Goal: Information Seeking & Learning: Learn about a topic

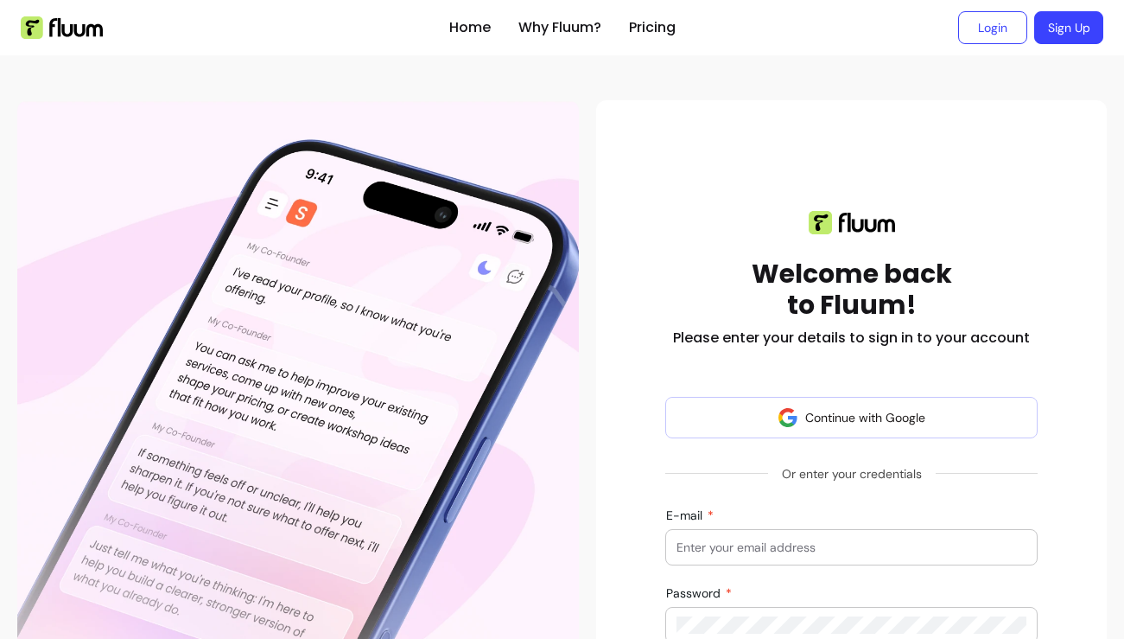
click at [711, 530] on div at bounding box center [852, 547] width 350 height 35
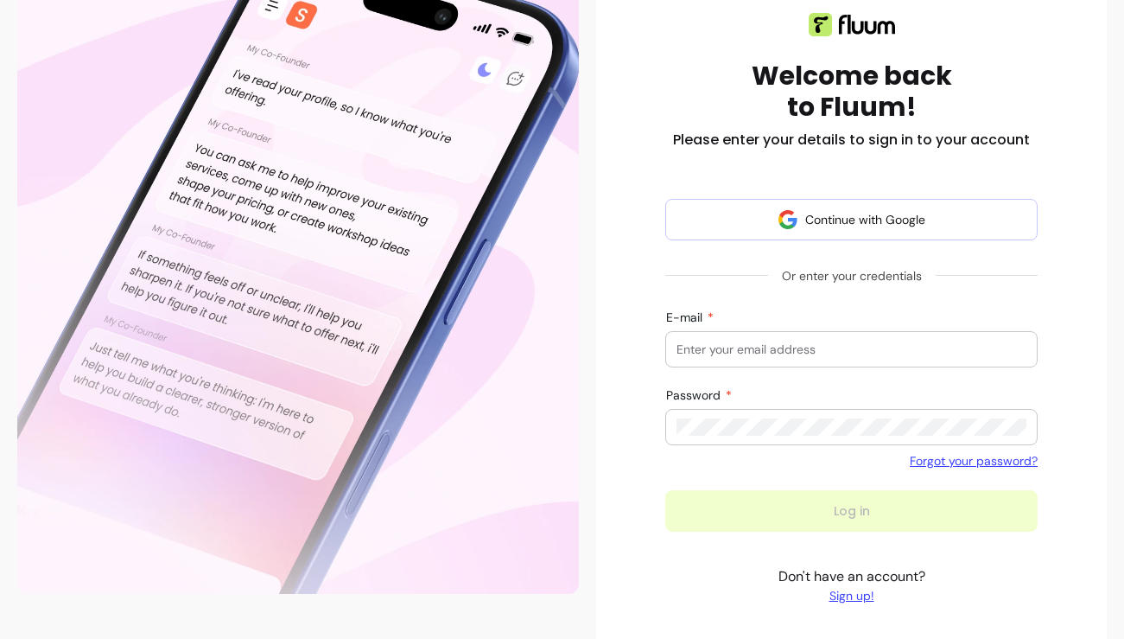
click at [709, 359] on div at bounding box center [852, 349] width 350 height 35
type input "[EMAIL_ADDRESS][DOMAIN_NAME]"
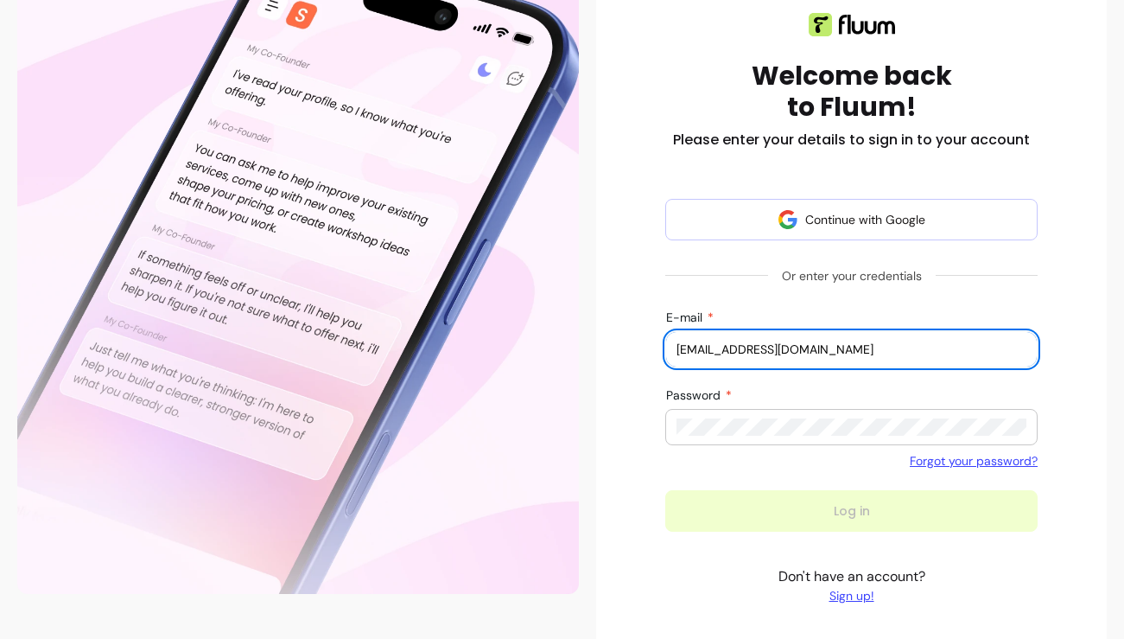
click at [780, 416] on div at bounding box center [852, 427] width 350 height 35
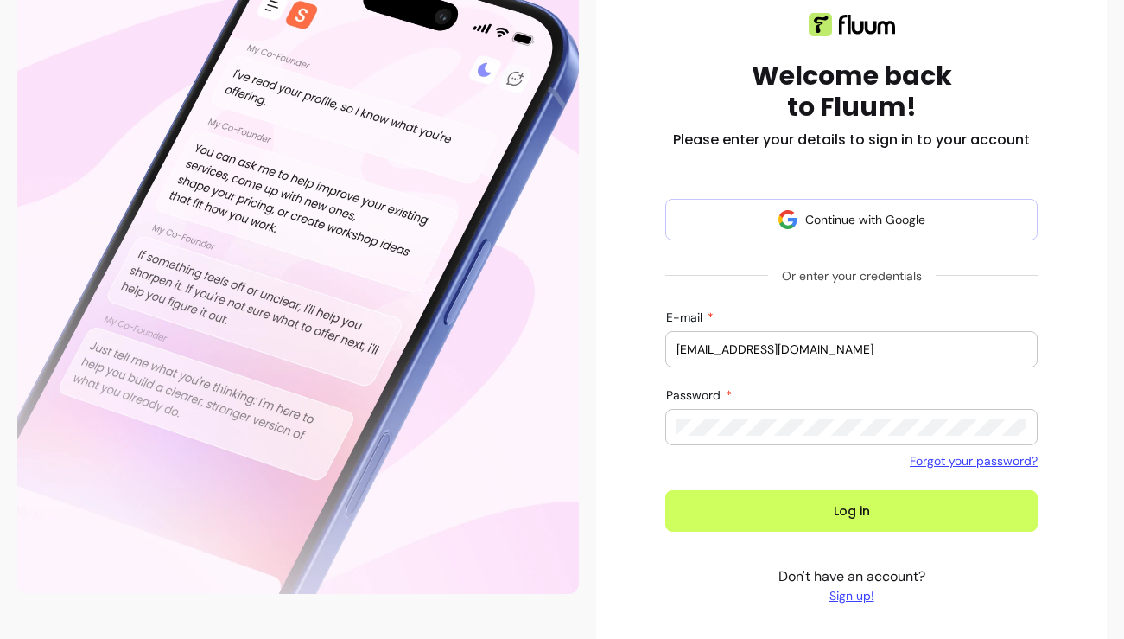
click at [665, 490] on button "Log in" at bounding box center [851, 510] width 372 height 41
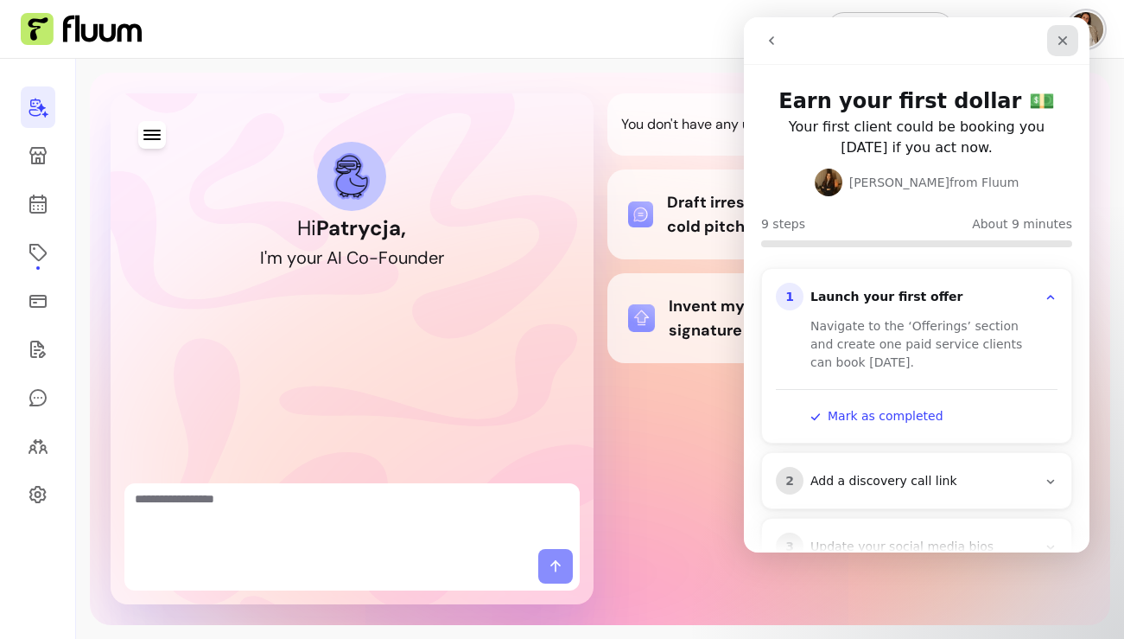
click at [1059, 48] on div "Close" at bounding box center [1062, 40] width 31 height 31
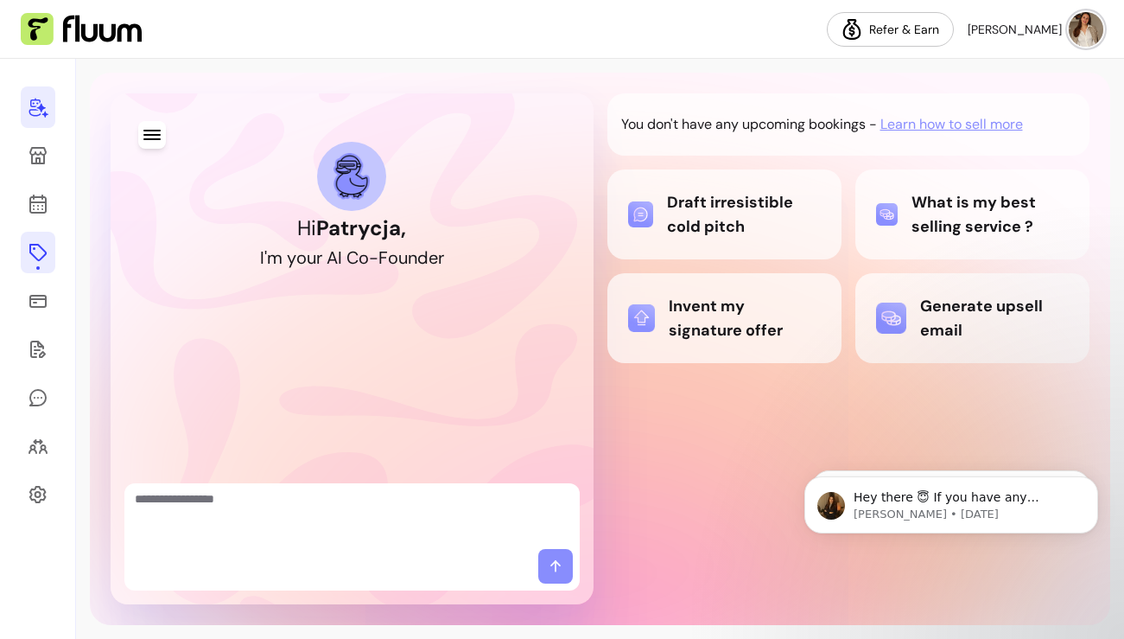
click at [36, 237] on link at bounding box center [38, 252] width 35 height 41
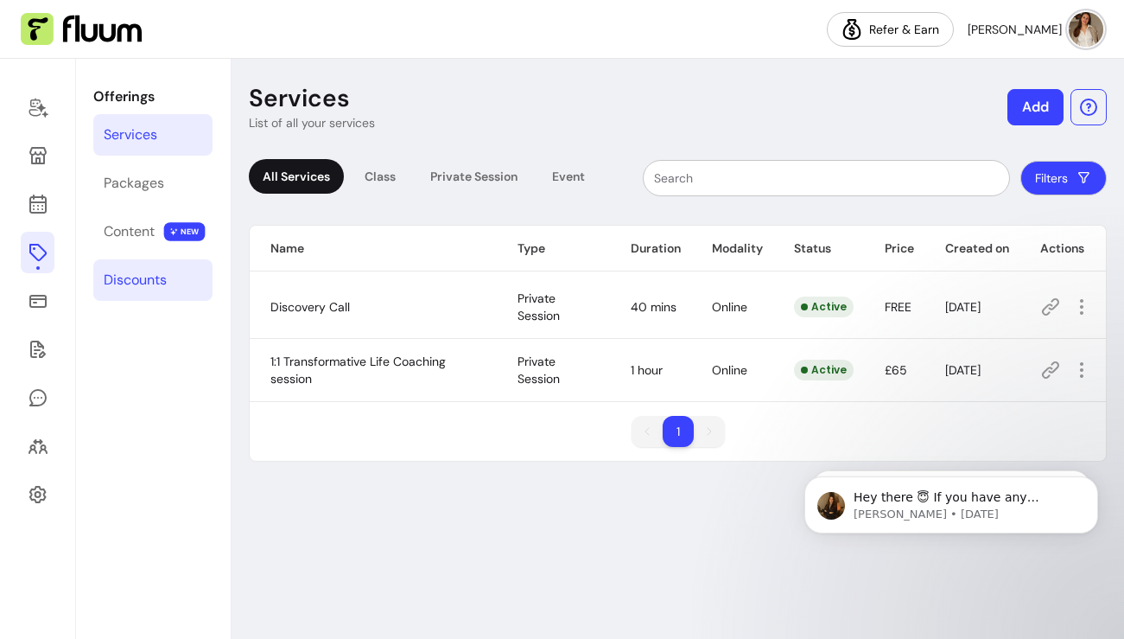
click at [160, 283] on div "Discounts" at bounding box center [135, 280] width 63 height 21
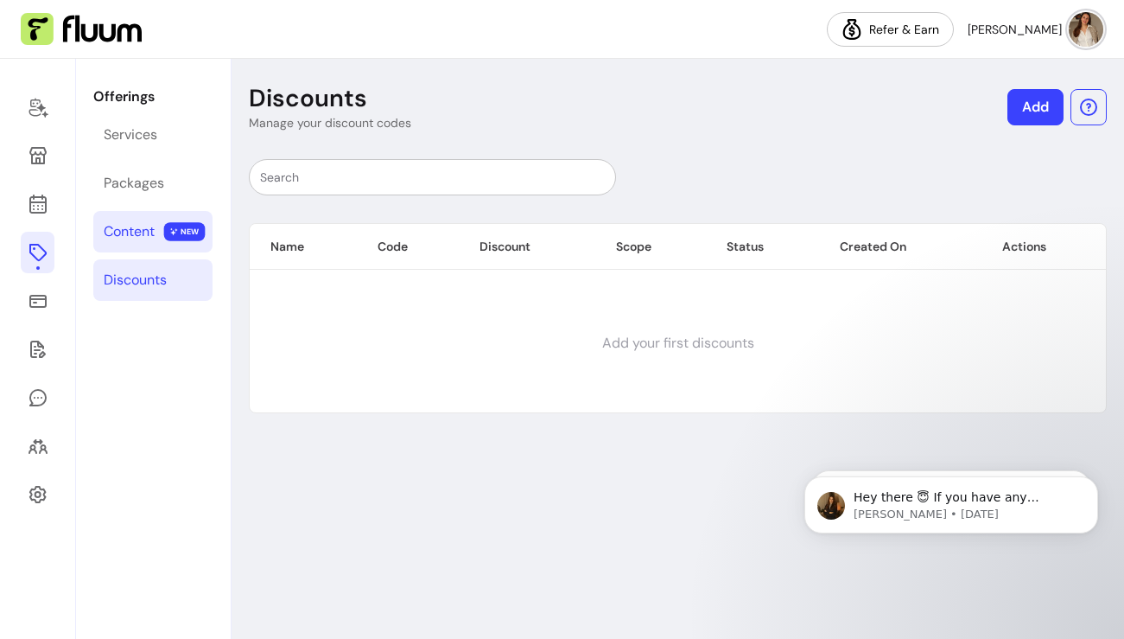
click at [143, 232] on div "Content" at bounding box center [129, 231] width 51 height 21
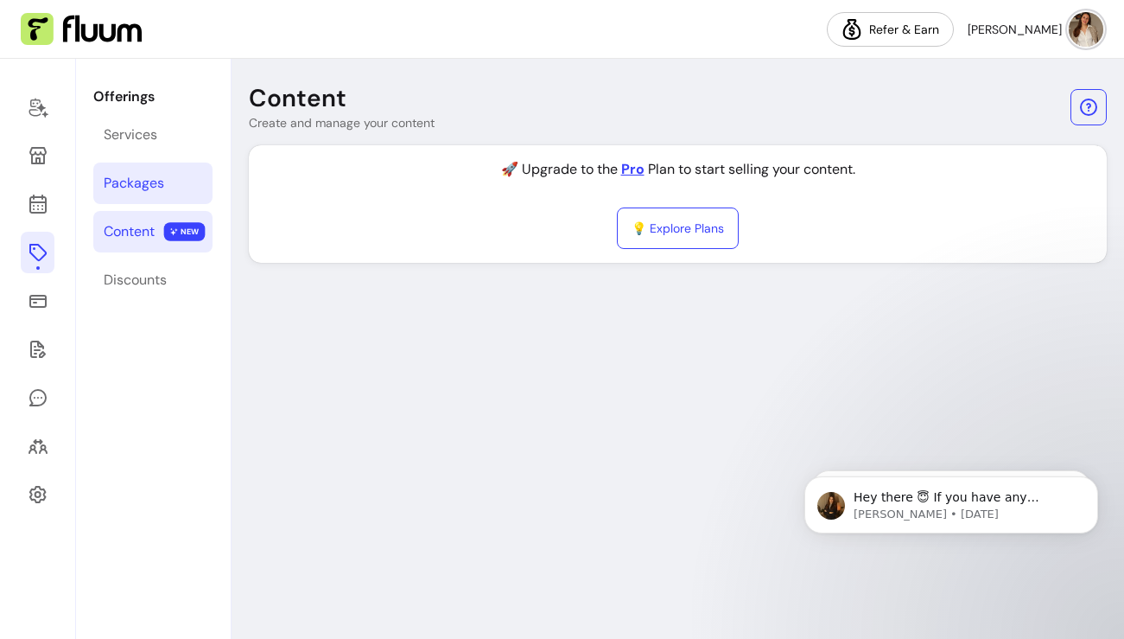
click at [143, 181] on div "Packages" at bounding box center [134, 183] width 60 height 21
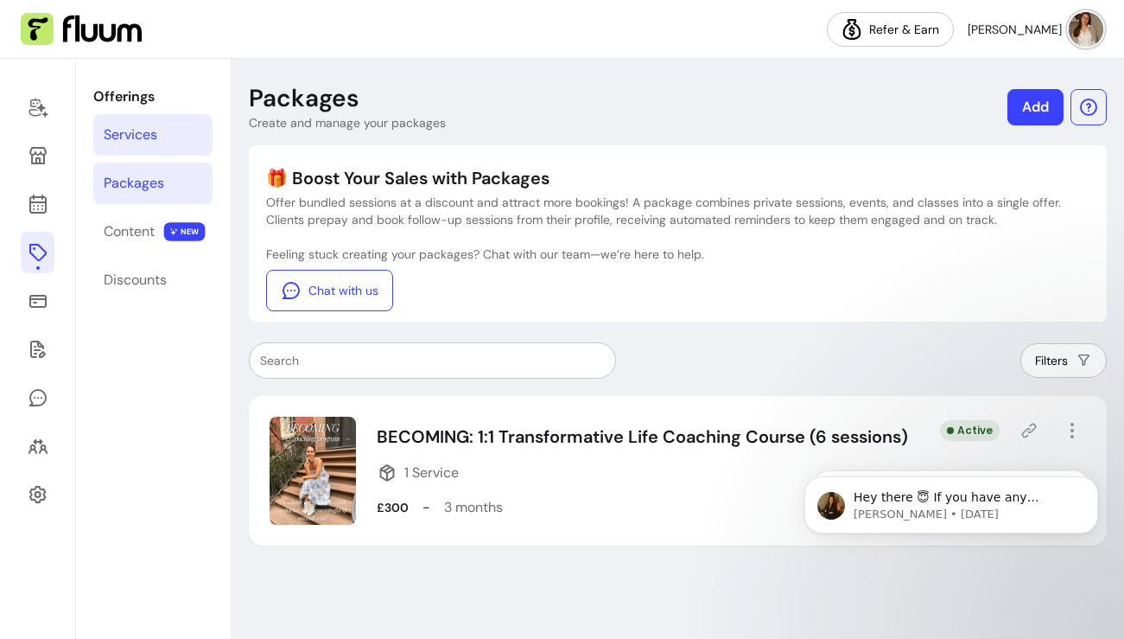
click at [143, 137] on div "Services" at bounding box center [131, 134] width 54 height 21
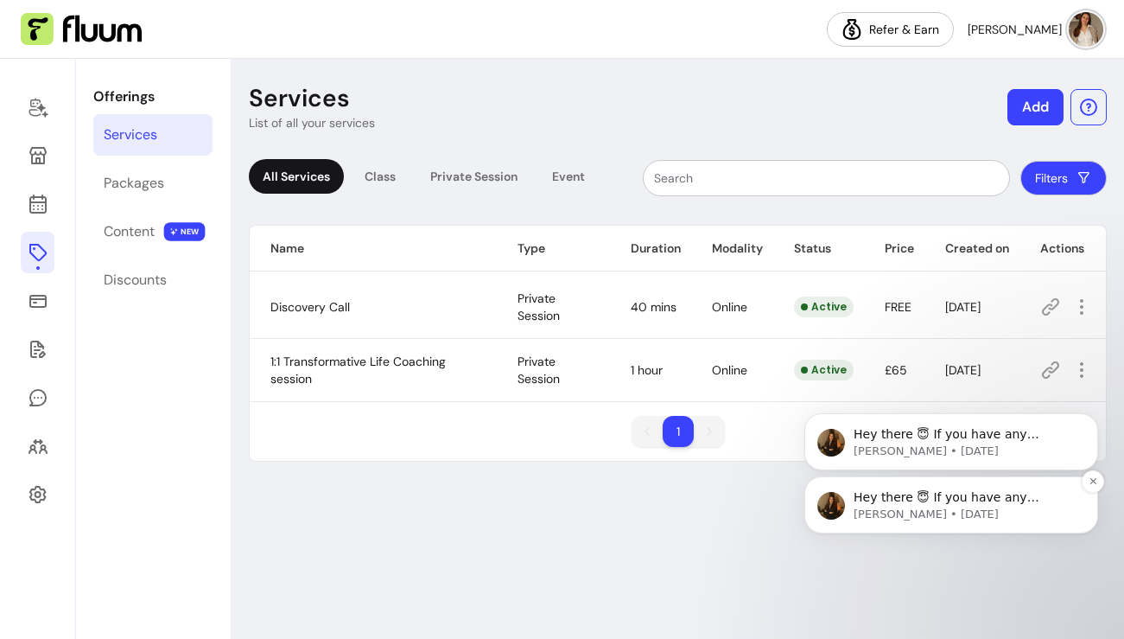
click at [982, 517] on p "[PERSON_NAME] • [DATE]" at bounding box center [965, 514] width 223 height 16
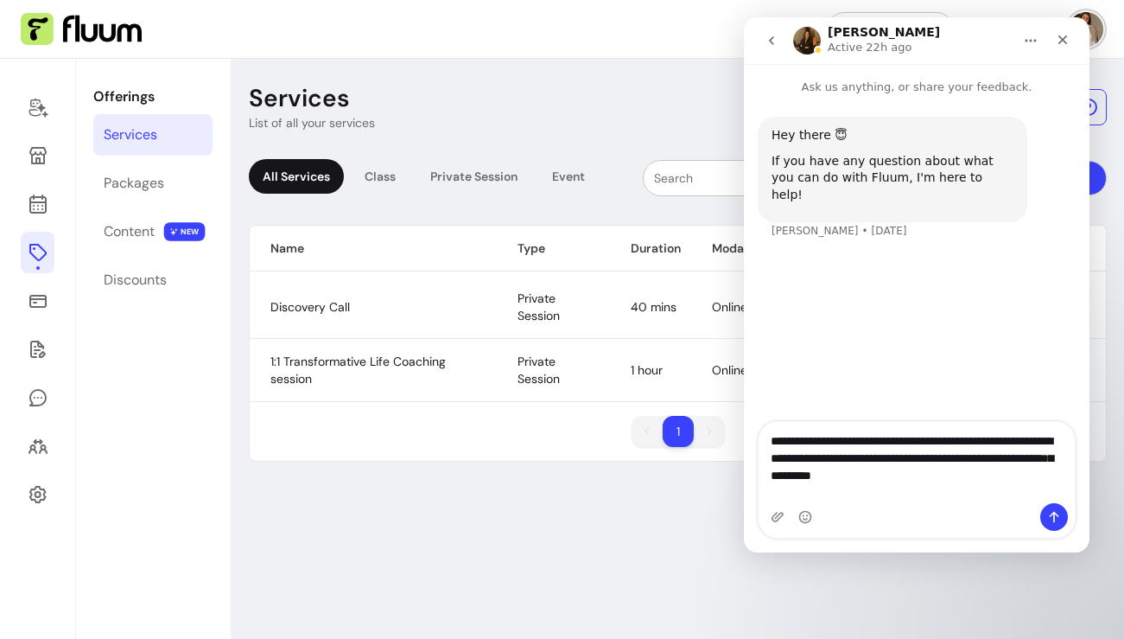
type textarea "**********"
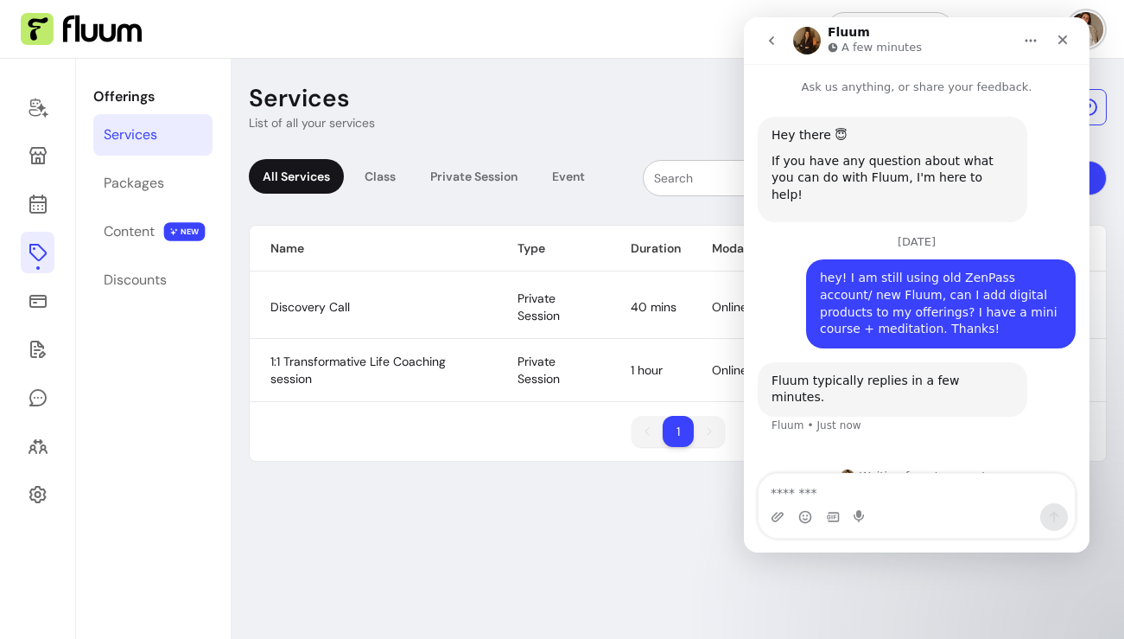
click at [637, 98] on header "Services List of all your services Add" at bounding box center [678, 107] width 858 height 48
click at [772, 38] on icon "go back" at bounding box center [771, 40] width 5 height 9
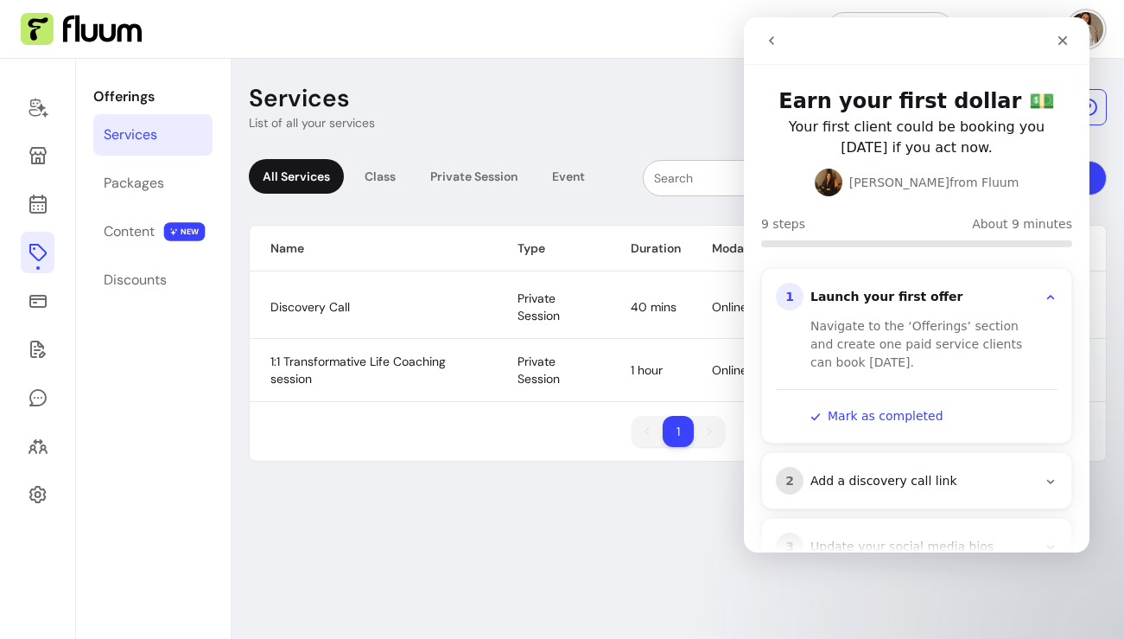
click at [906, 41] on div "Intercom messenger" at bounding box center [834, 40] width 158 height 33
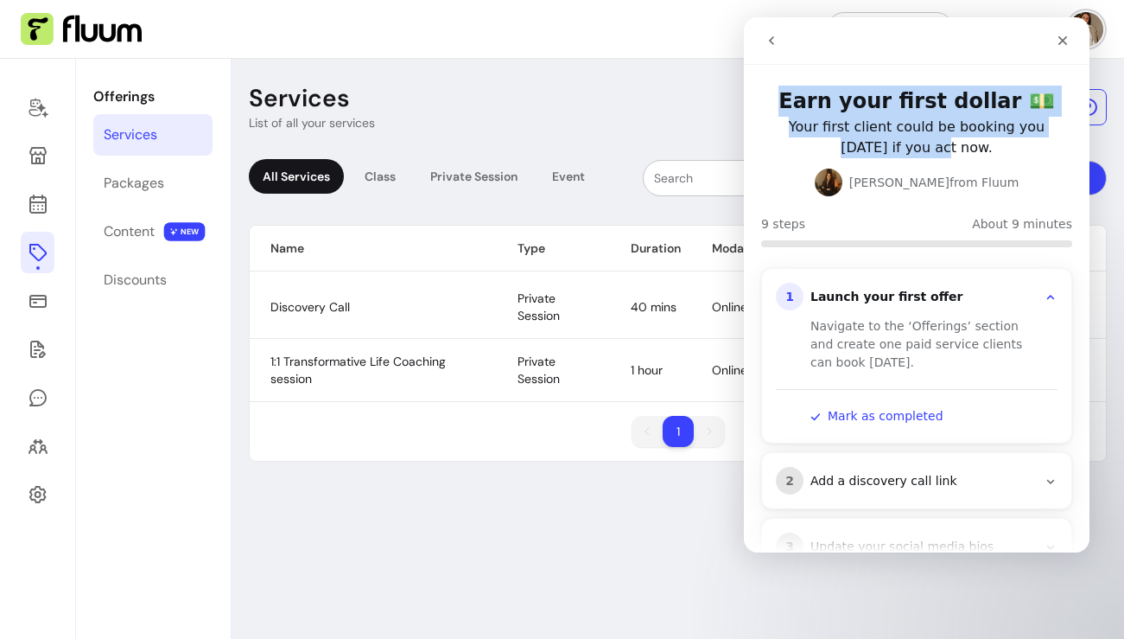
drag, startPoint x: 905, startPoint y: 41, endPoint x: 912, endPoint y: 155, distance: 114.3
click at [913, 155] on div "Earn your first dollar 💵 Your first client could be booking you [DATE] if you a…" at bounding box center [917, 284] width 346 height 535
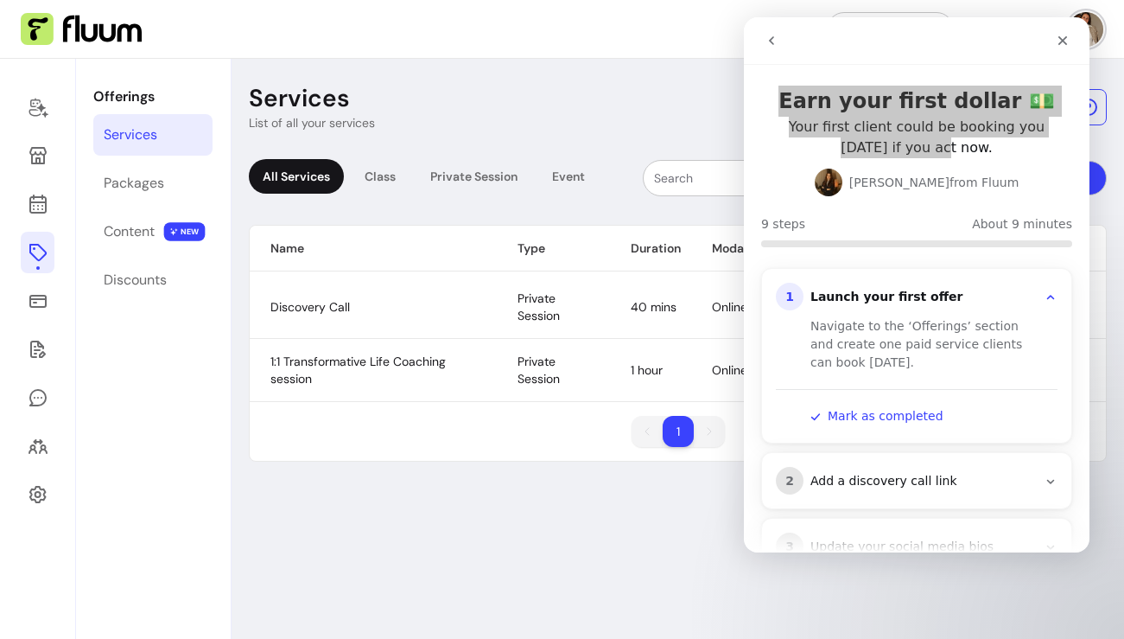
click at [717, 512] on div "Services List of all your services Add All Services Class Private Session Event…" at bounding box center [678, 349] width 893 height 580
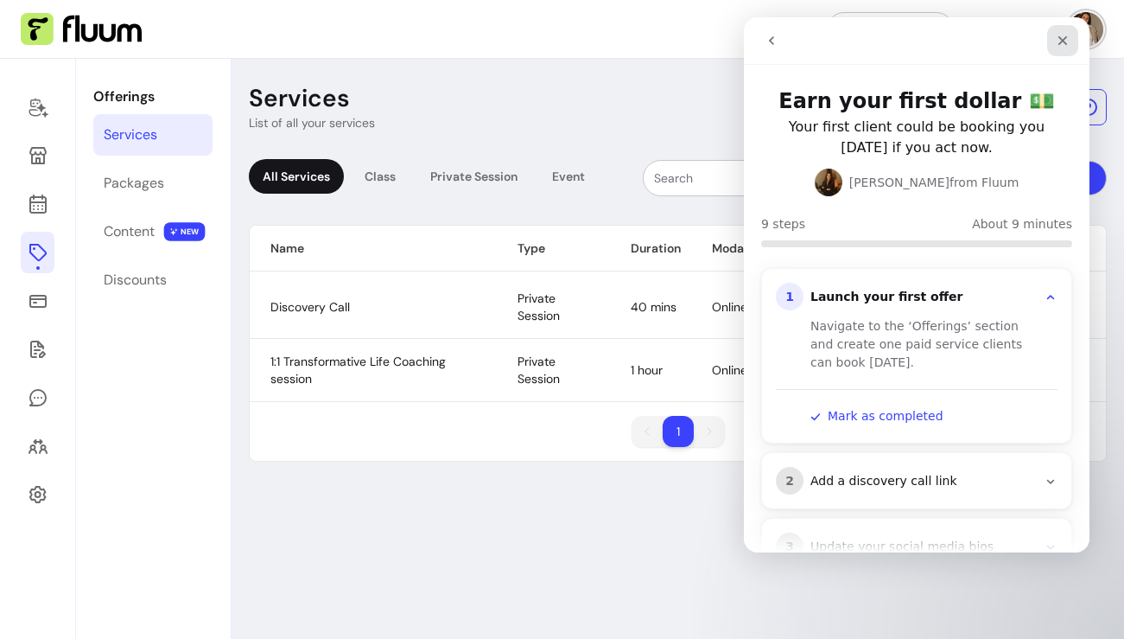
click at [1071, 38] on div "Close" at bounding box center [1062, 40] width 31 height 31
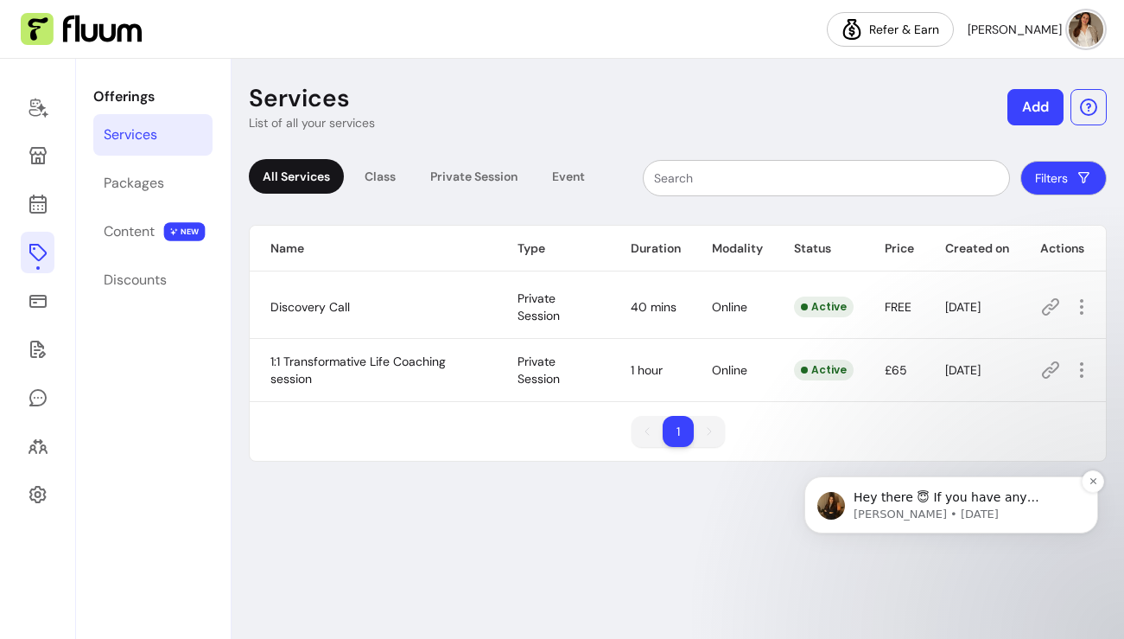
click at [866, 502] on span "Hey there 😇 If you have any question about what you can do with ZenPass, I'm he…" at bounding box center [951, 514] width 195 height 48
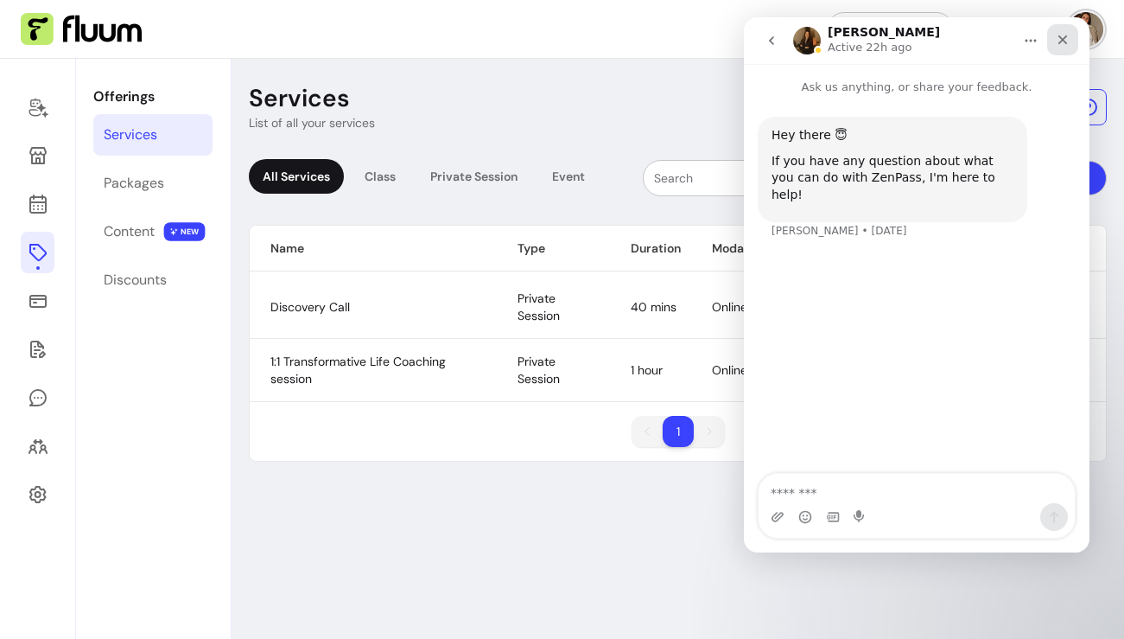
click at [1061, 41] on icon "Close" at bounding box center [1064, 40] width 10 height 10
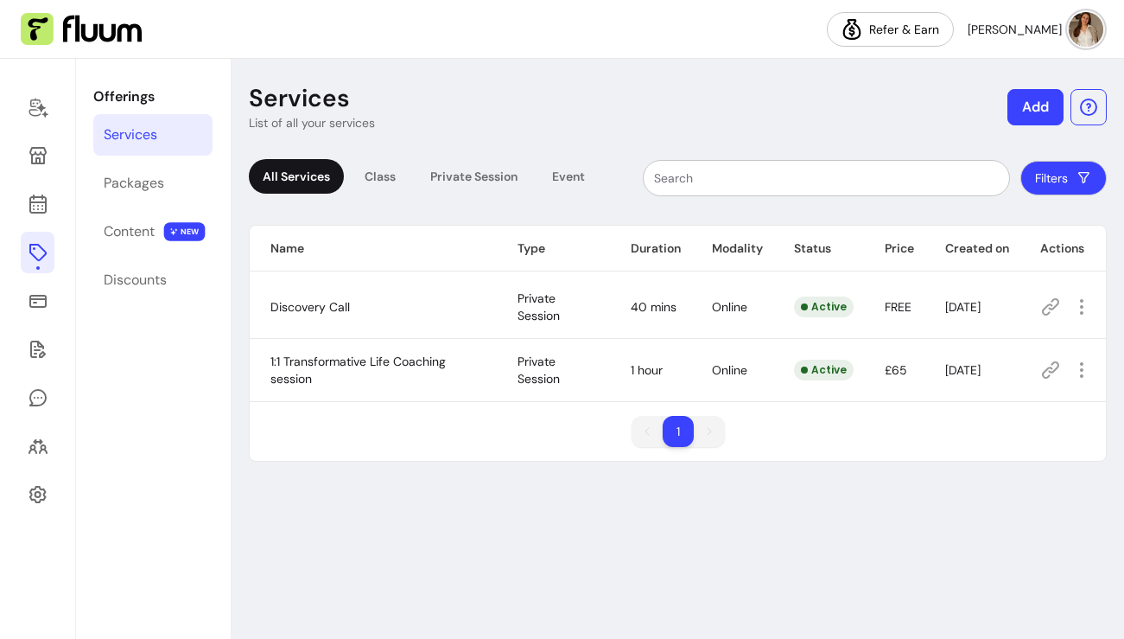
click at [900, 104] on header "Services List of all your services Add" at bounding box center [678, 107] width 858 height 48
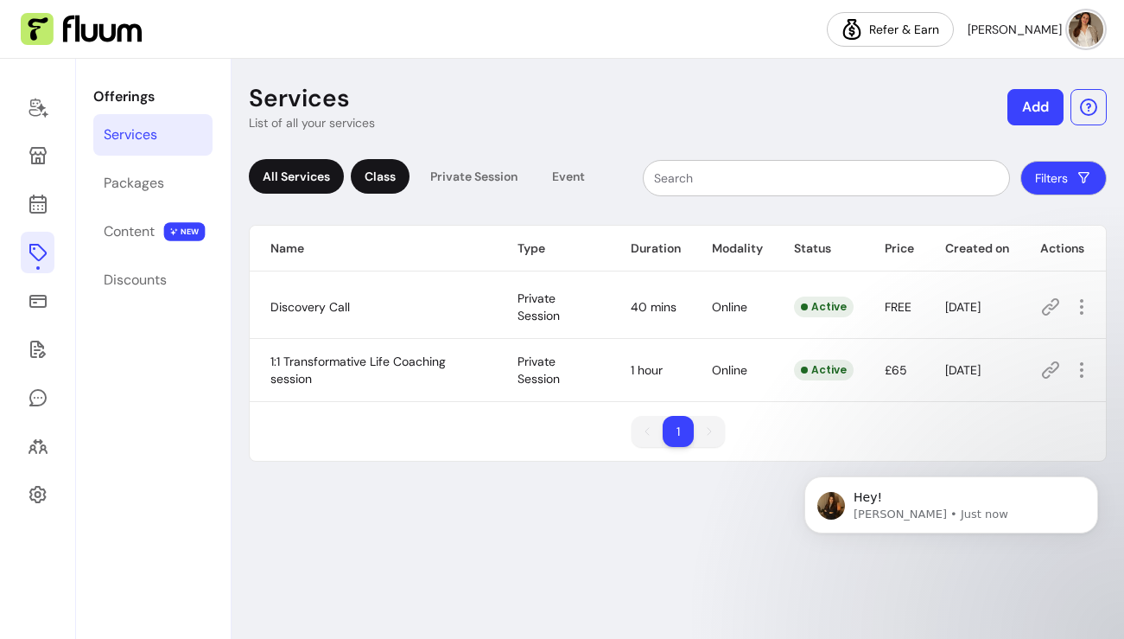
click at [395, 181] on div "Class" at bounding box center [380, 176] width 59 height 35
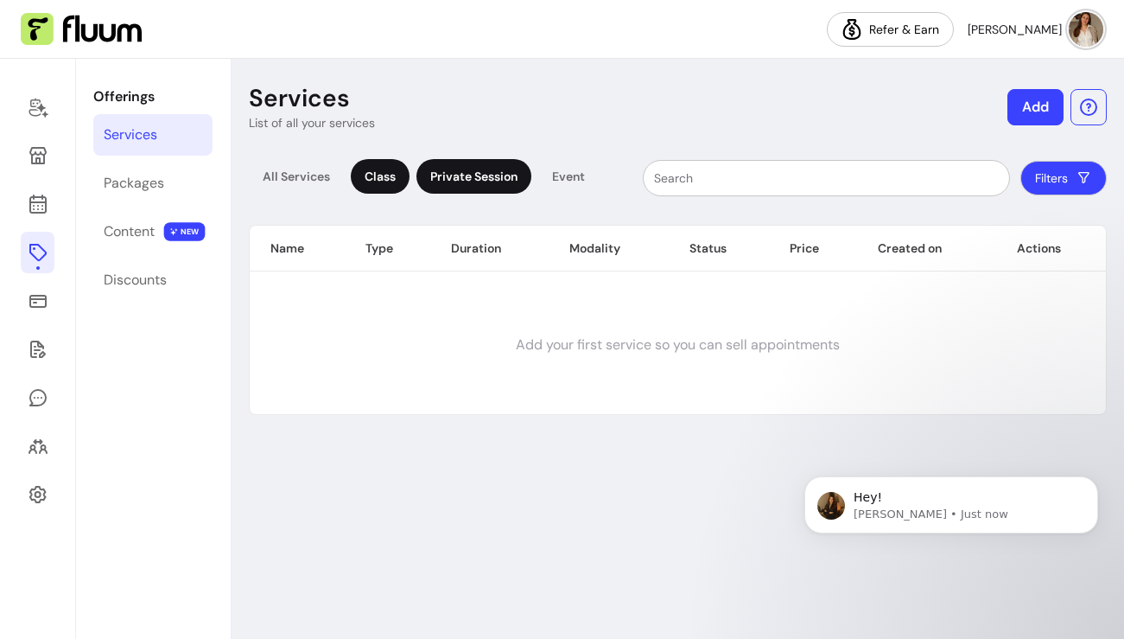
click at [447, 181] on div "Private Session" at bounding box center [473, 176] width 115 height 35
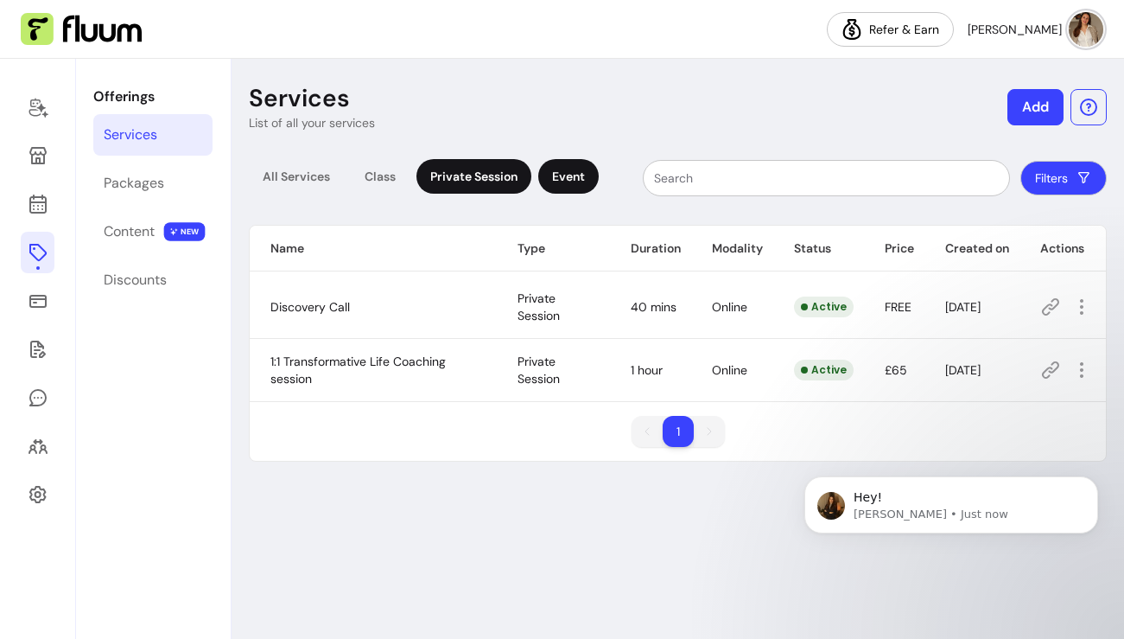
click at [556, 179] on div "Event" at bounding box center [568, 176] width 60 height 35
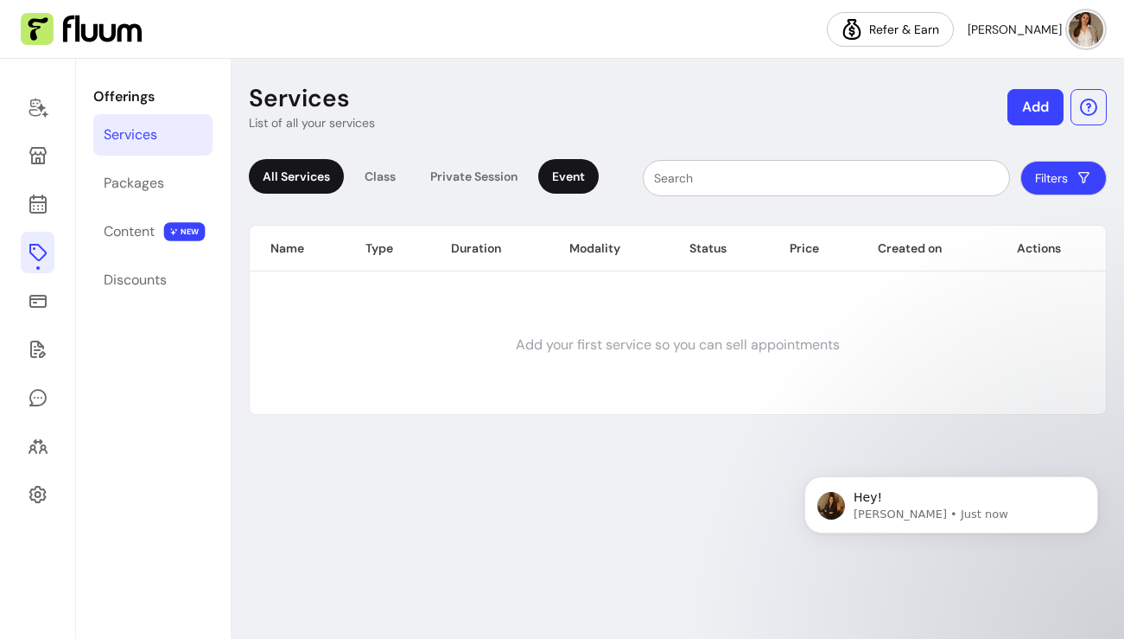
click at [289, 175] on div "All Services" at bounding box center [296, 176] width 95 height 35
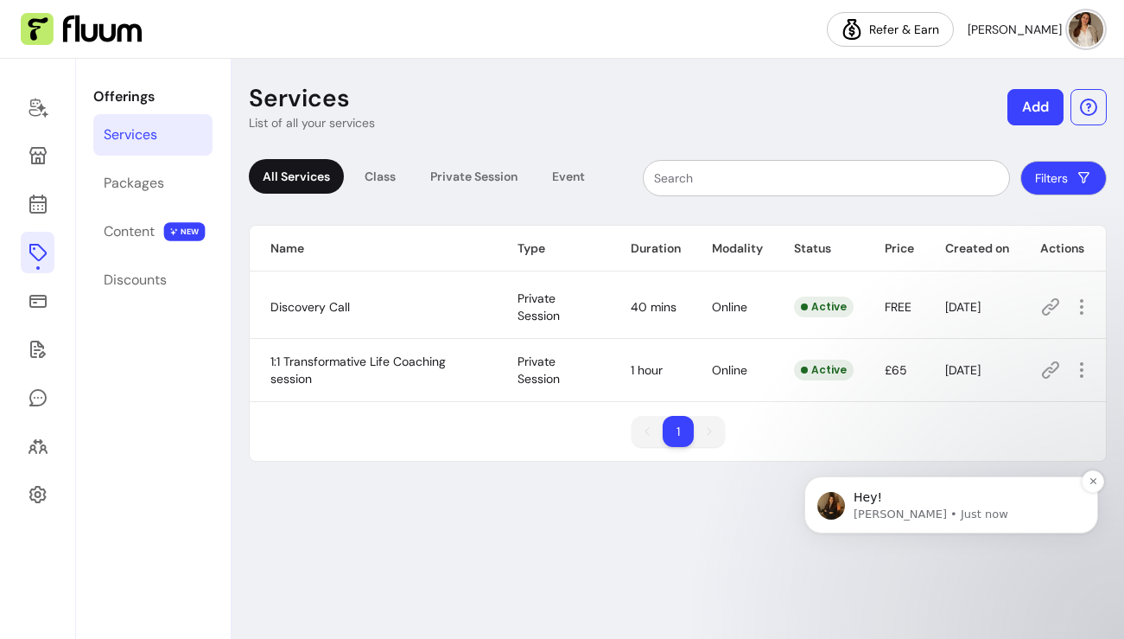
click at [893, 511] on p "[PERSON_NAME] • Just now" at bounding box center [965, 514] width 223 height 16
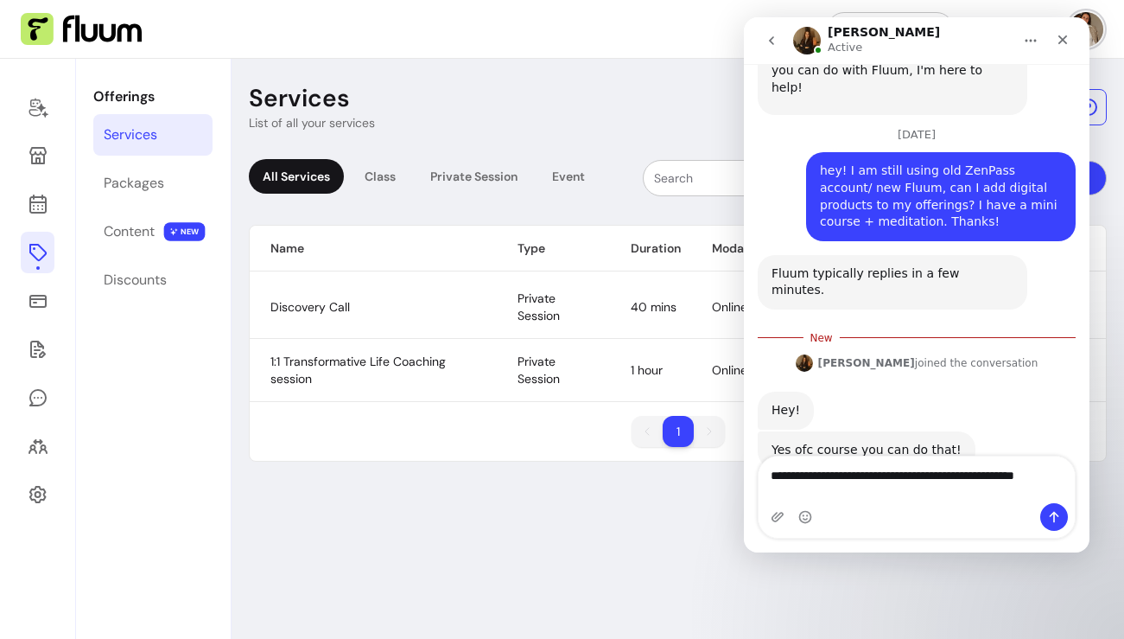
scroll to position [122, 0]
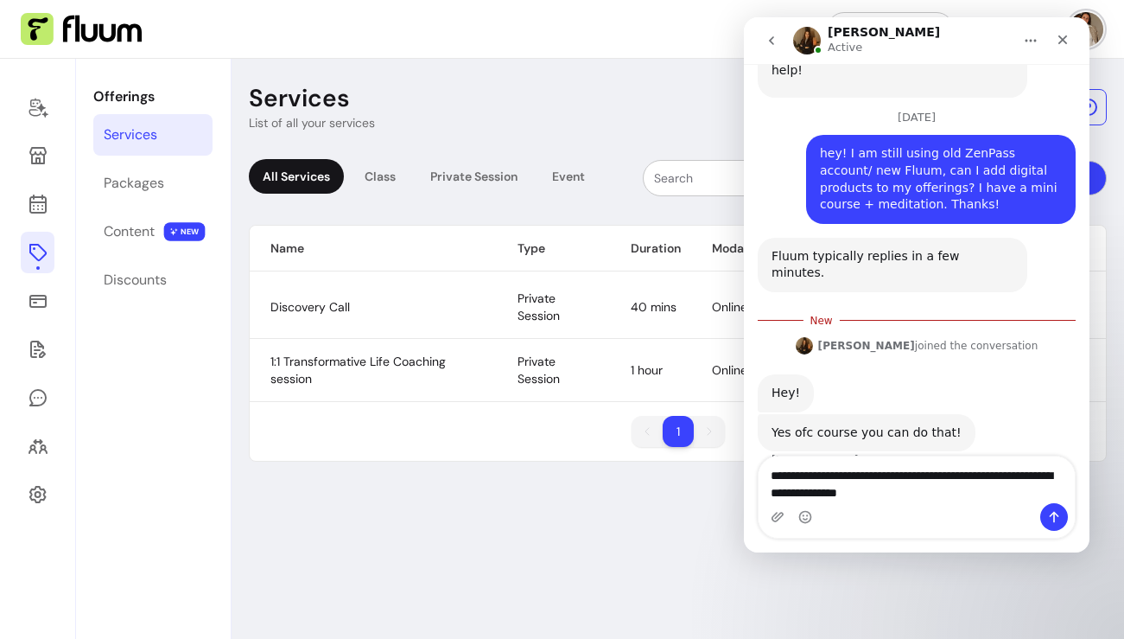
type textarea "**********"
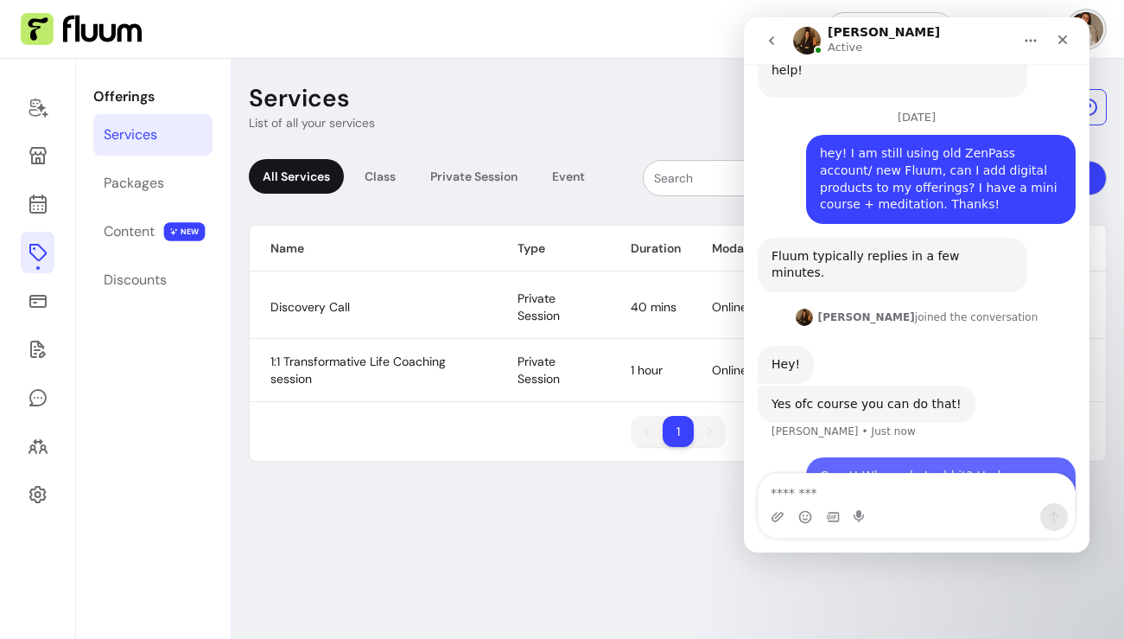
scroll to position [144, 0]
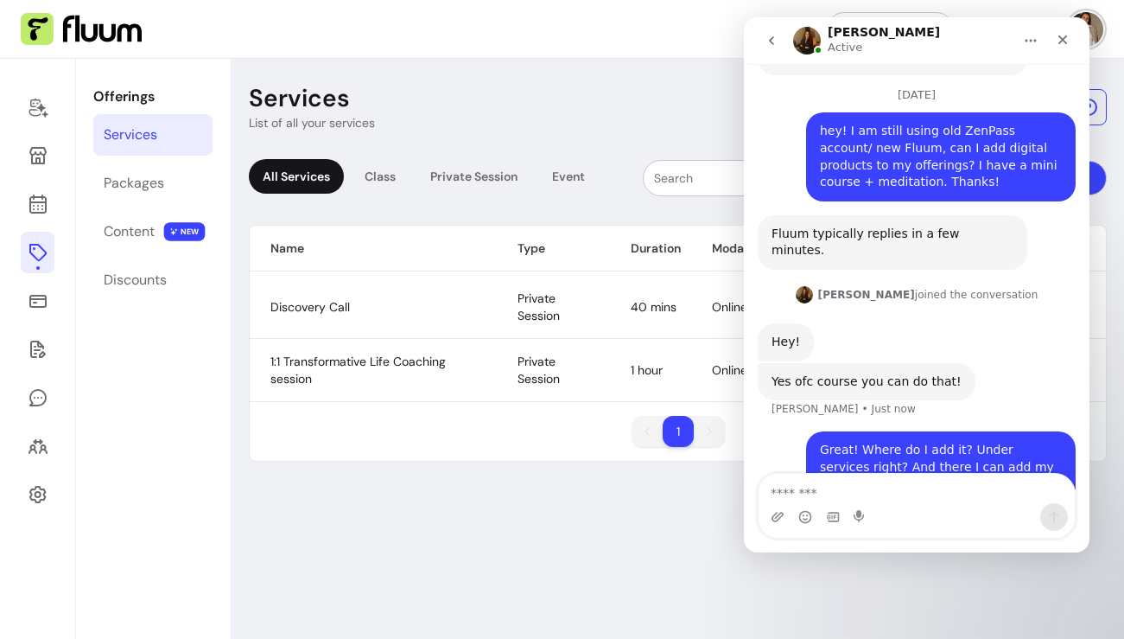
click at [891, 442] on div "Great! Where do I add it? Under services right? And there I can add my PDF/ lin…" at bounding box center [941, 467] width 242 height 51
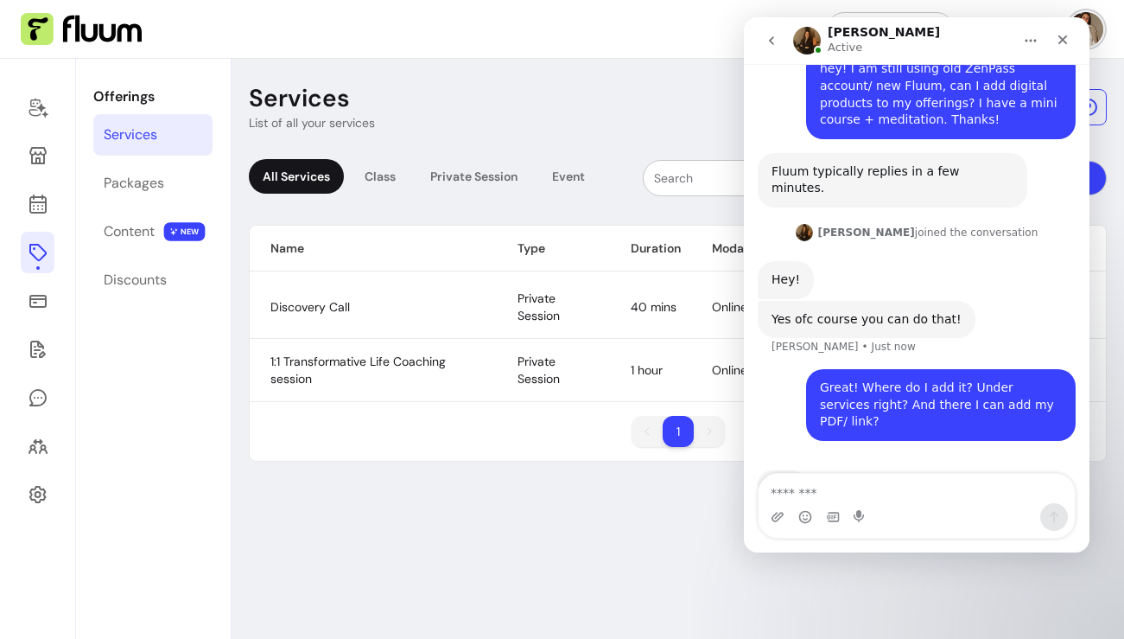
scroll to position [211, 0]
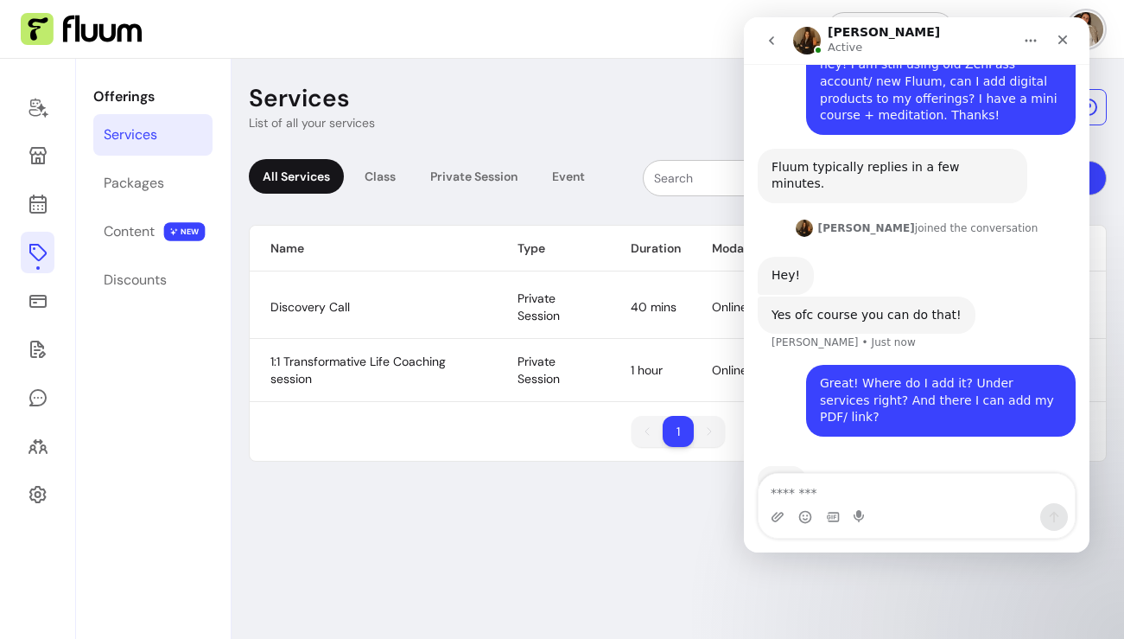
click at [982, 375] on div "Great! Where do I add it? Under services right? And there I can add my PDF/ lin…" at bounding box center [941, 400] width 242 height 51
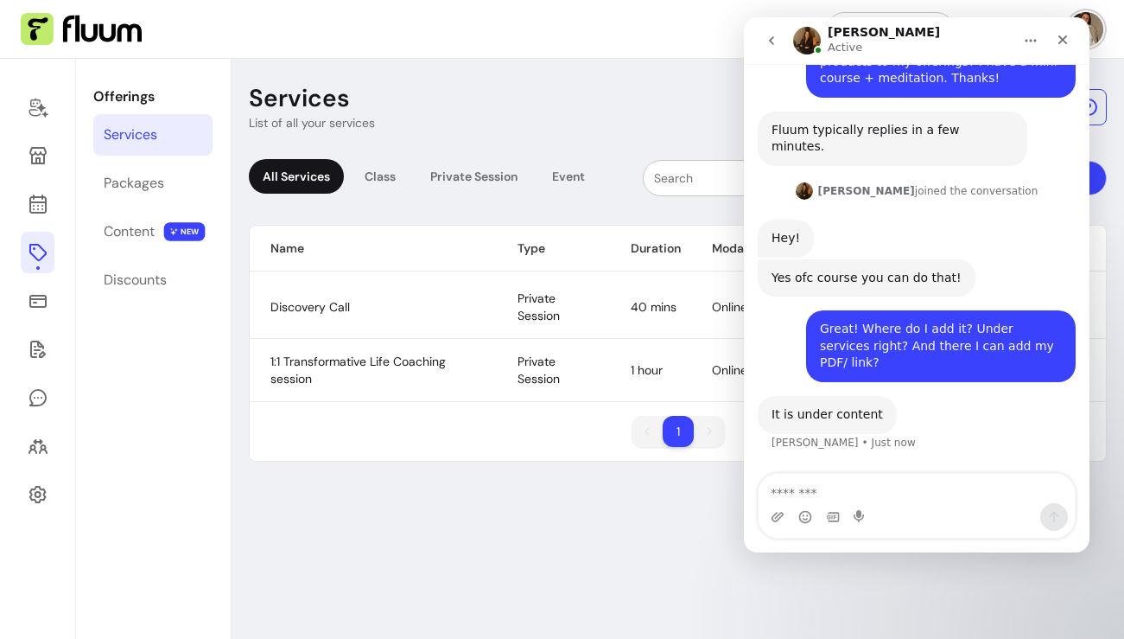
scroll to position [262, 0]
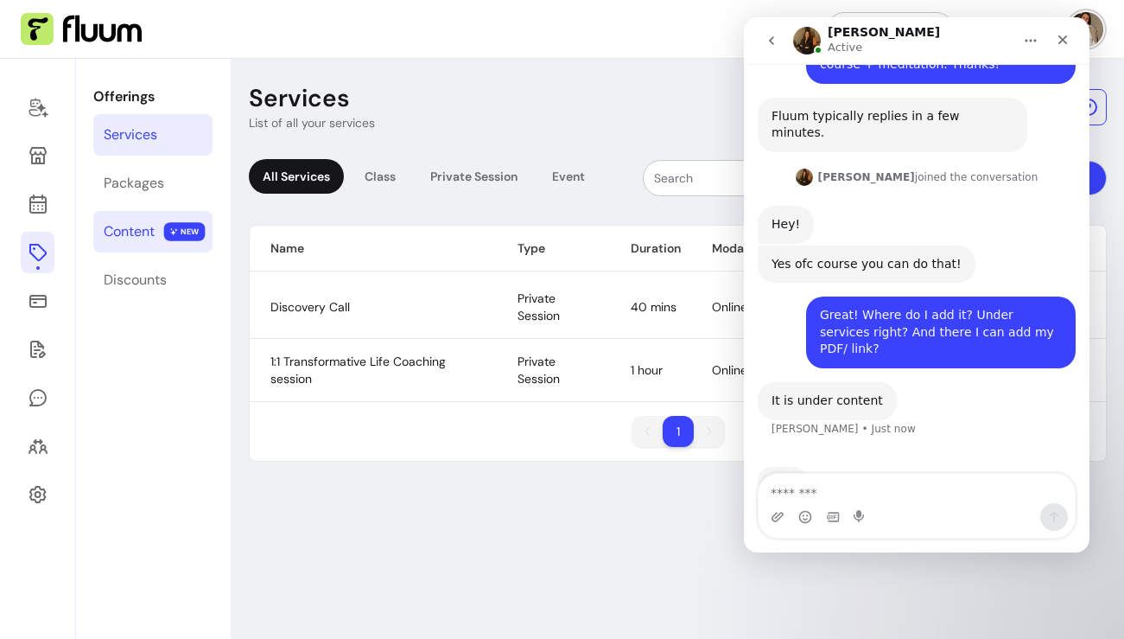
click at [136, 226] on div "Content" at bounding box center [129, 231] width 51 height 21
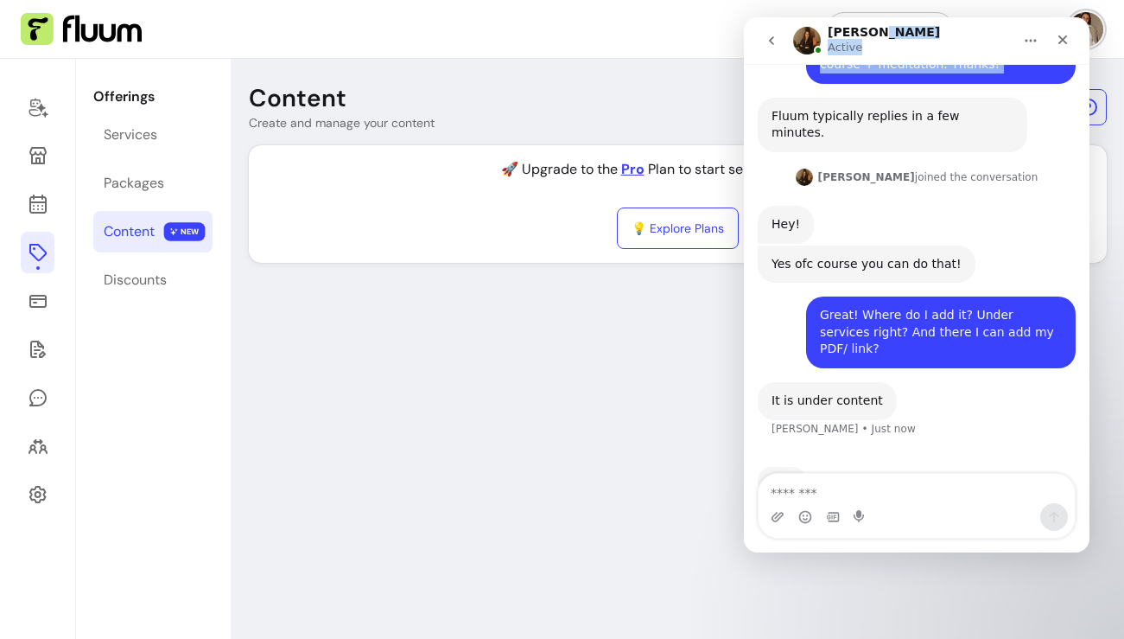
scroll to position [254, 0]
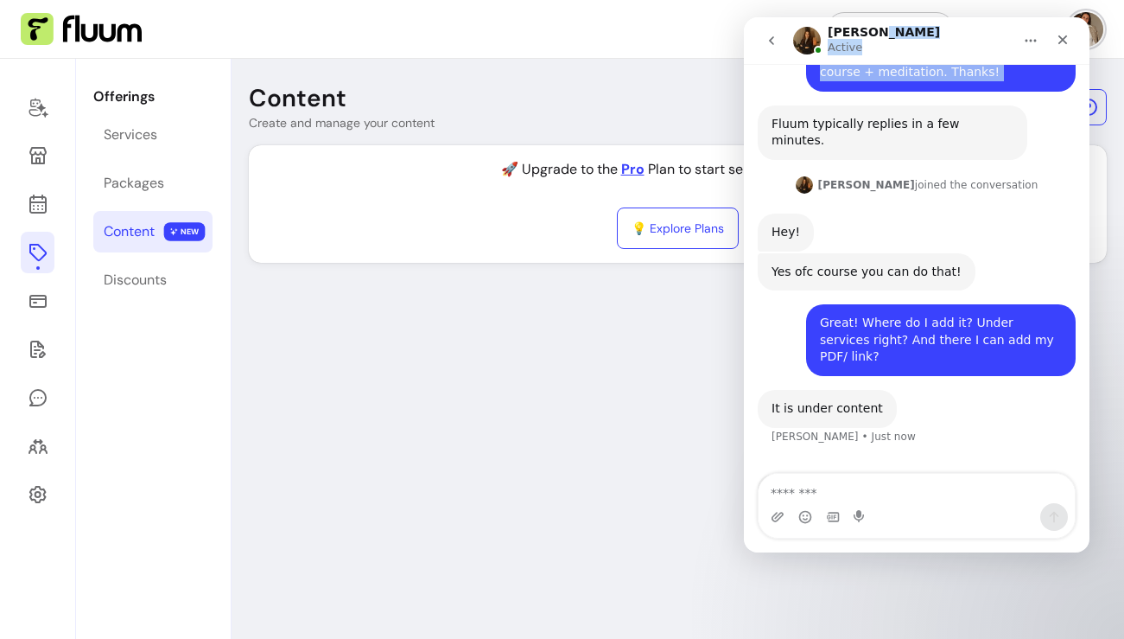
drag, startPoint x: 942, startPoint y: 44, endPoint x: 975, endPoint y: 79, distance: 47.7
click at [975, 79] on div "[PERSON_NAME] Active Ask us anything, or share your feedback. Hey there 😇 If yo…" at bounding box center [917, 284] width 346 height 535
click at [951, 315] on div "Great! Where do I add it? Under services right? And there I can add my PDF/ lin…" at bounding box center [941, 340] width 242 height 51
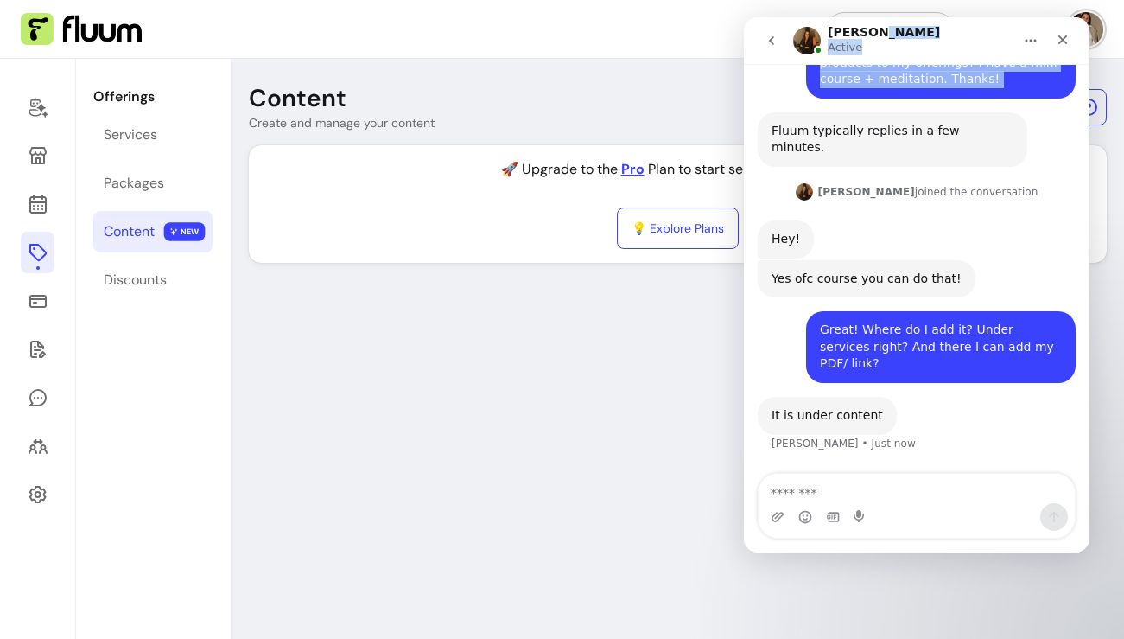
drag, startPoint x: 944, startPoint y: 41, endPoint x: 942, endPoint y: 86, distance: 45.0
click at [942, 86] on div "[PERSON_NAME] Active Ask us anything, or share your feedback. Hey there 😇 If yo…" at bounding box center [917, 284] width 346 height 535
click at [578, 315] on div "Content Create and manage your content 🚀 Upgrade to the Pro Plan to start selli…" at bounding box center [678, 349] width 893 height 580
click at [1066, 35] on icon "Close" at bounding box center [1063, 40] width 14 height 14
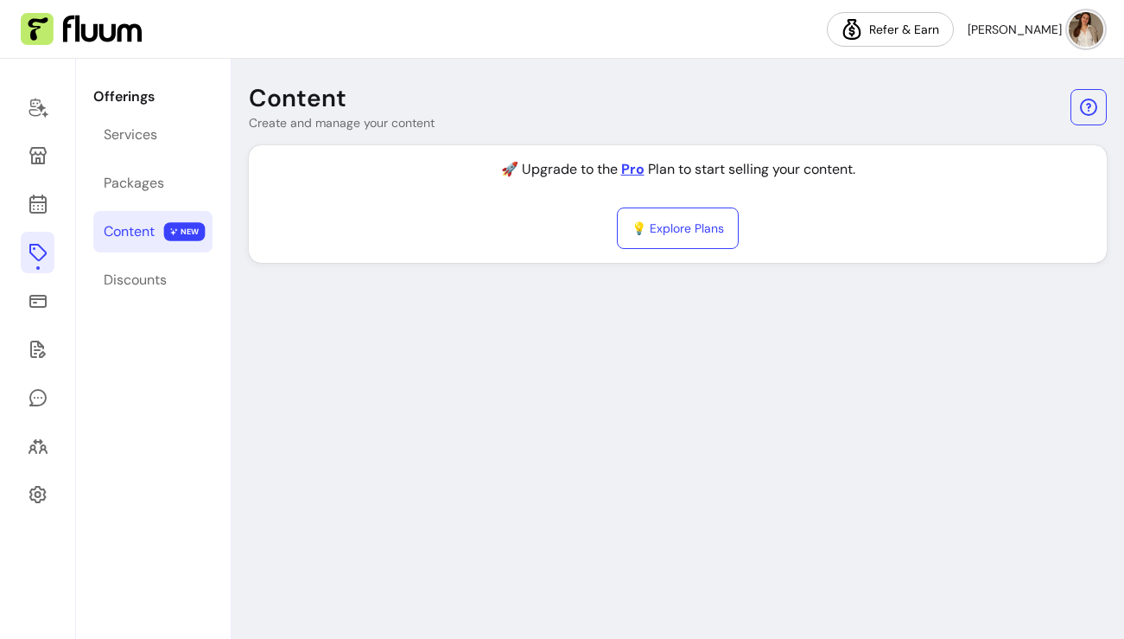
click at [828, 283] on div "Content Create and manage your content 🚀 Upgrade to the Pro Plan to start selli…" at bounding box center [678, 349] width 893 height 580
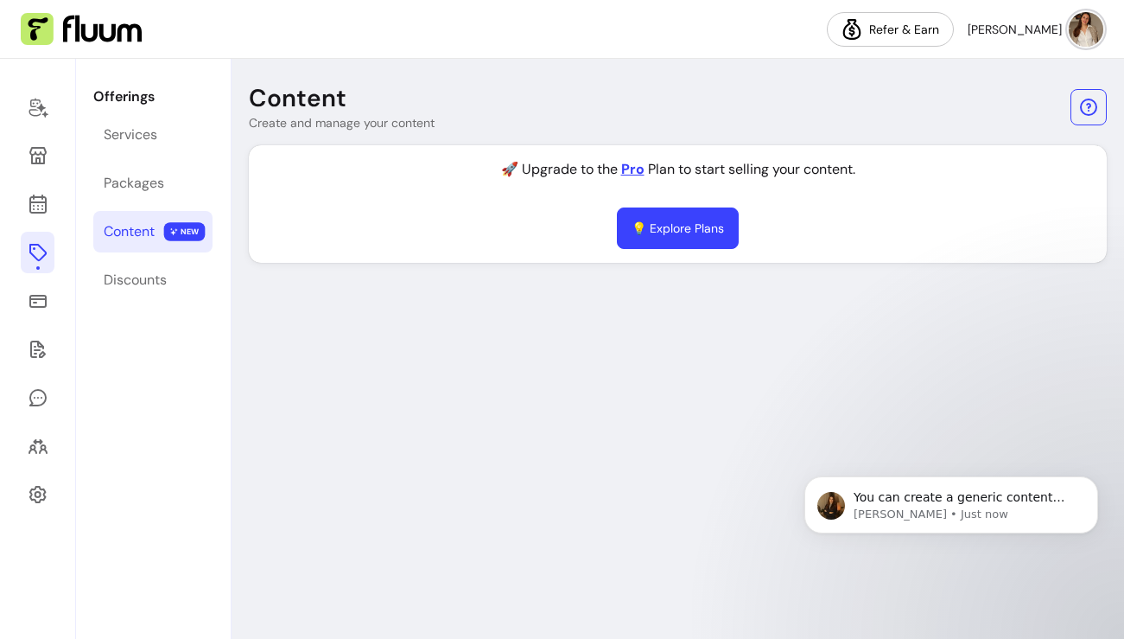
scroll to position [269, 0]
click at [980, 497] on span "You can create a generic content listing & add a course or pdf - we support hun…" at bounding box center [959, 514] width 211 height 48
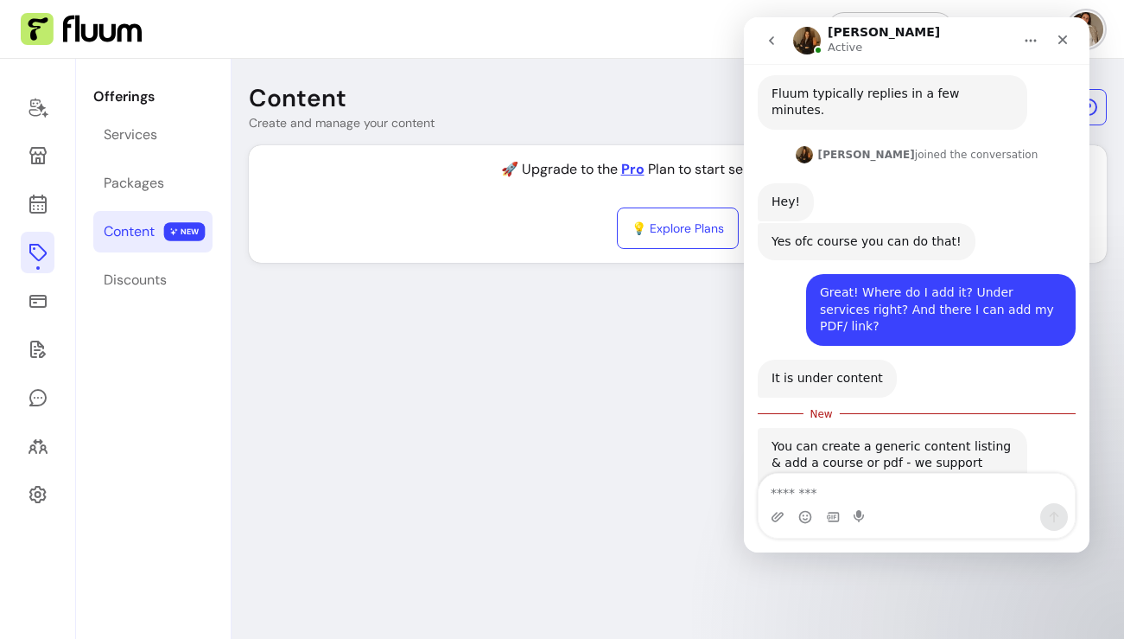
scroll to position [297, 0]
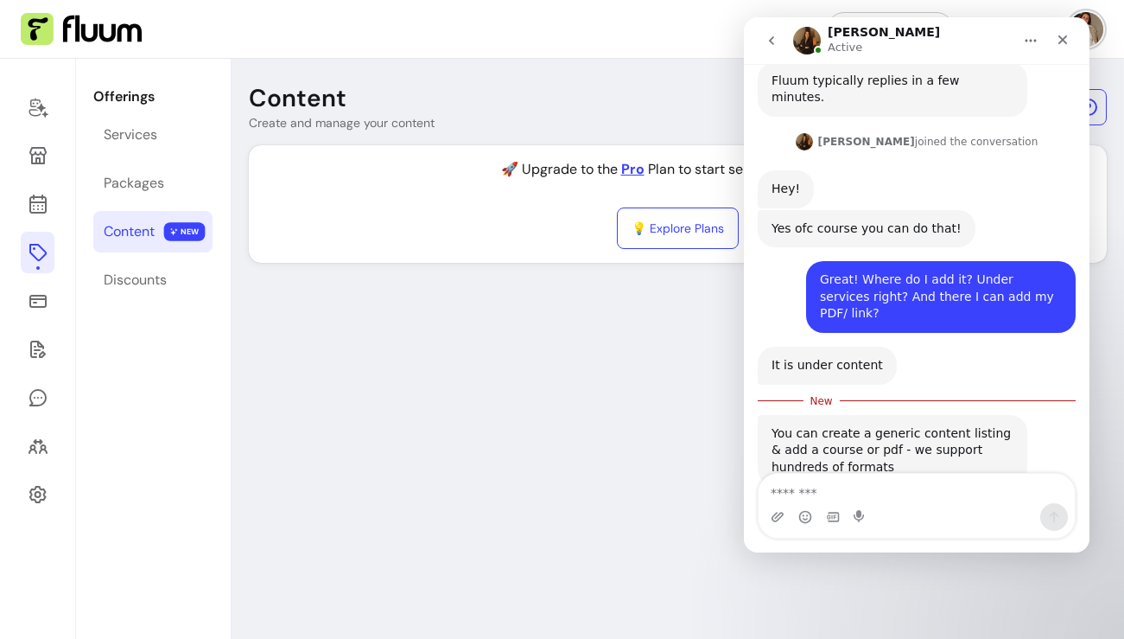
click at [934, 425] on div "You can create a generic content listing & add a course or pdf - we support hun…" at bounding box center [893, 450] width 242 height 51
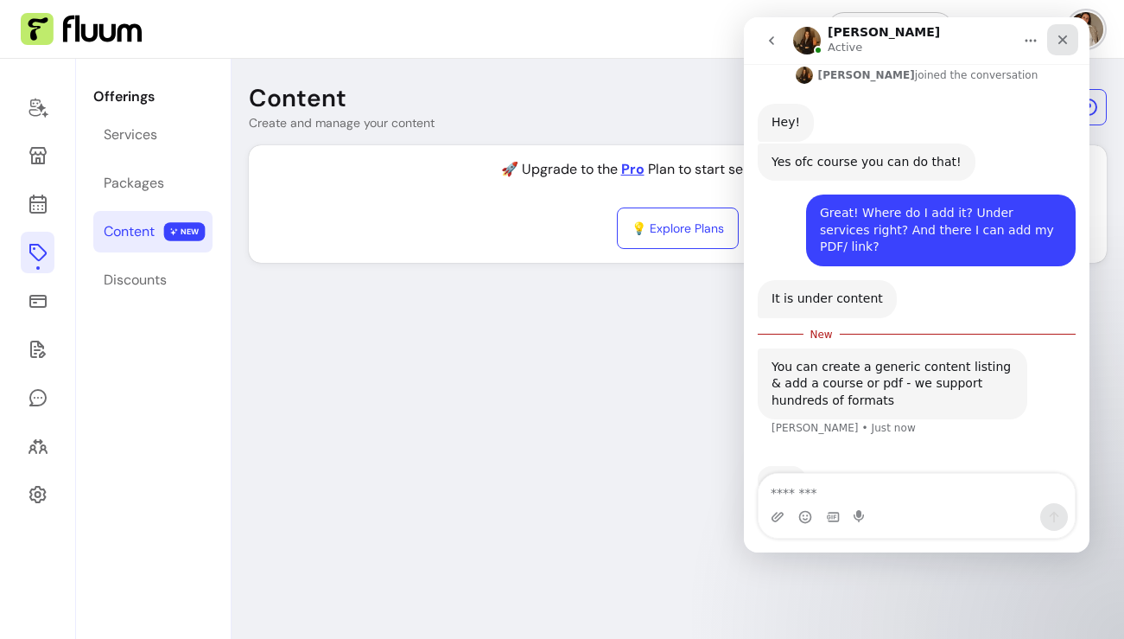
click at [1064, 36] on icon "Close" at bounding box center [1063, 40] width 14 height 14
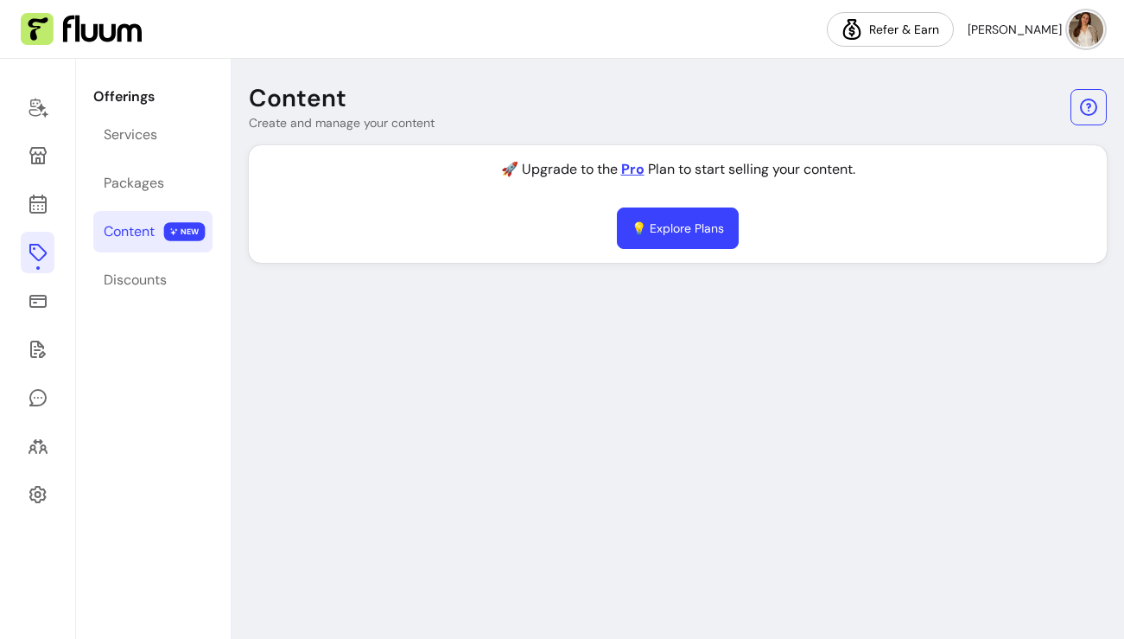
click at [635, 238] on link "💡 Explore Plans" at bounding box center [678, 227] width 122 height 41
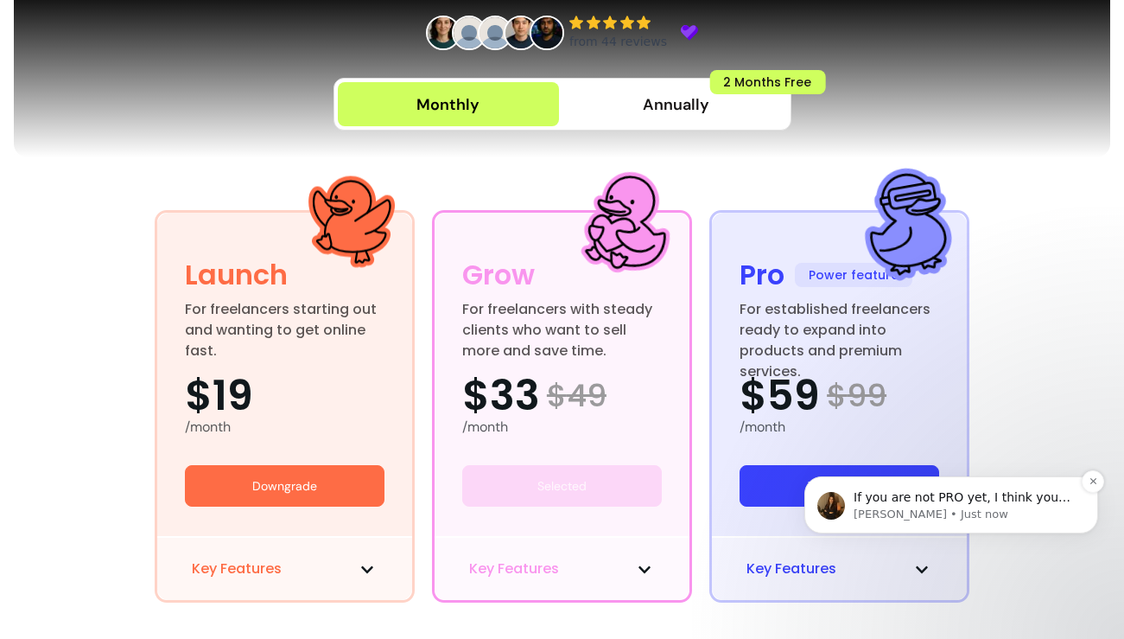
click at [1007, 506] on p "[PERSON_NAME] • Just now" at bounding box center [965, 514] width 223 height 16
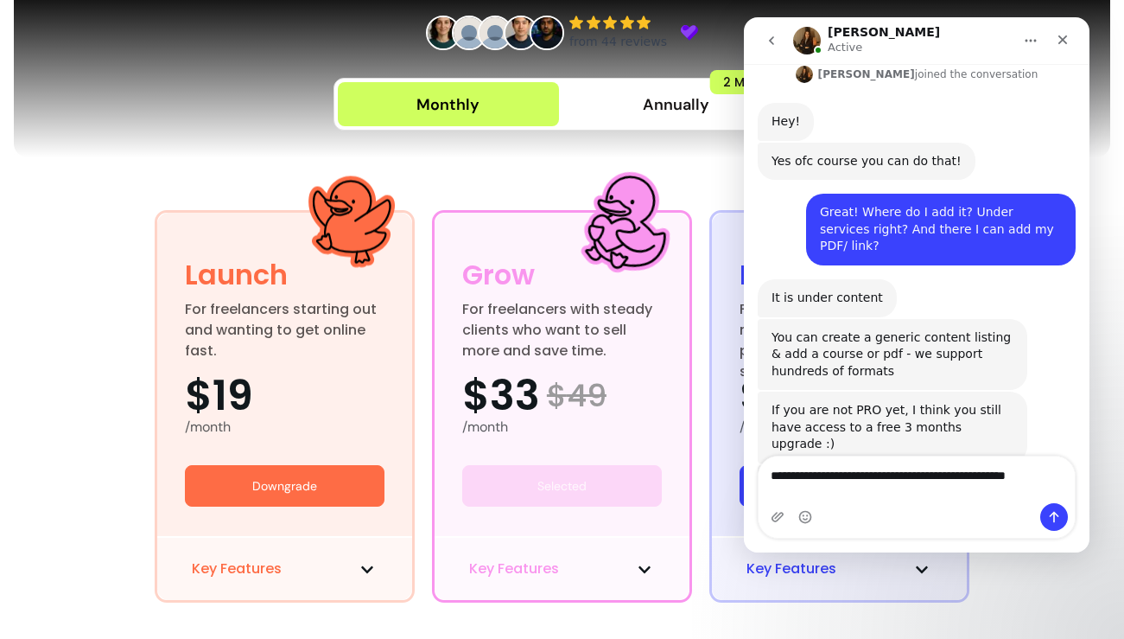
scroll to position [382, 0]
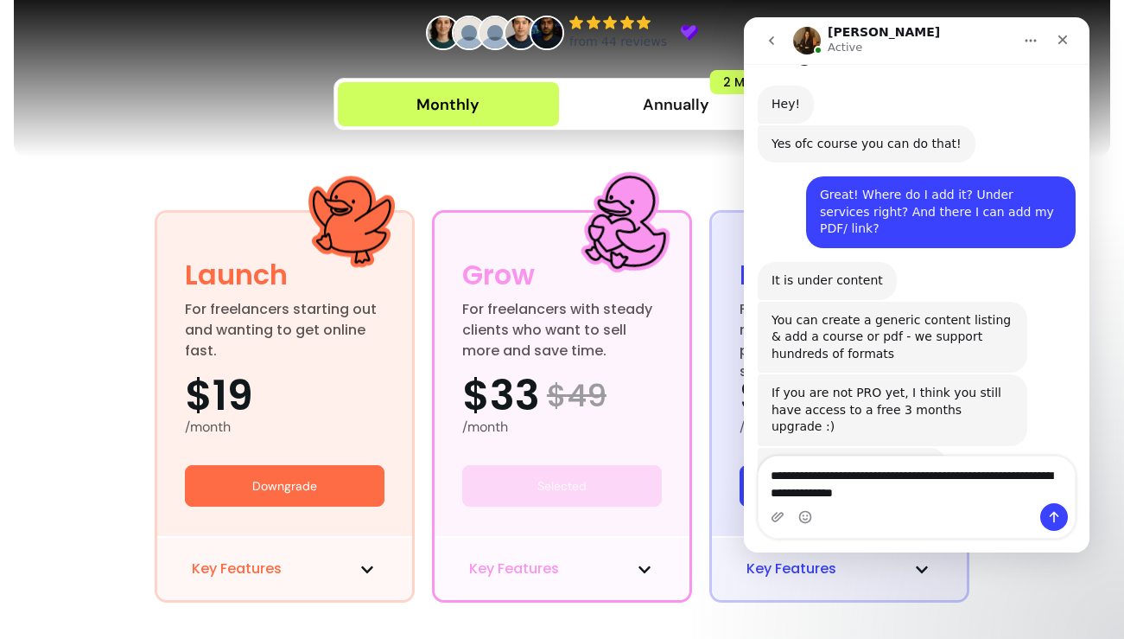
click at [845, 489] on textarea "**********" at bounding box center [917, 479] width 316 height 47
type textarea "**********"
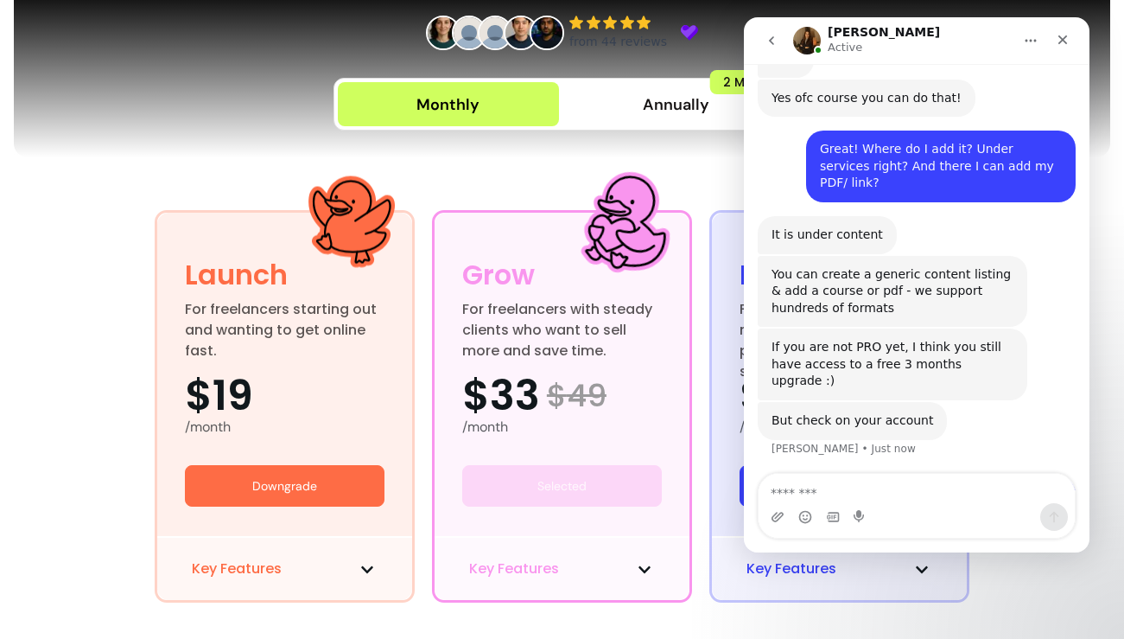
scroll to position [433, 0]
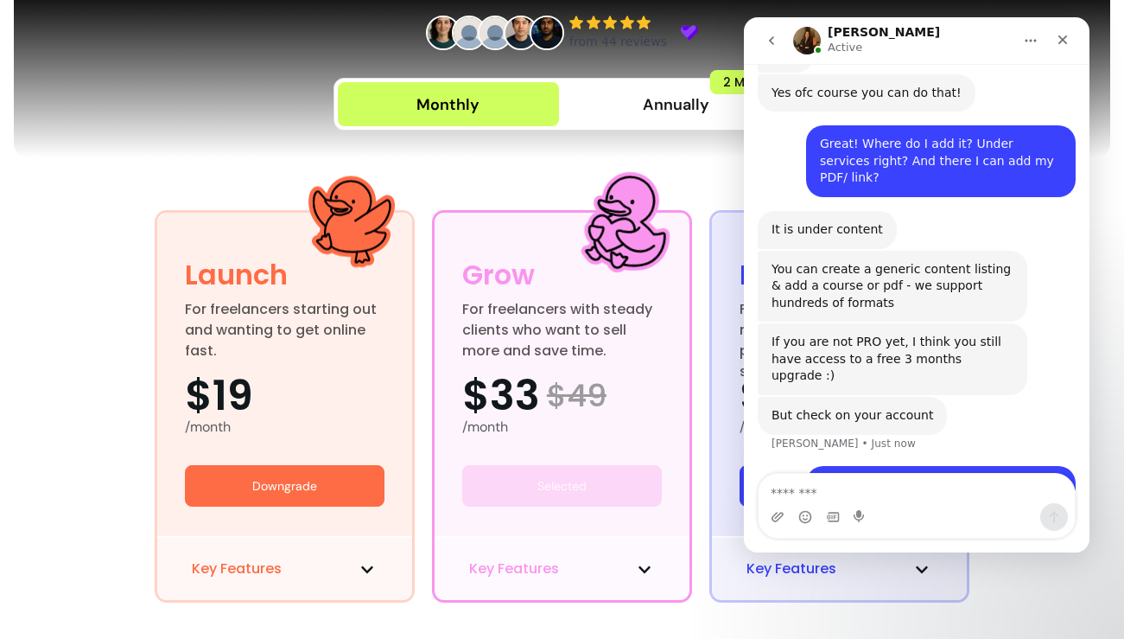
click at [893, 407] on div "But check on your account" at bounding box center [853, 415] width 162 height 17
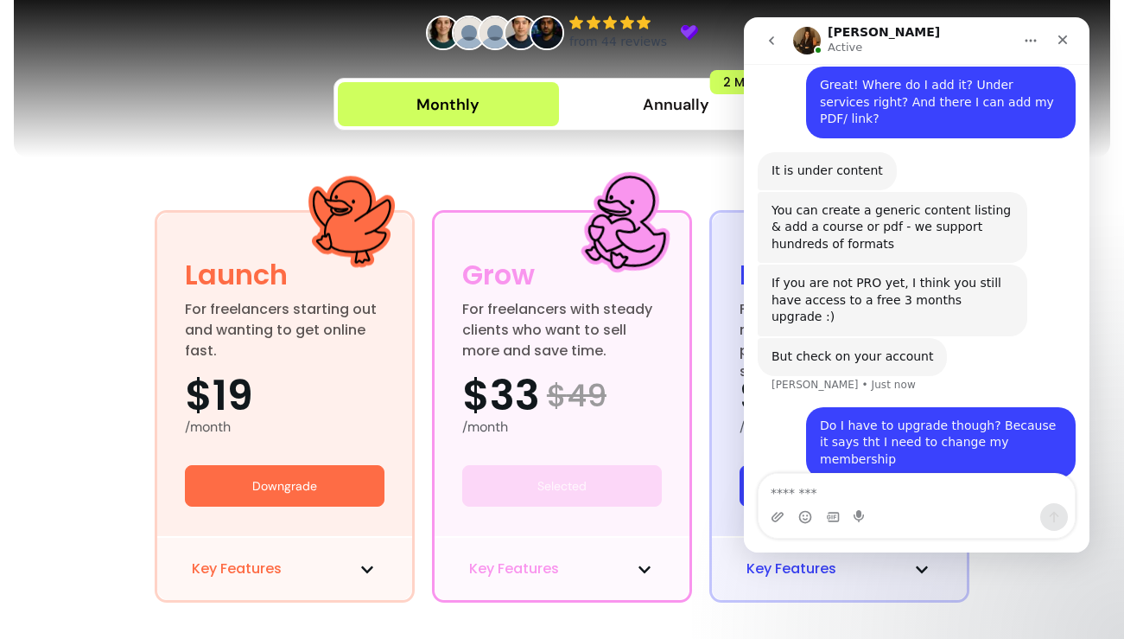
scroll to position [499, 0]
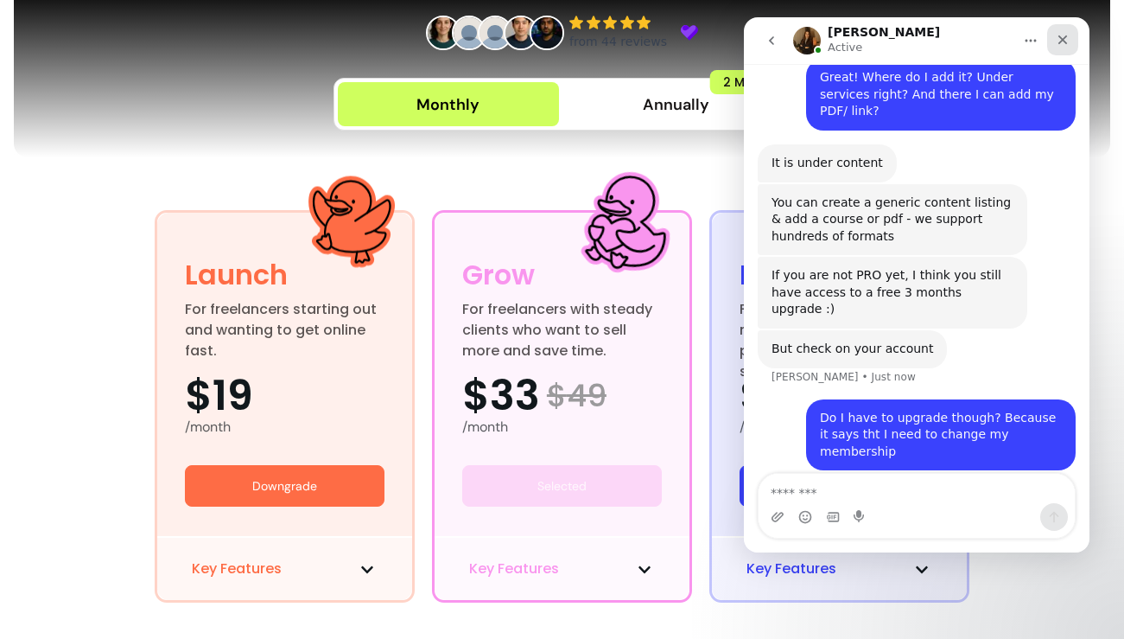
click at [1065, 41] on icon "Close" at bounding box center [1063, 40] width 14 height 14
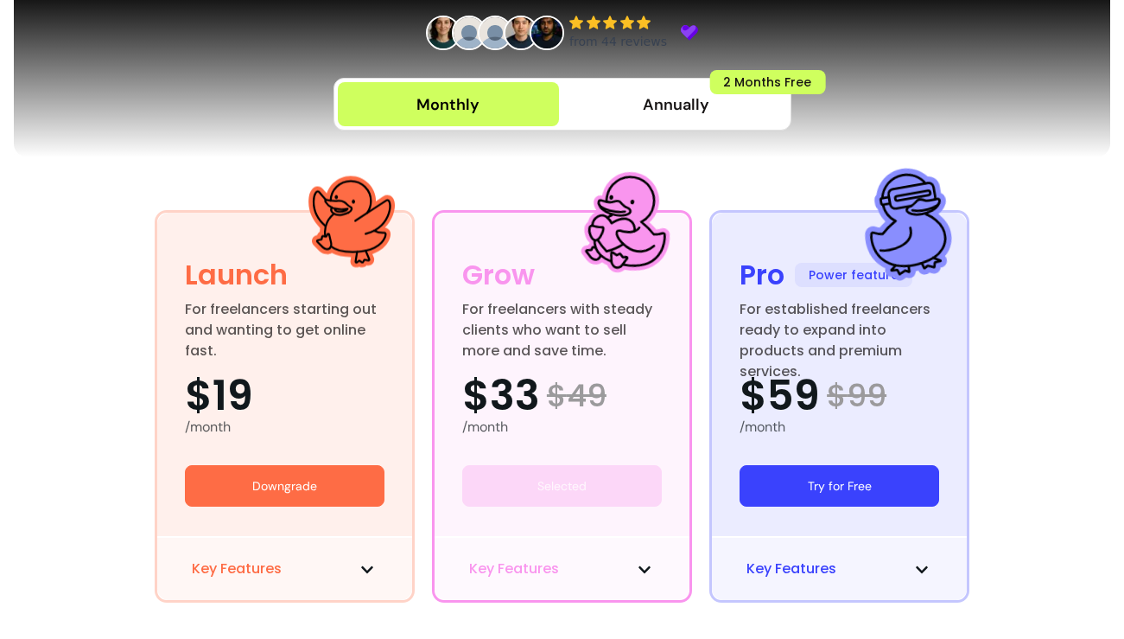
click at [1054, 151] on div at bounding box center [562, 70] width 1097 height 173
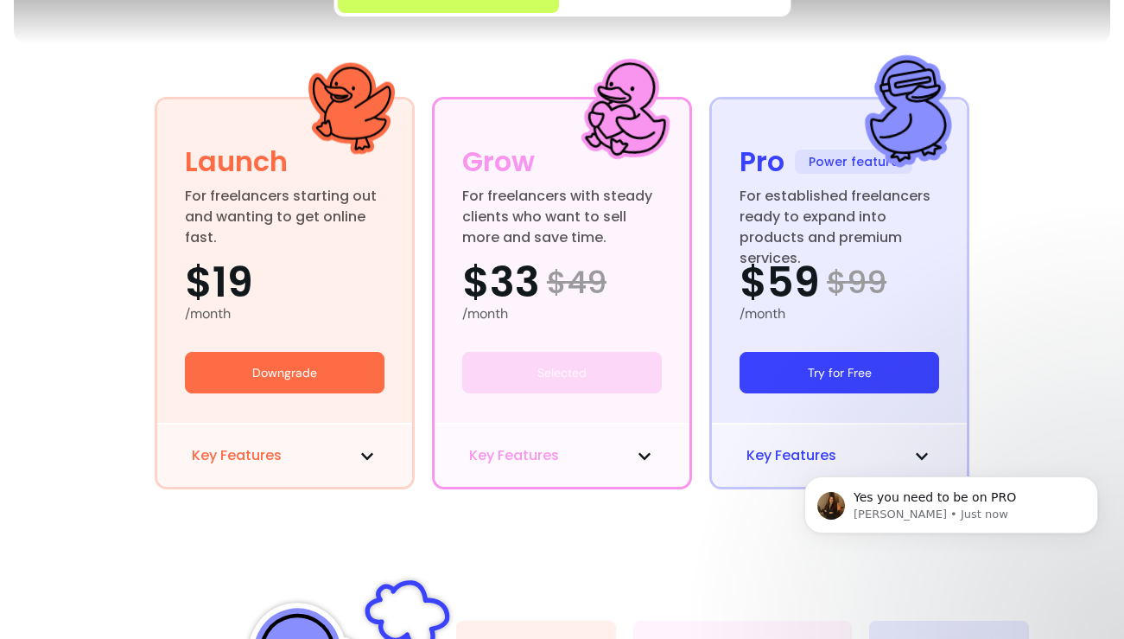
scroll to position [551, 0]
click at [963, 515] on p "[PERSON_NAME] • Just now" at bounding box center [965, 514] width 223 height 16
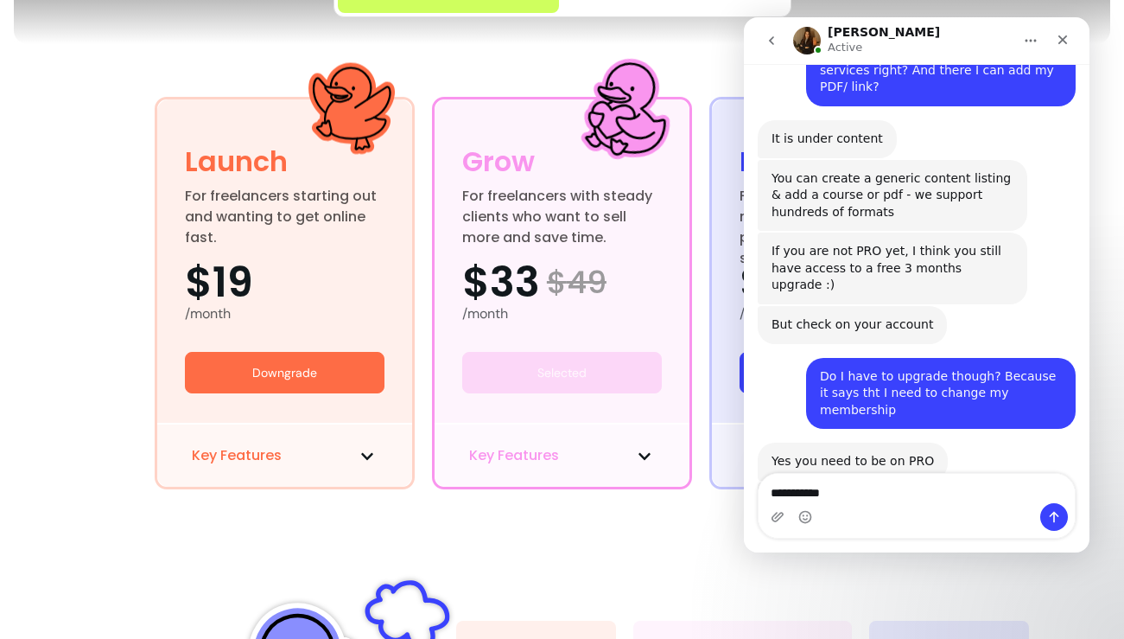
scroll to position [524, 0]
type textarea "**********"
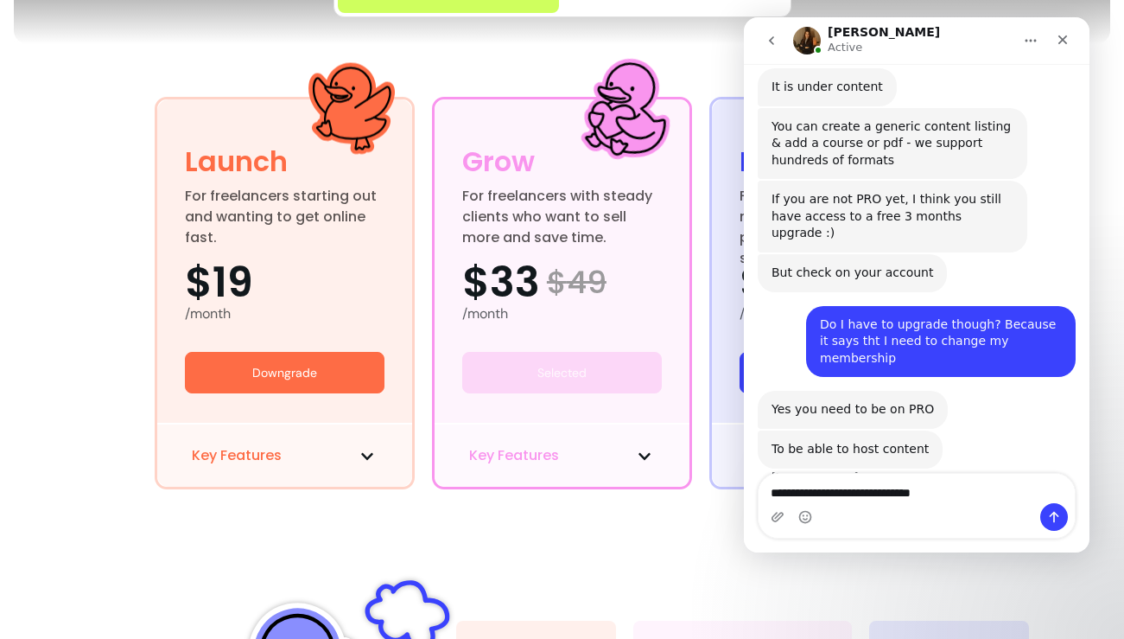
type textarea "**********"
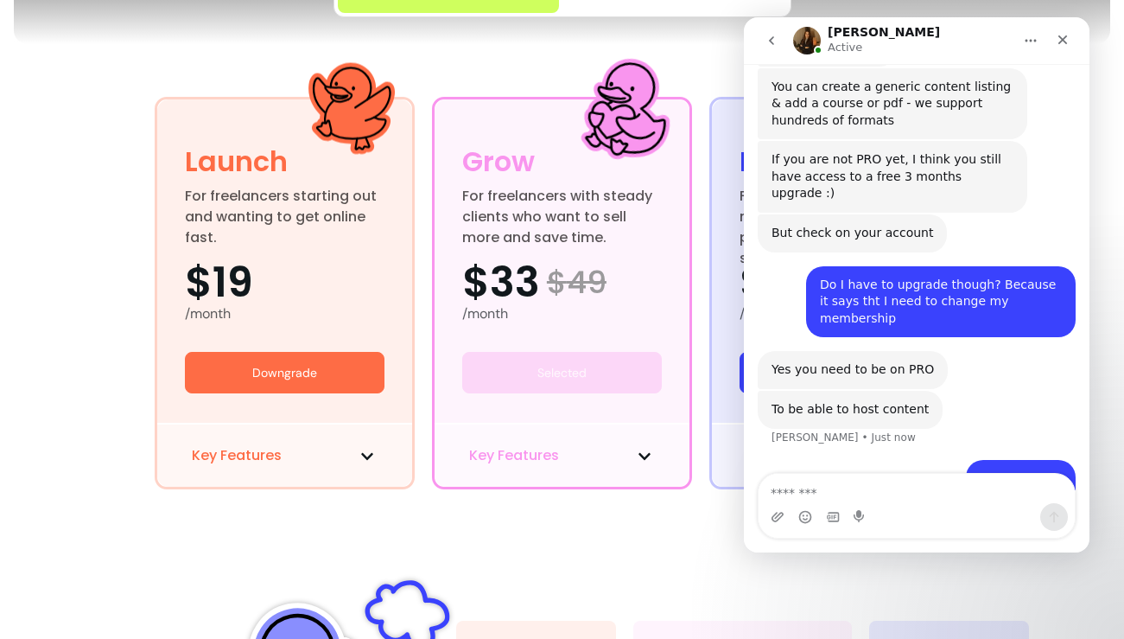
click at [929, 509] on div "I will check it out, thank you!" at bounding box center [974, 517] width 175 height 17
click at [1066, 35] on icon "Close" at bounding box center [1064, 40] width 10 height 10
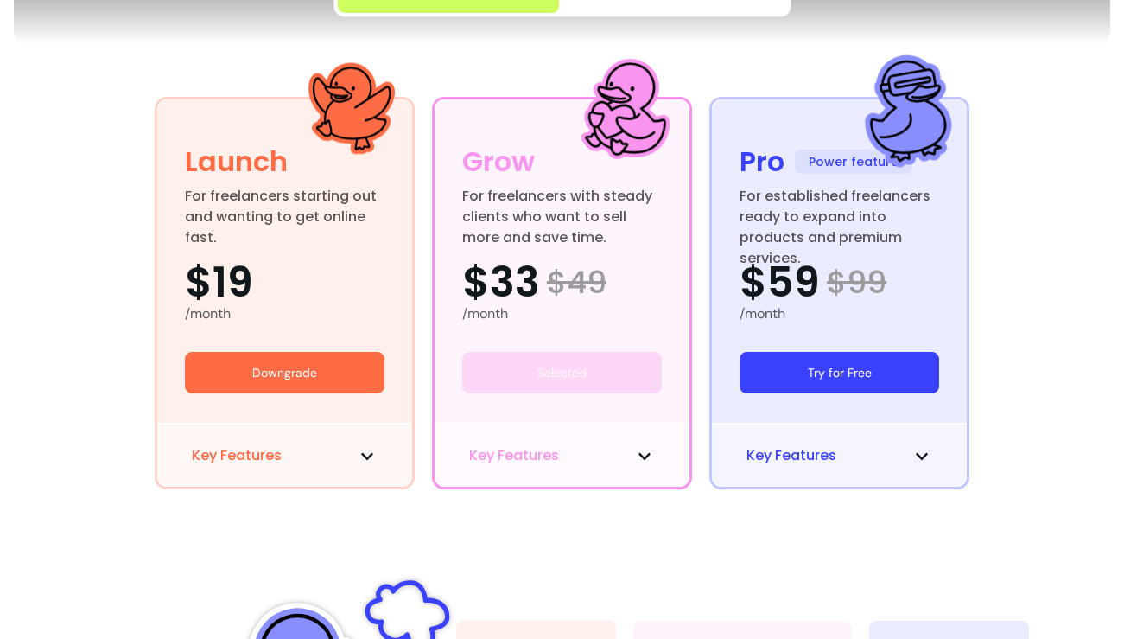
click at [1062, 158] on div "Pricing plans built for freelancers . For coaches, consultants and creatives wh…" at bounding box center [562, 55] width 1097 height 887
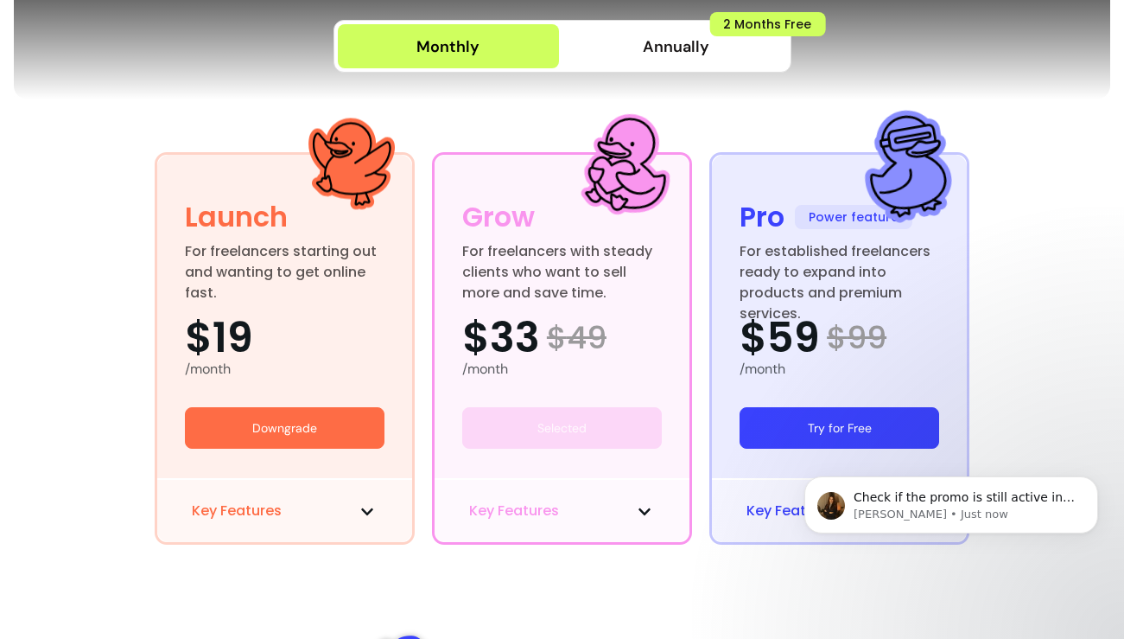
scroll to position [789, 0]
click at [1003, 512] on p "[PERSON_NAME] • Just now" at bounding box center [965, 514] width 223 height 16
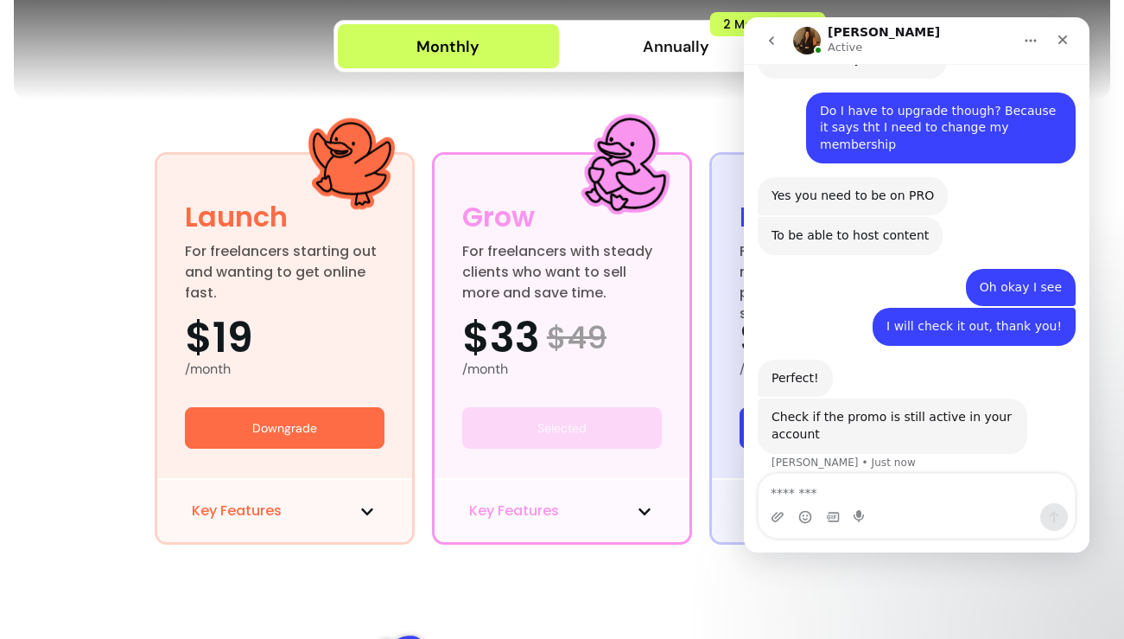
scroll to position [0, 0]
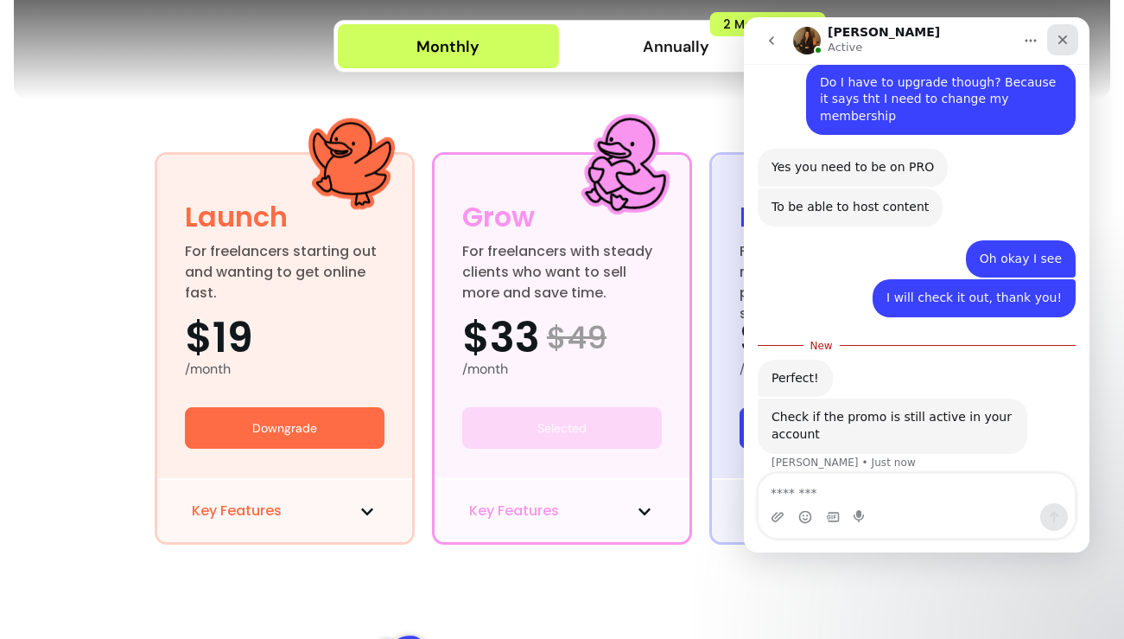
click at [1072, 43] on div "Close" at bounding box center [1062, 39] width 31 height 31
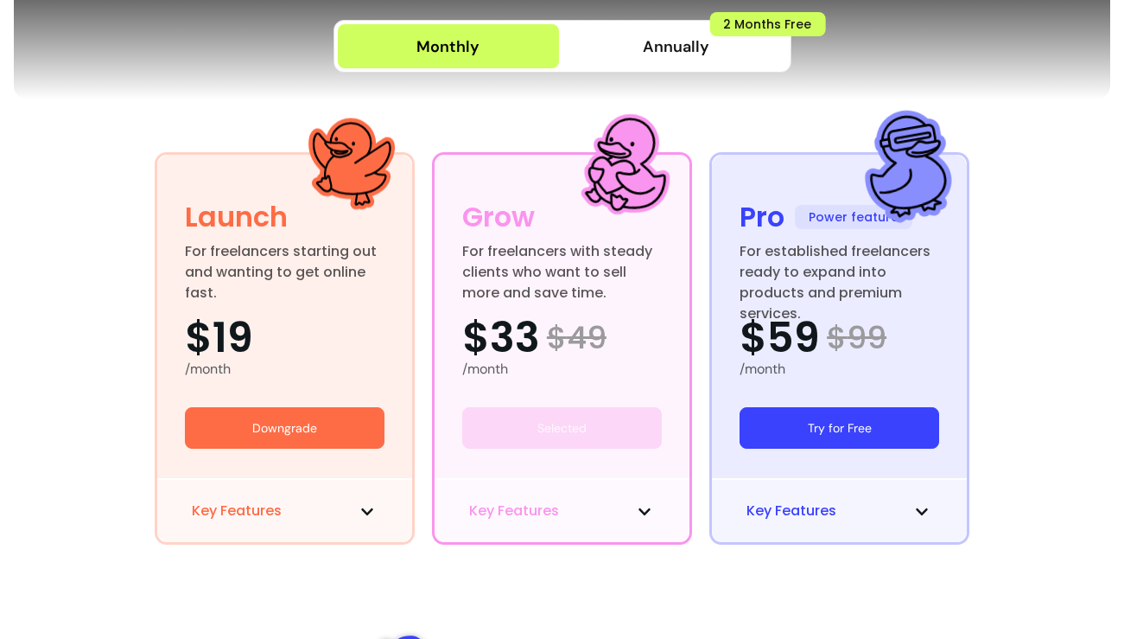
click at [890, 429] on button "Try for Free" at bounding box center [840, 427] width 200 height 41
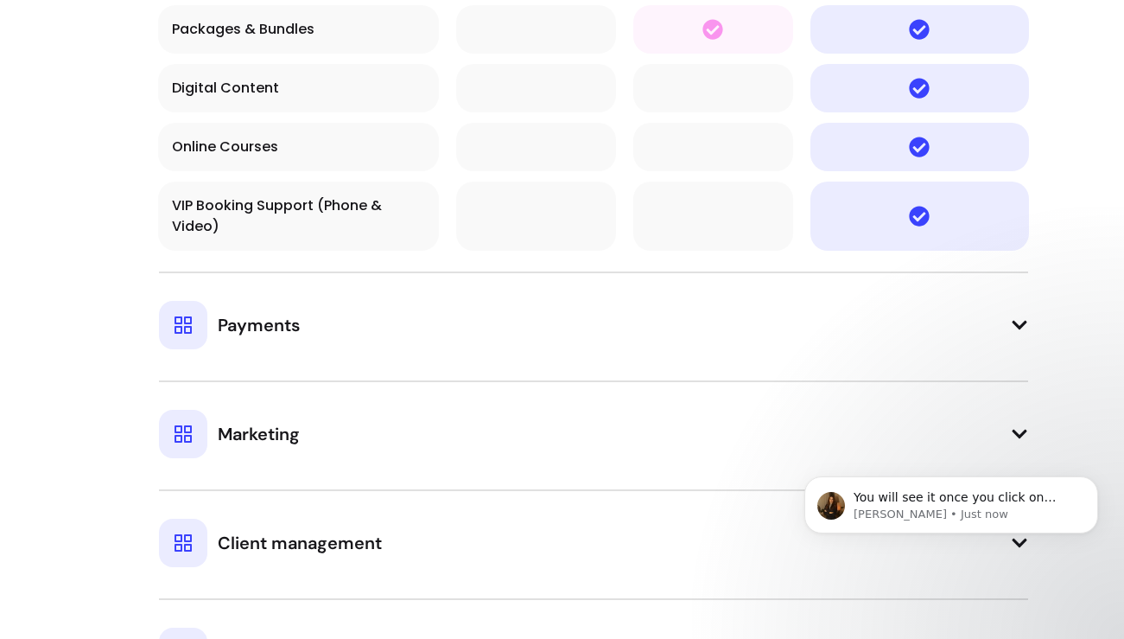
scroll to position [1851, 0]
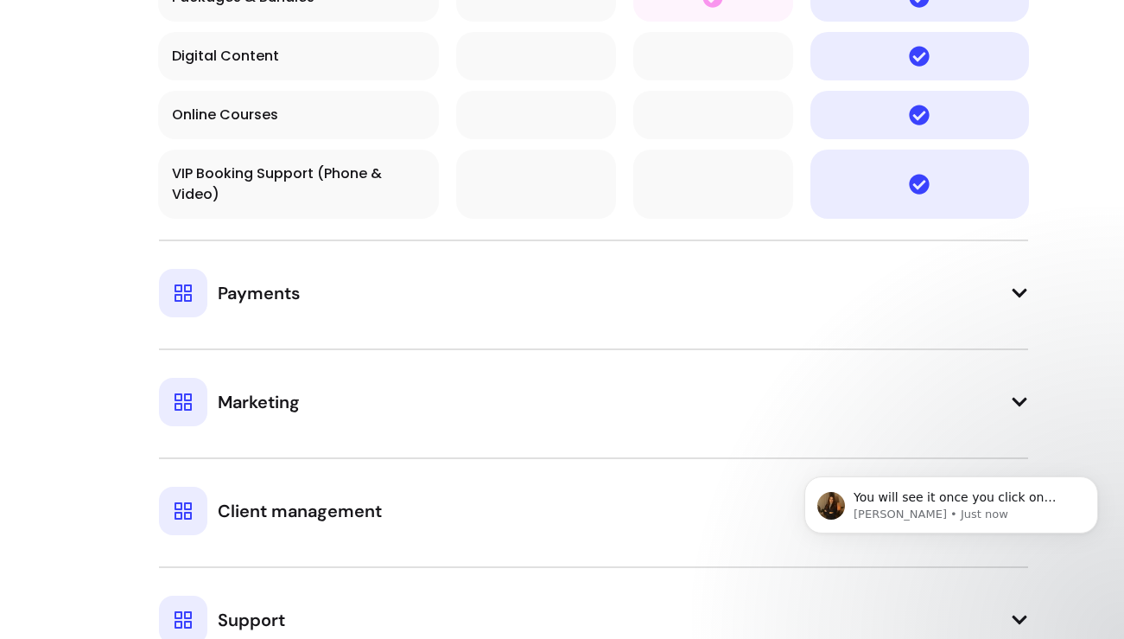
click at [1015, 293] on icon at bounding box center [1019, 293] width 15 height 9
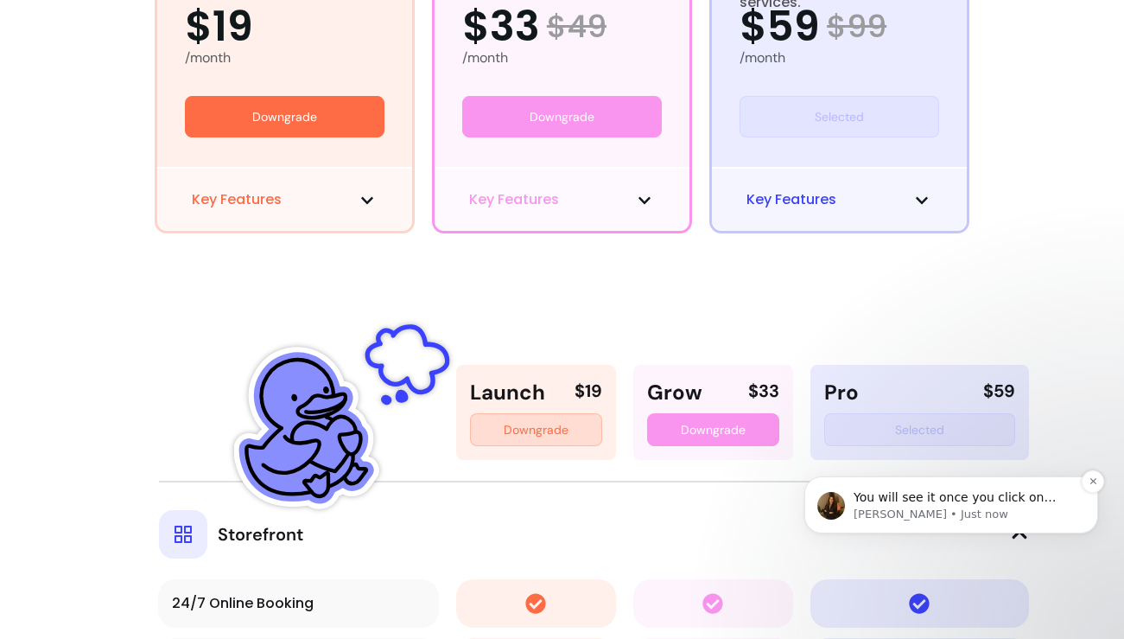
click at [949, 521] on p "[PERSON_NAME] • Just now" at bounding box center [965, 514] width 223 height 16
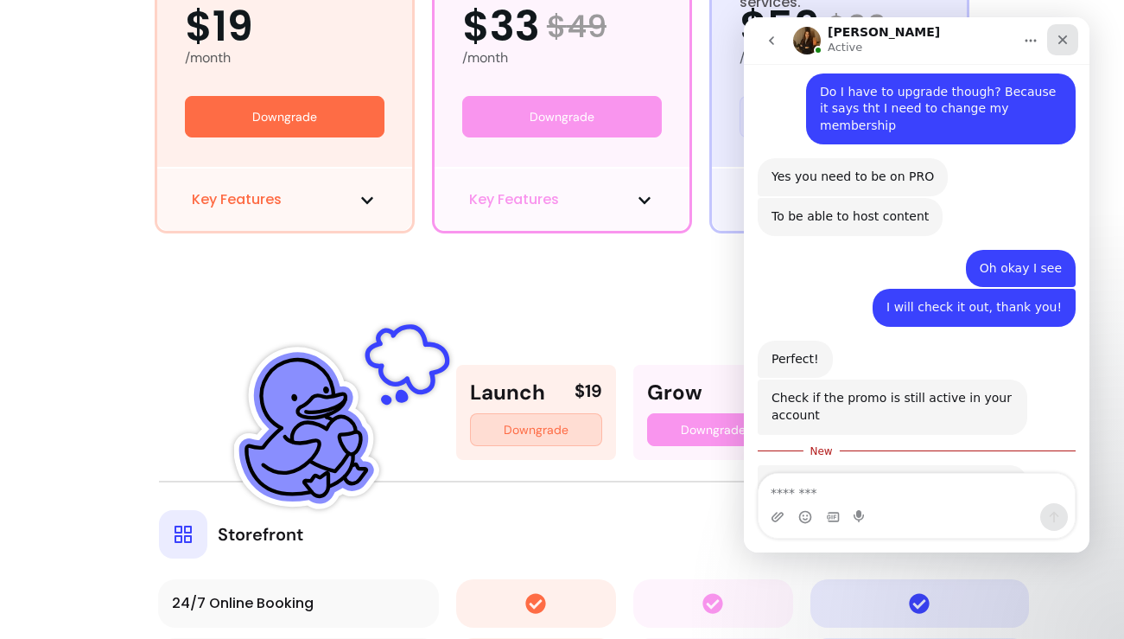
click at [1068, 44] on icon "Close" at bounding box center [1063, 40] width 14 height 14
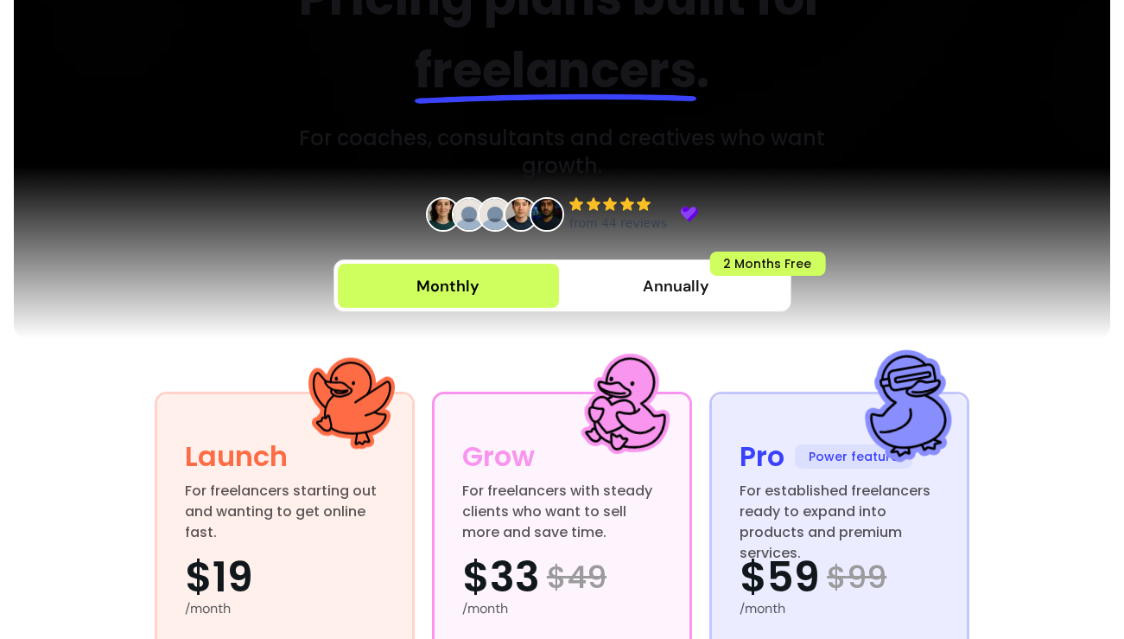
scroll to position [0, 0]
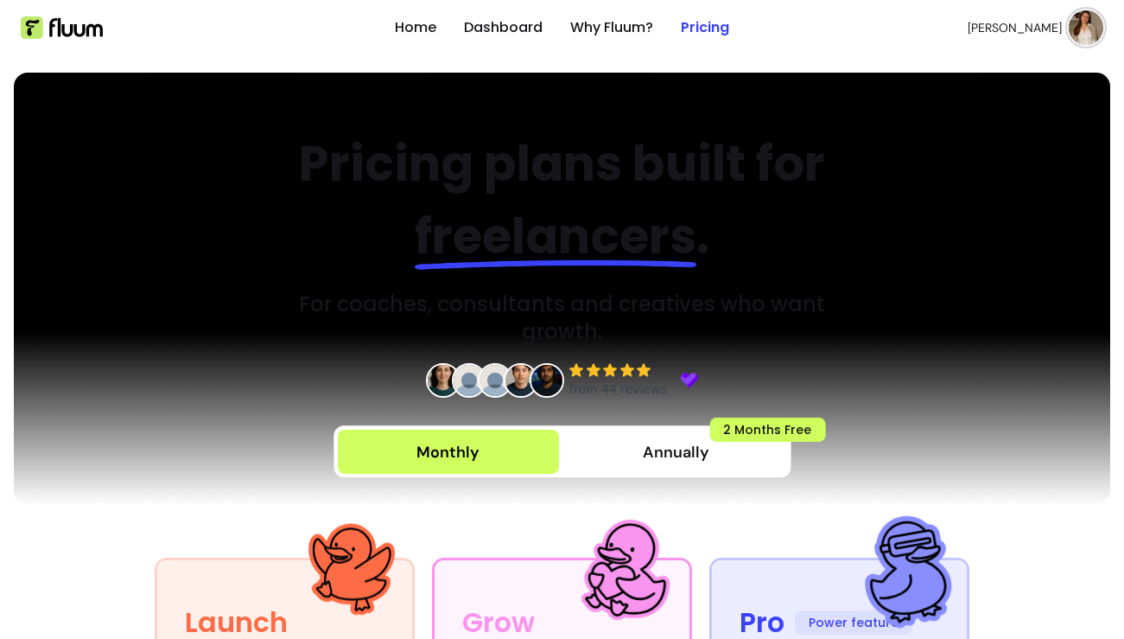
click at [1106, 6] on header "Home Dashboard Why Fluum? Pricing Patrycja K. open navigation menu" at bounding box center [562, 27] width 1124 height 55
click at [1089, 23] on img at bounding box center [1086, 27] width 35 height 35
click at [862, 85] on img at bounding box center [562, 289] width 1097 height 432
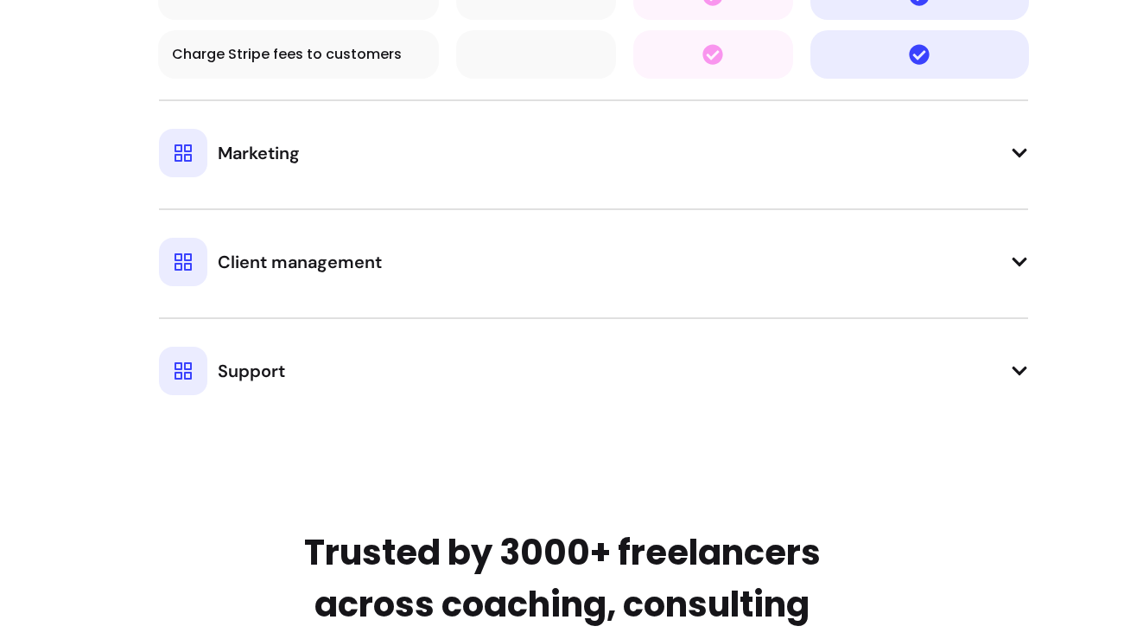
scroll to position [2772, 0]
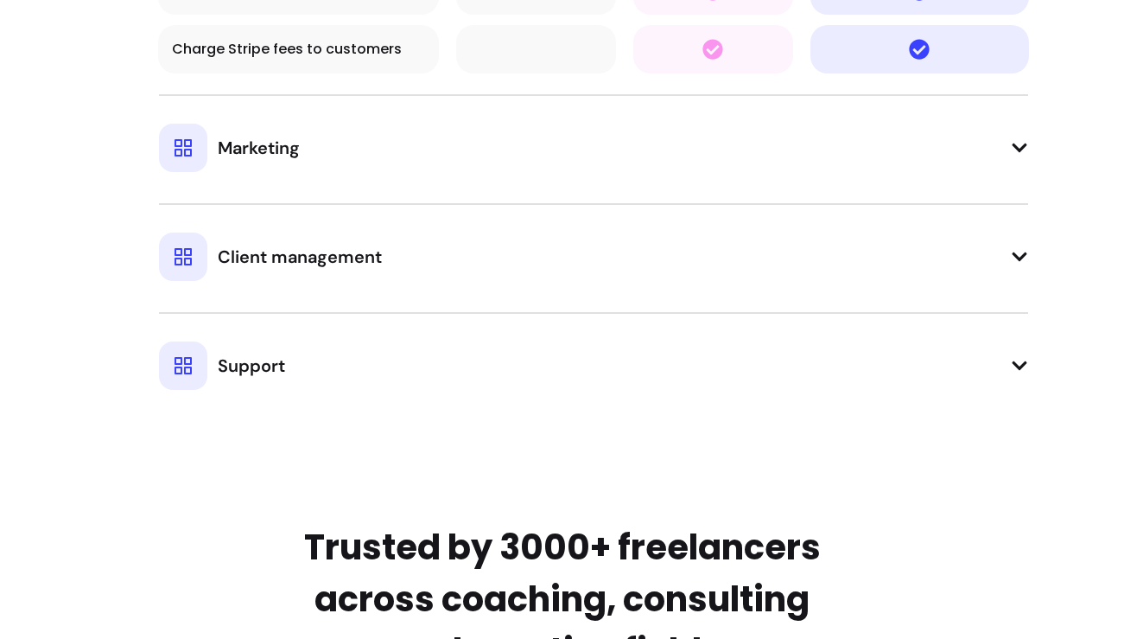
click at [1021, 378] on button "Support" at bounding box center [593, 351] width 869 height 78
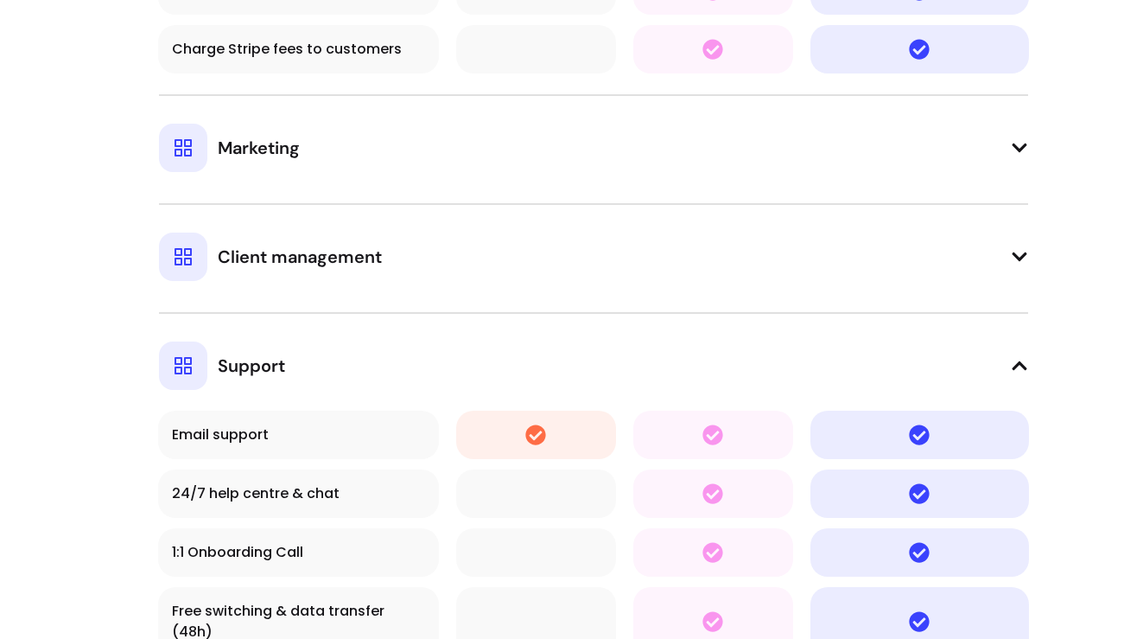
click at [1021, 378] on button "Support" at bounding box center [593, 351] width 869 height 78
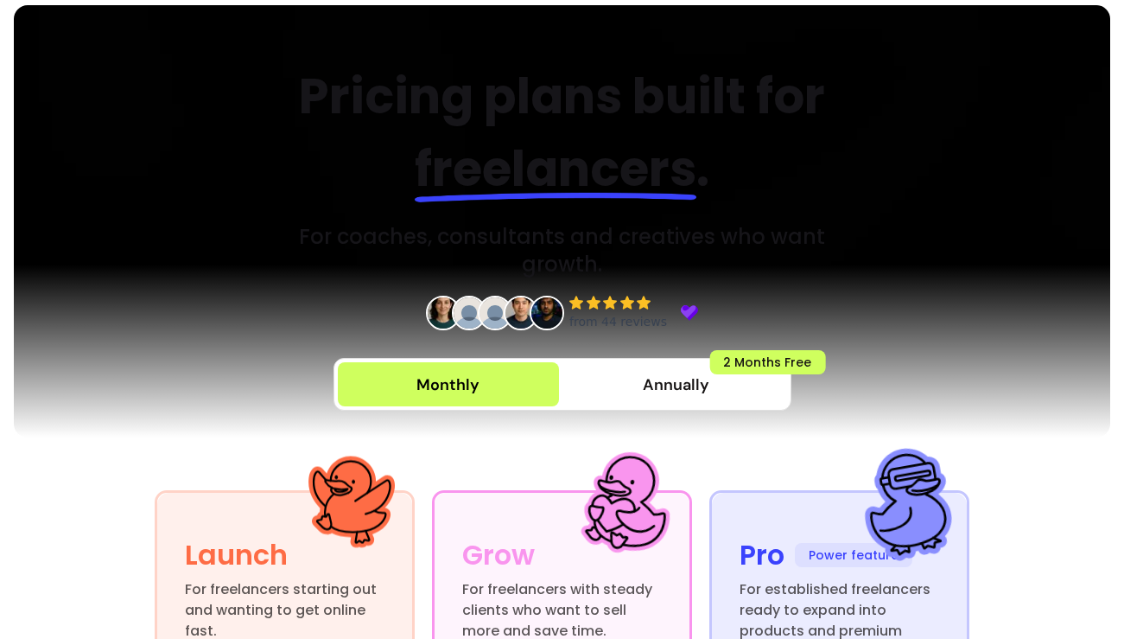
scroll to position [0, 0]
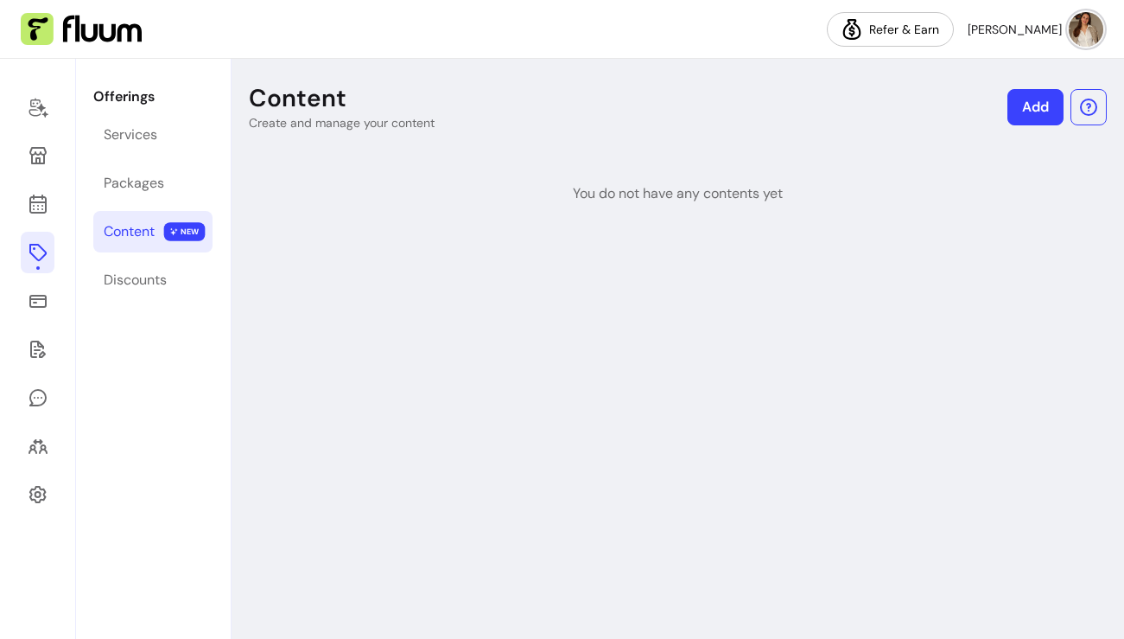
click at [150, 228] on div "Content" at bounding box center [129, 231] width 51 height 21
click at [144, 183] on div "Packages" at bounding box center [134, 183] width 60 height 21
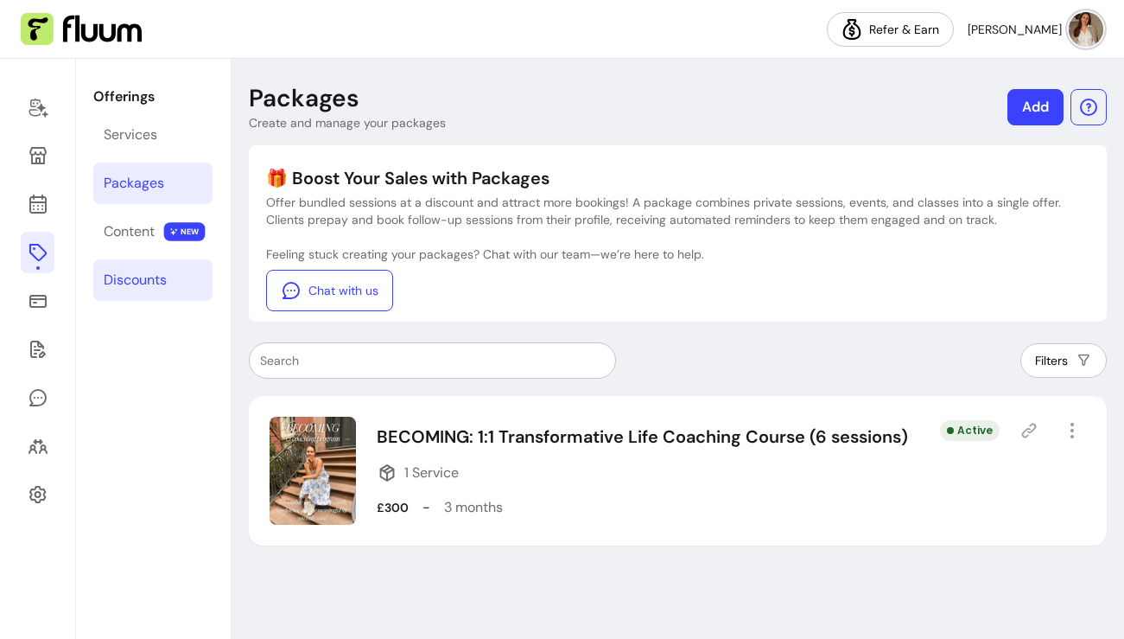
click at [135, 275] on div "Discounts" at bounding box center [135, 280] width 63 height 21
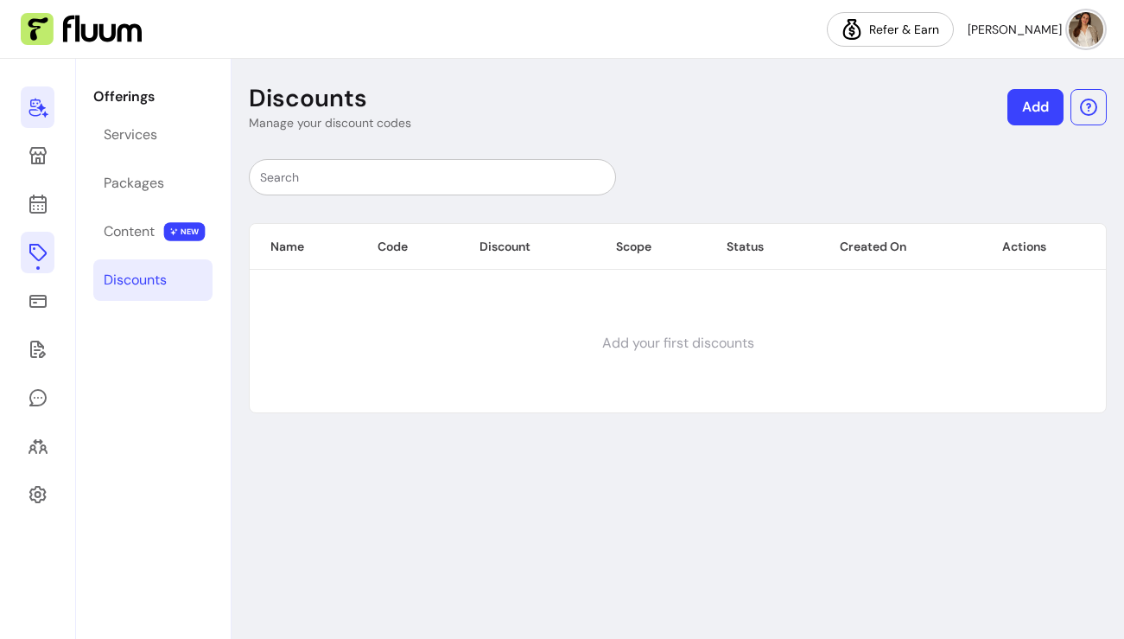
click at [37, 105] on icon at bounding box center [38, 107] width 21 height 21
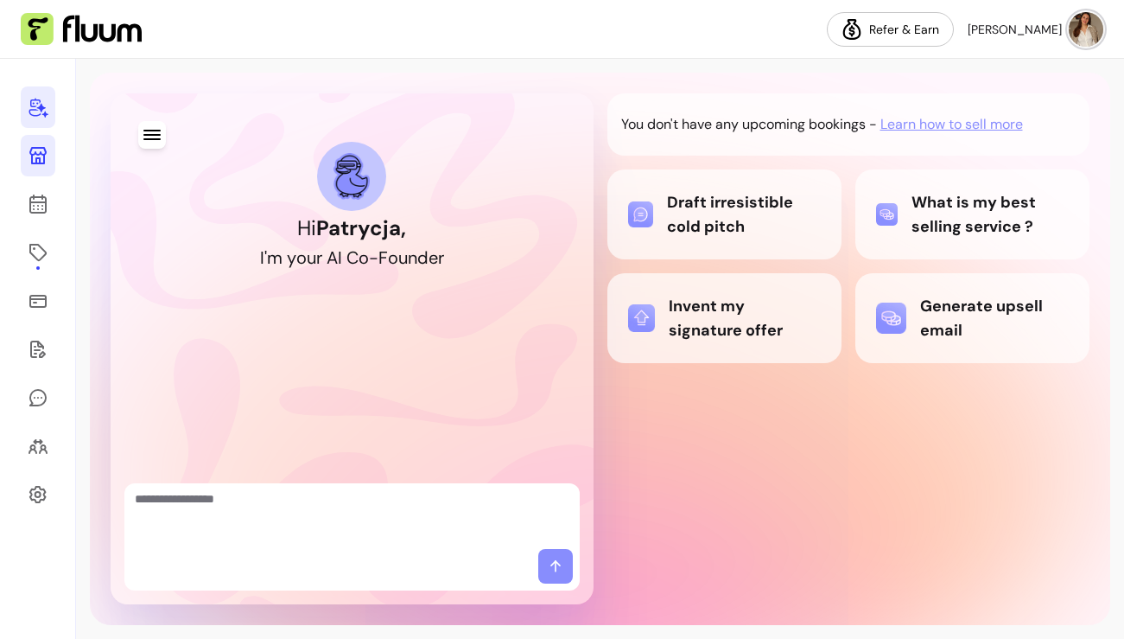
click at [24, 152] on link at bounding box center [38, 155] width 35 height 41
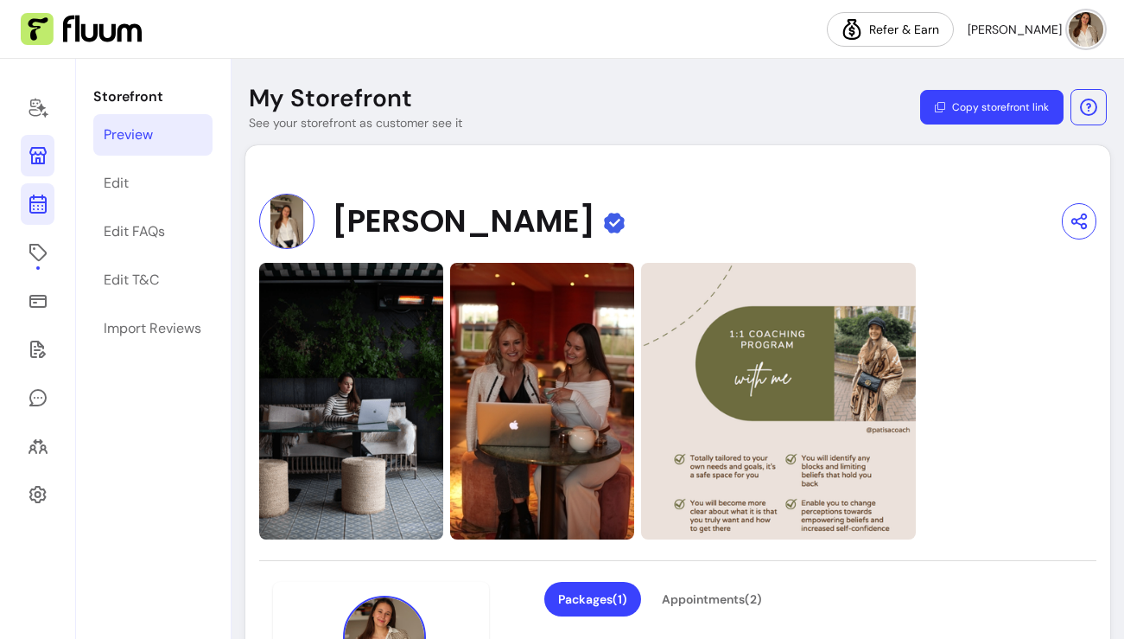
click at [30, 198] on icon at bounding box center [37, 135] width 293 height 246
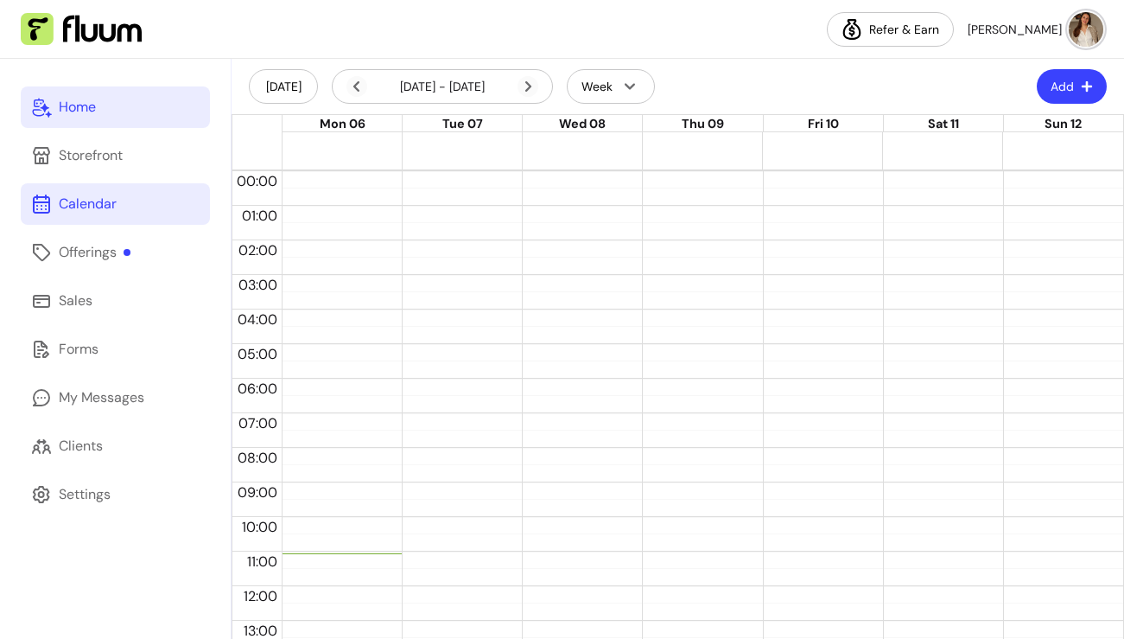
click at [69, 104] on div "Home" at bounding box center [77, 107] width 37 height 21
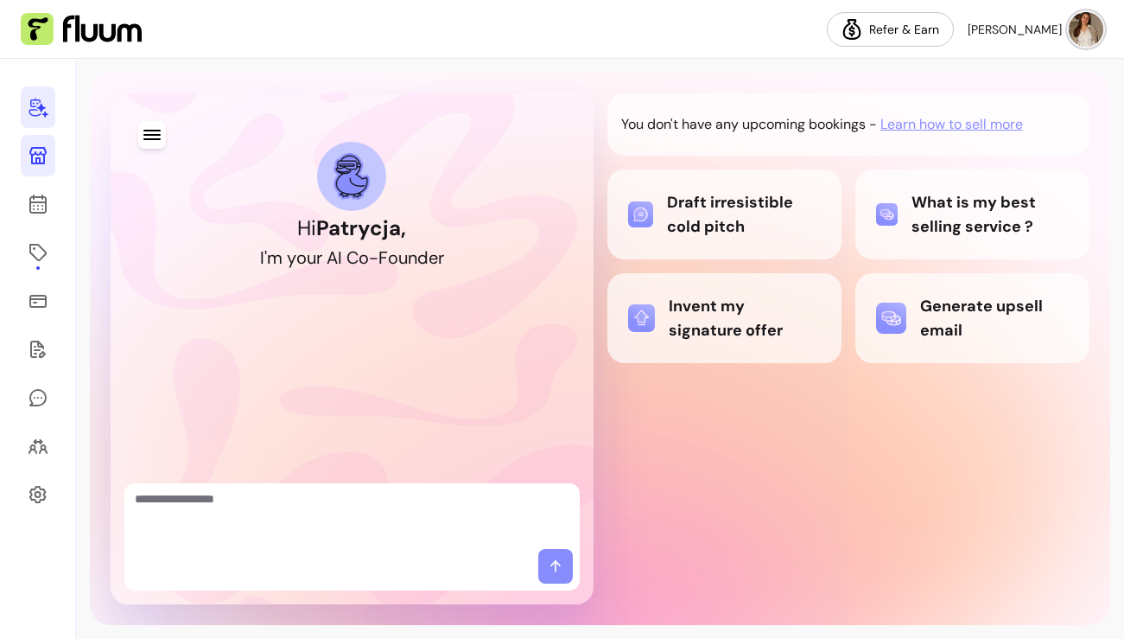
click at [42, 165] on icon at bounding box center [38, 155] width 21 height 21
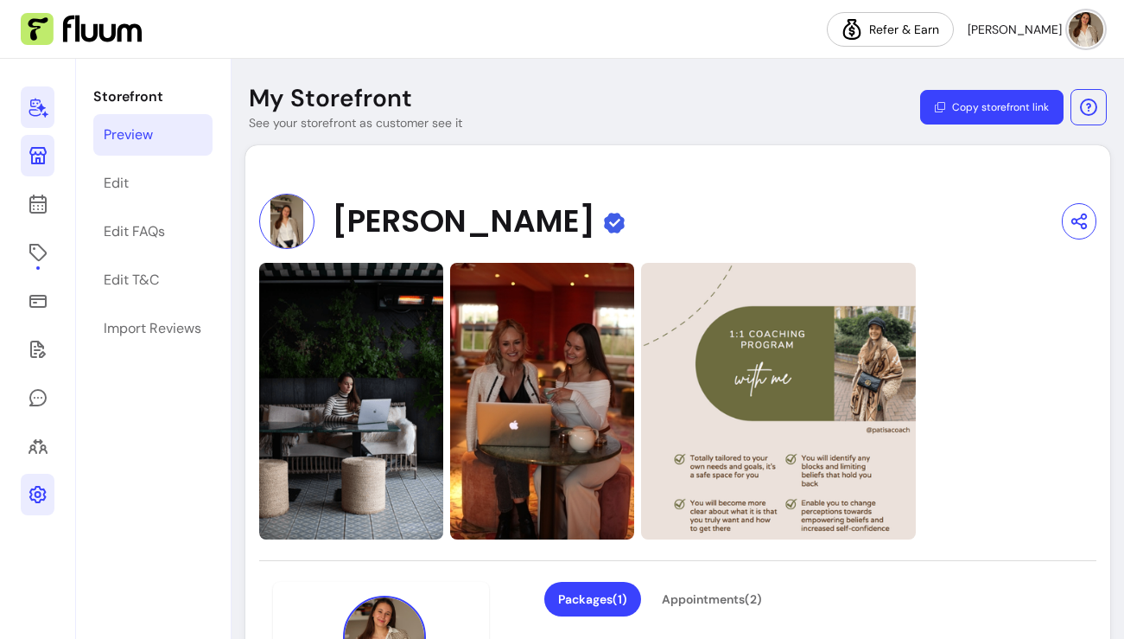
click at [29, 501] on icon at bounding box center [38, 494] width 21 height 21
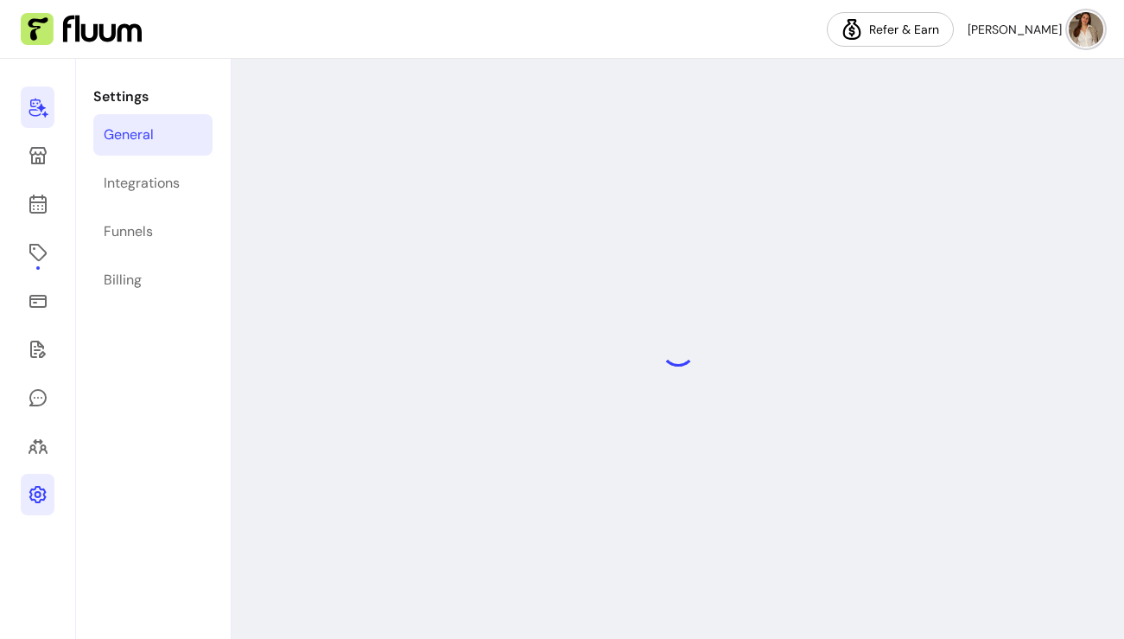
select select "**********"
select select "***"
select select "****"
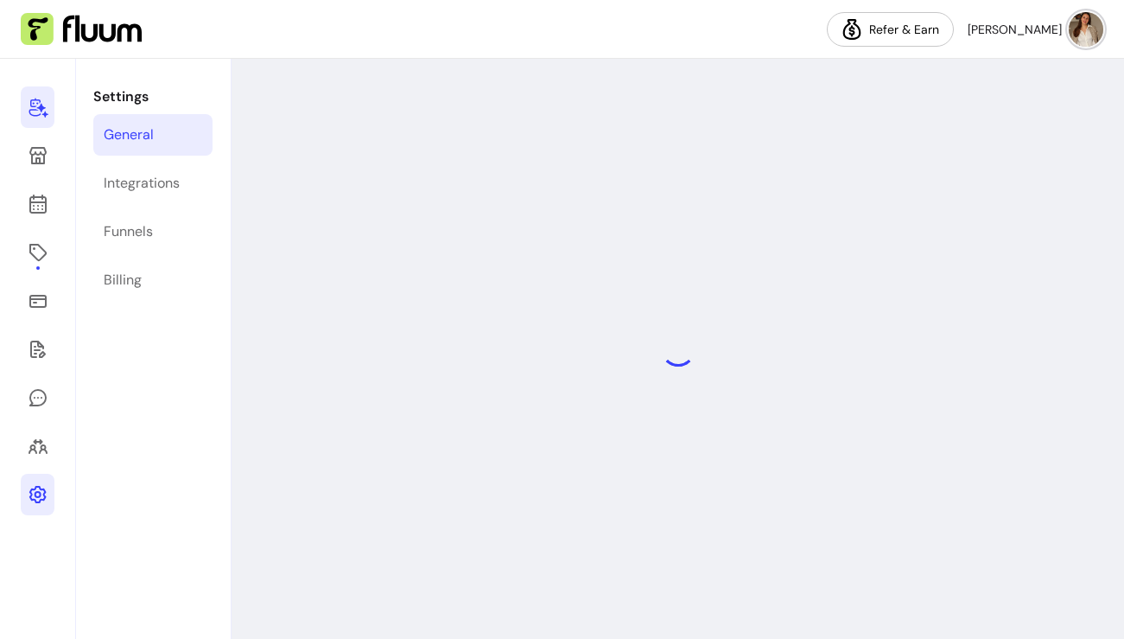
select select "***"
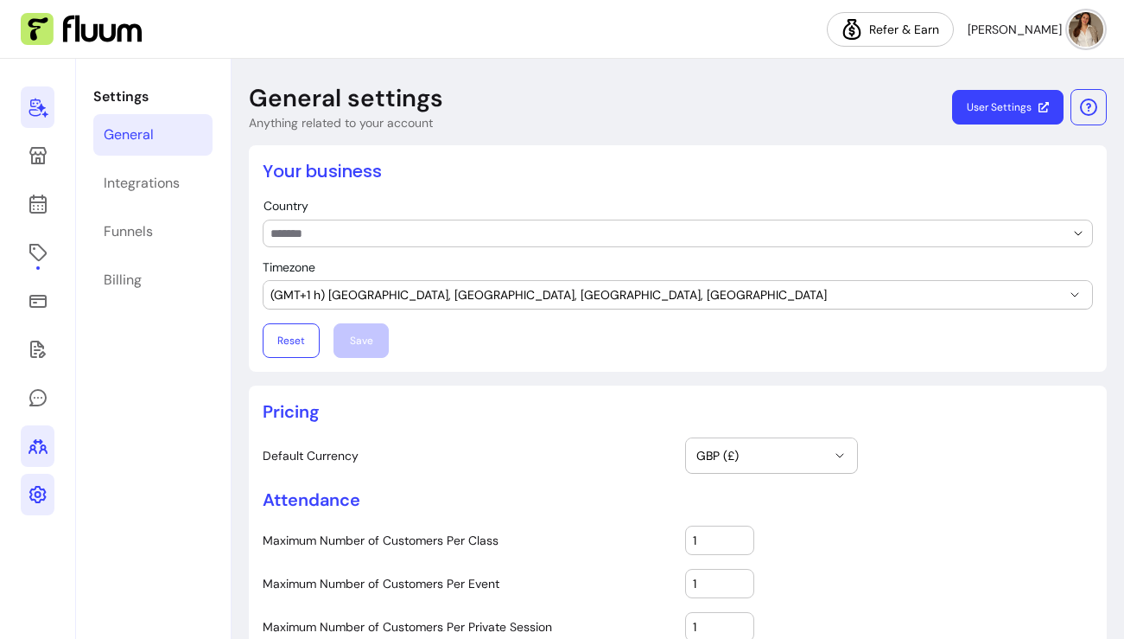
click at [41, 443] on icon at bounding box center [38, 446] width 21 height 21
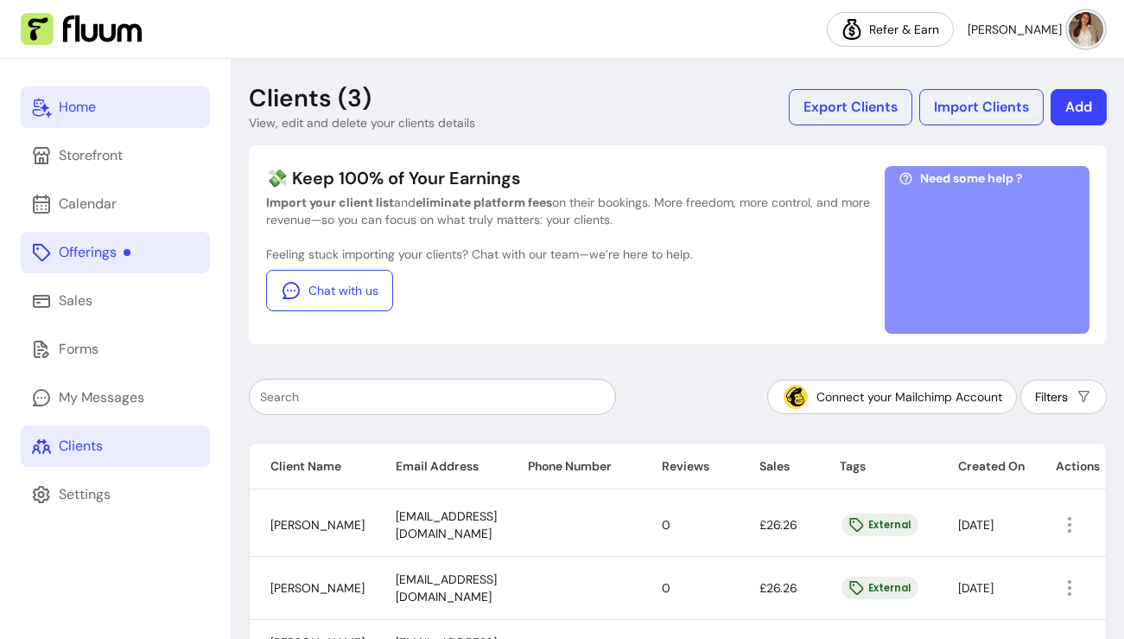
click at [76, 253] on div "Offerings" at bounding box center [95, 252] width 72 height 21
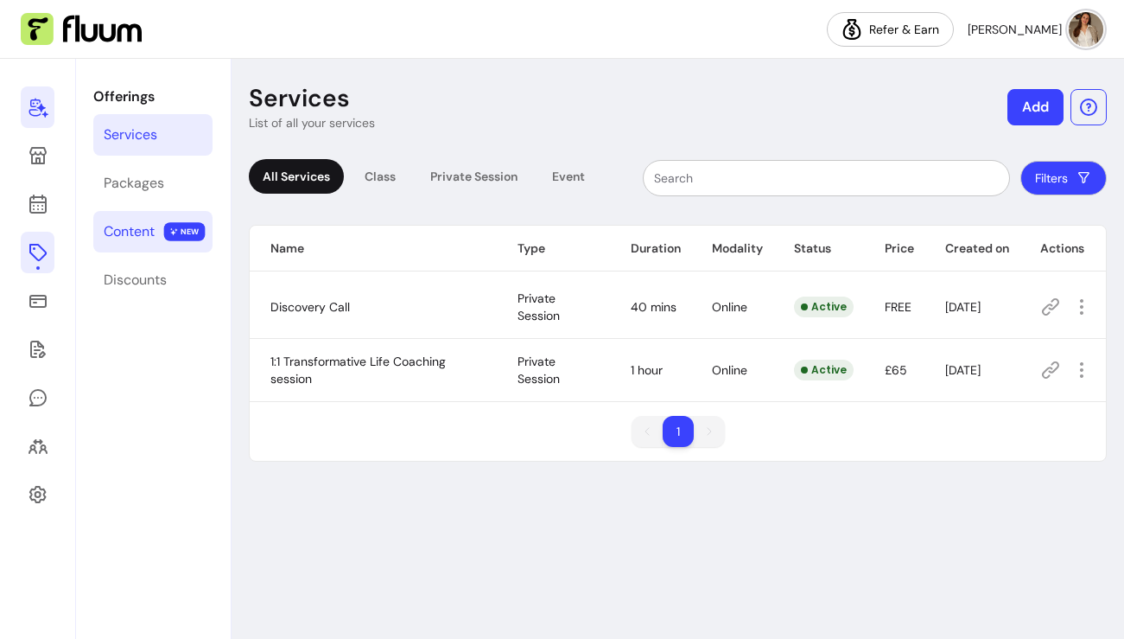
click at [149, 230] on div "Content" at bounding box center [129, 231] width 51 height 21
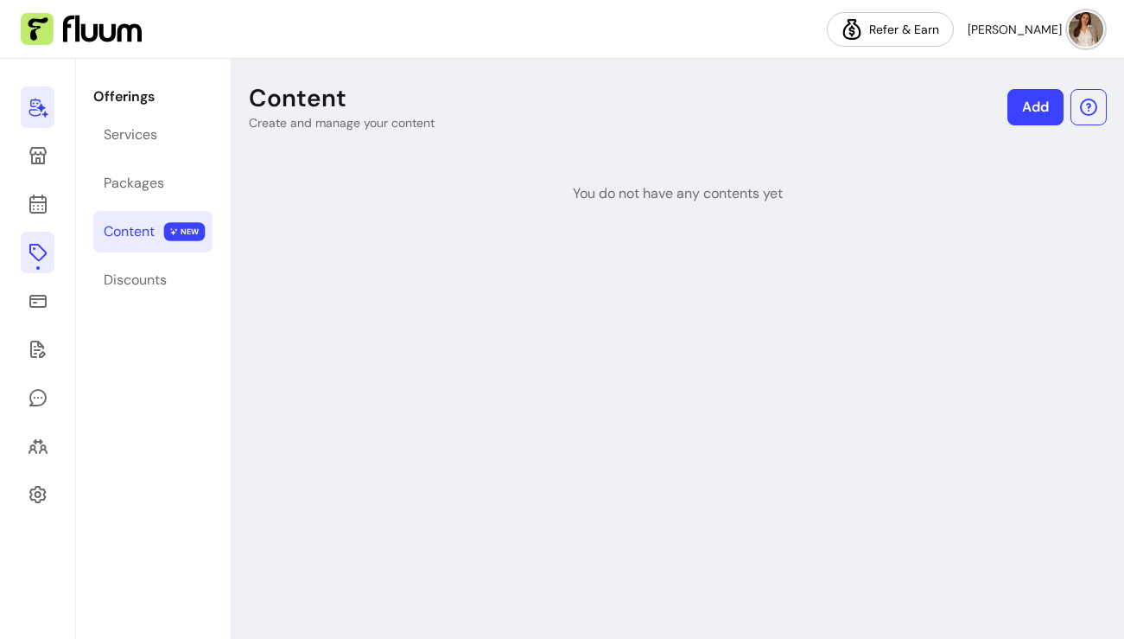
click at [58, 109] on div at bounding box center [38, 349] width 76 height 580
click at [48, 108] on link at bounding box center [38, 106] width 34 height 41
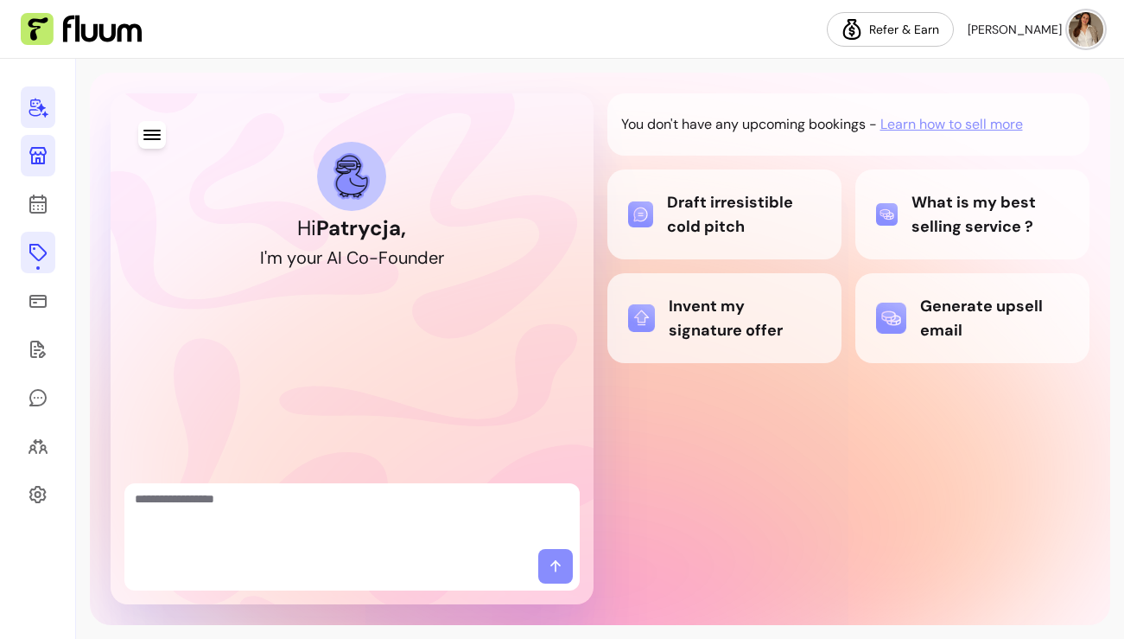
click at [37, 163] on icon at bounding box center [37, 155] width 17 height 17
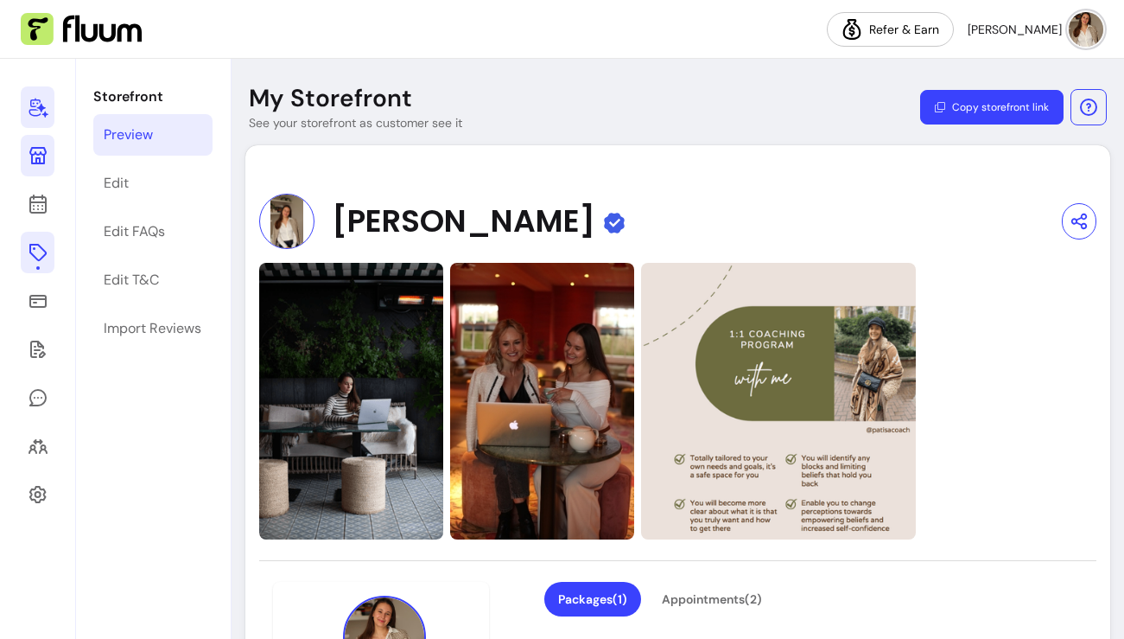
click at [43, 99] on icon at bounding box center [38, 107] width 21 height 21
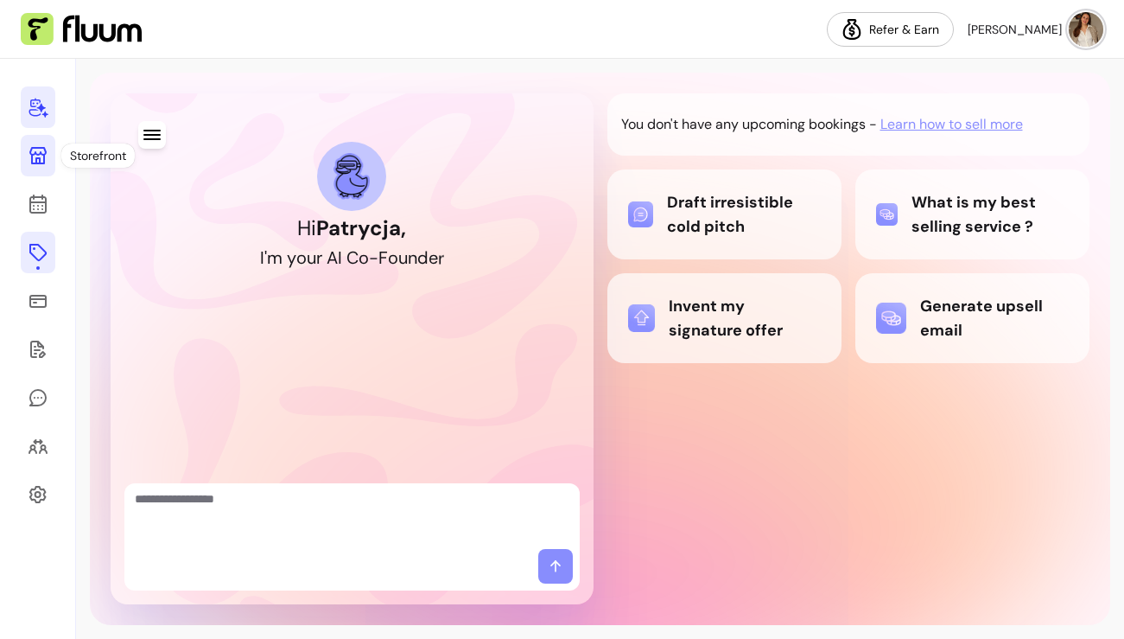
click at [36, 157] on icon at bounding box center [37, 155] width 17 height 17
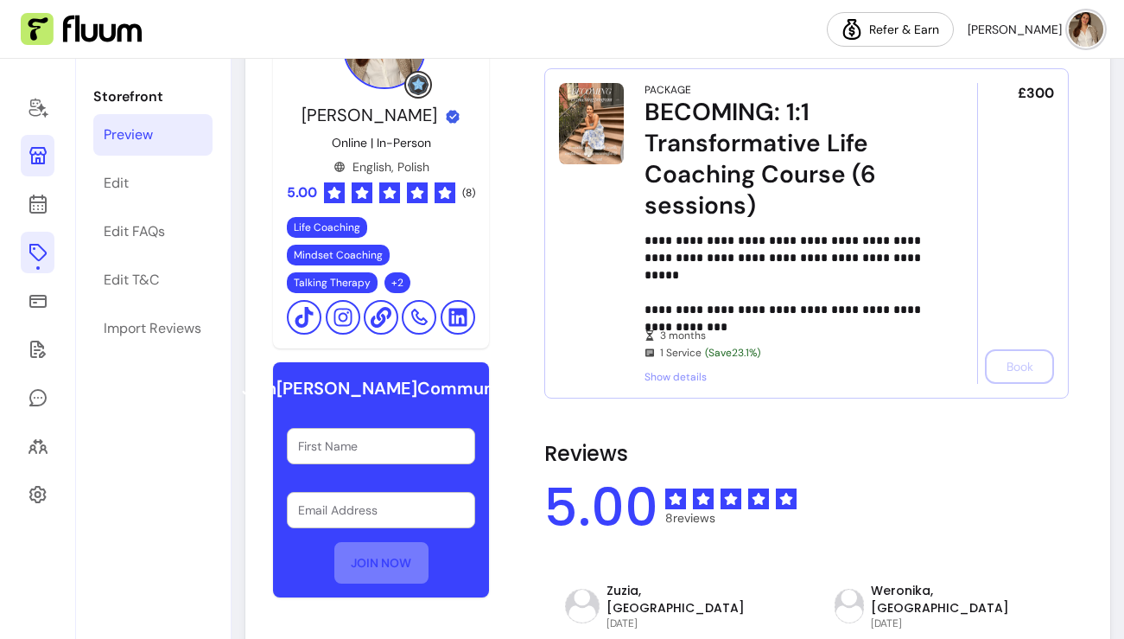
scroll to position [675, 0]
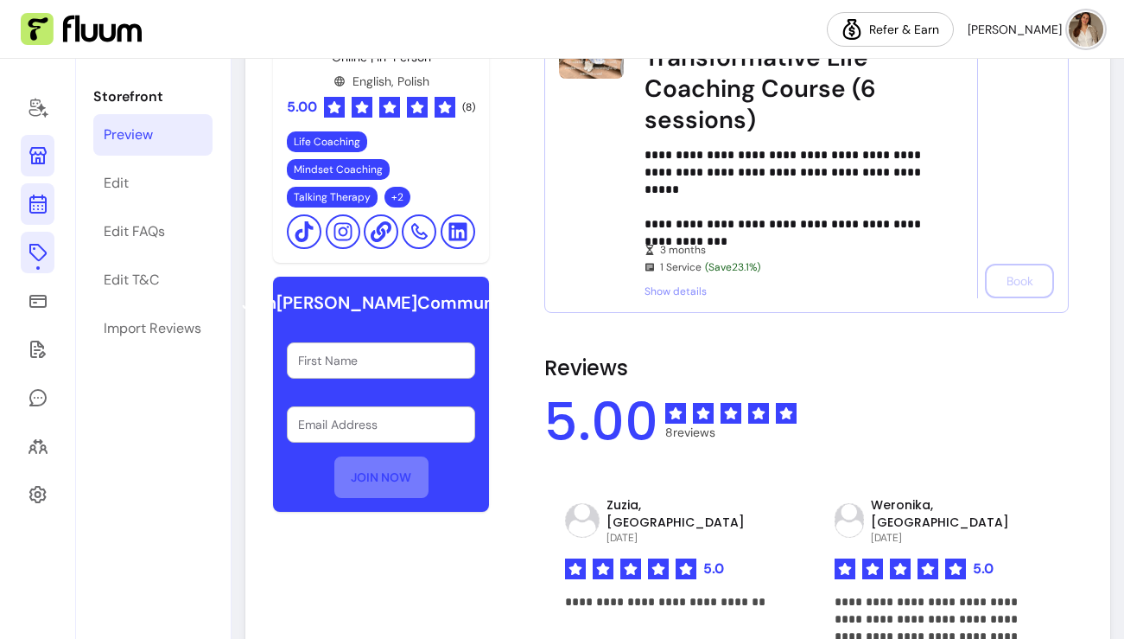
click at [50, 197] on link at bounding box center [38, 203] width 34 height 41
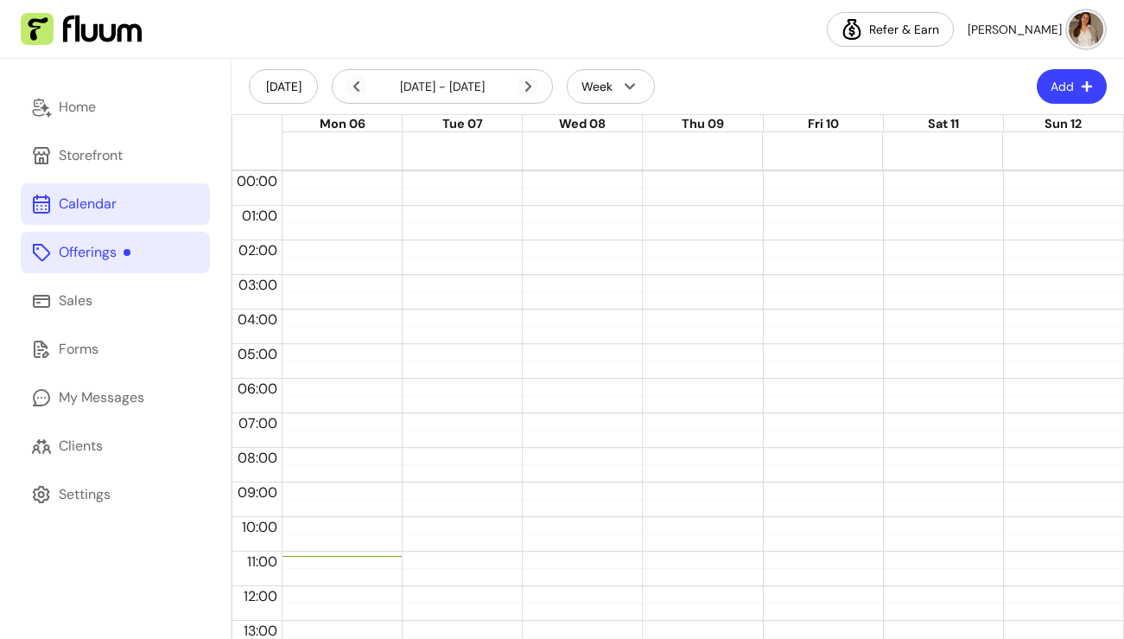
click at [81, 247] on div "Offerings" at bounding box center [95, 252] width 72 height 21
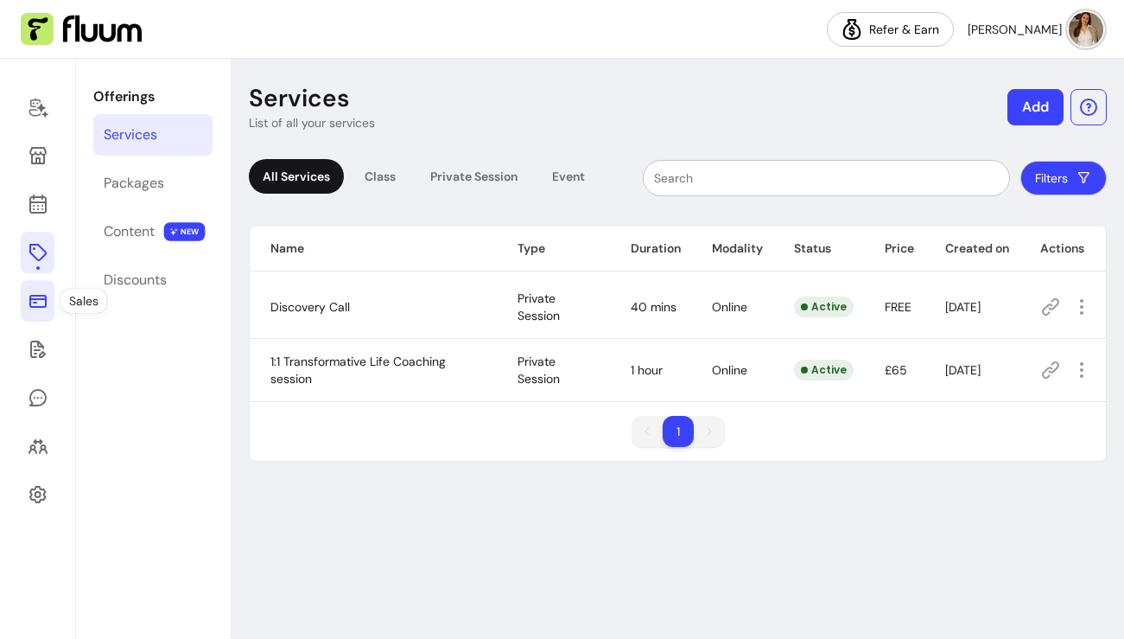
click at [46, 292] on icon at bounding box center [38, 300] width 21 height 21
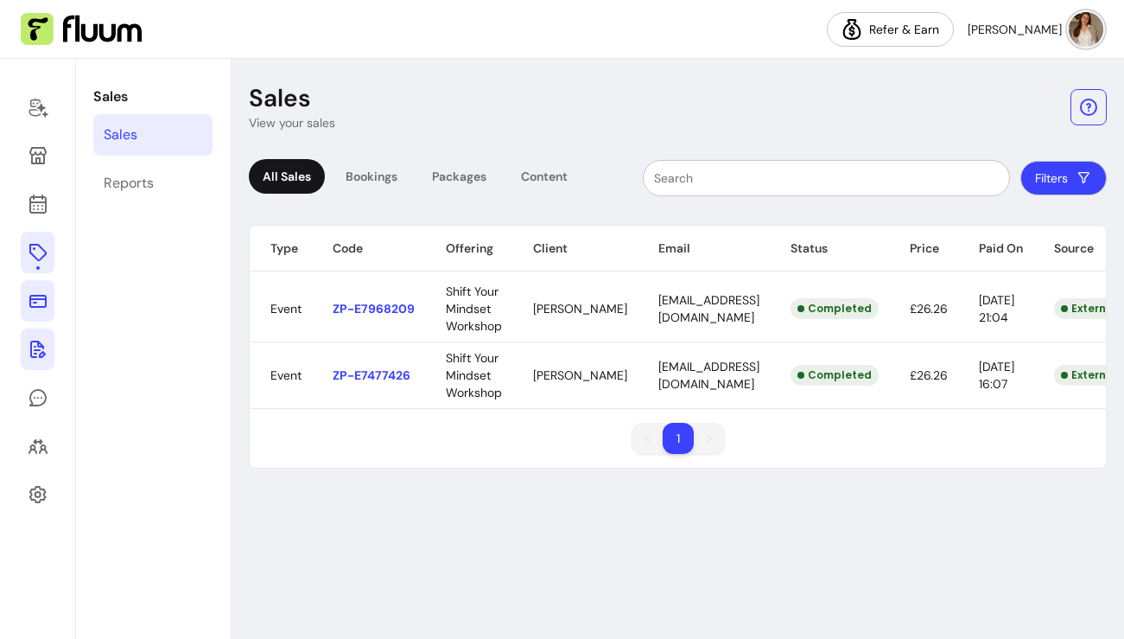
click at [29, 367] on link at bounding box center [38, 348] width 34 height 41
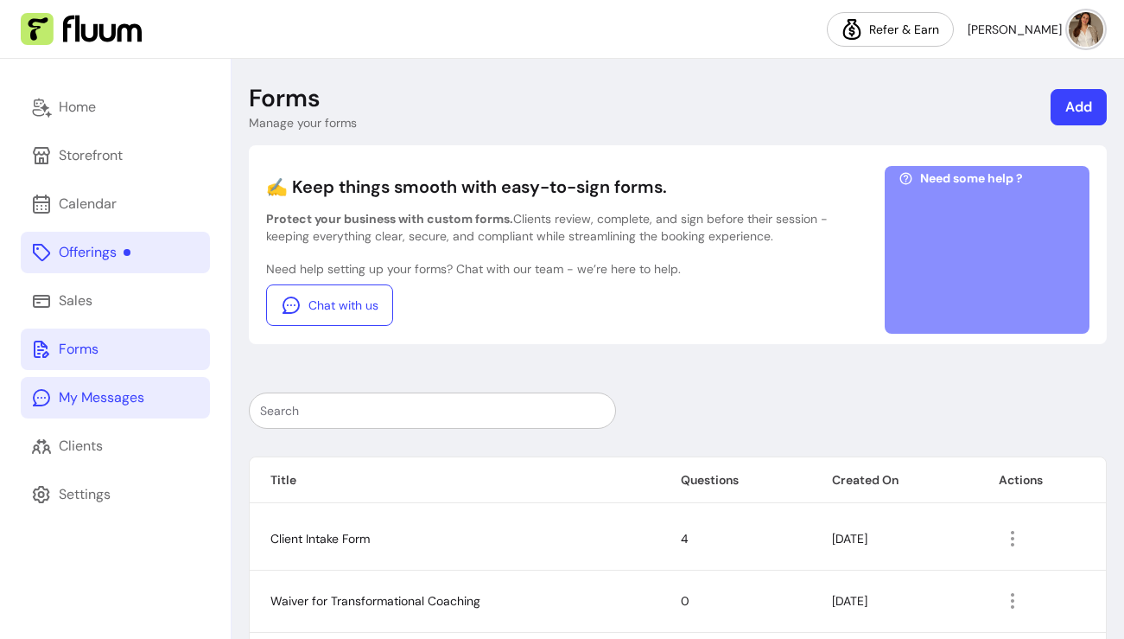
click at [70, 407] on div "My Messages" at bounding box center [102, 397] width 86 height 21
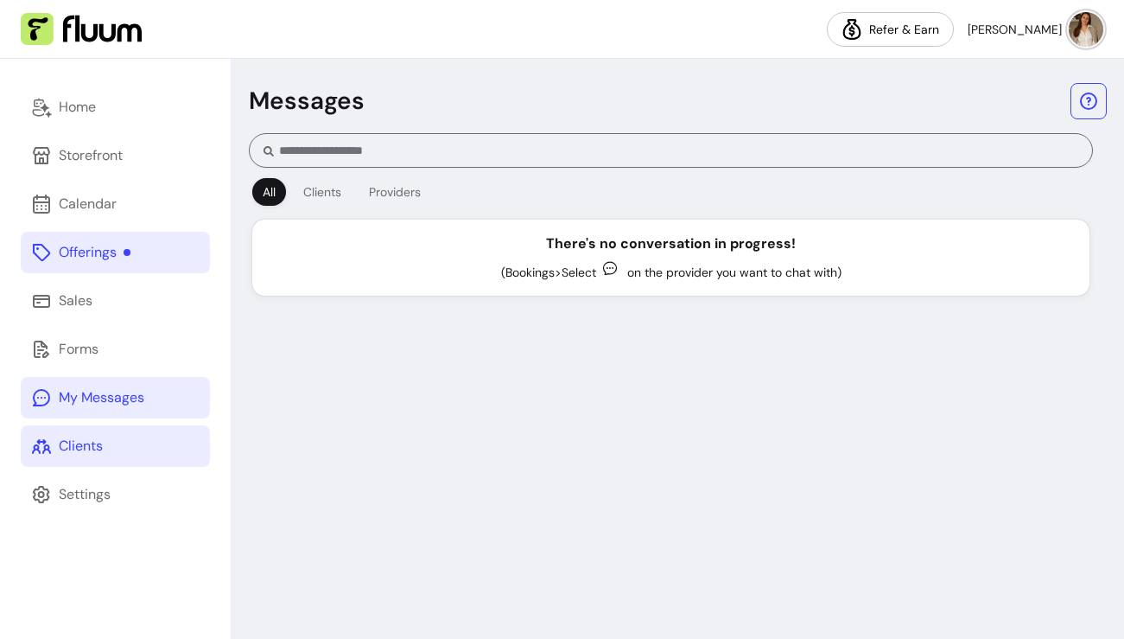
click at [67, 455] on div "Clients" at bounding box center [81, 446] width 44 height 21
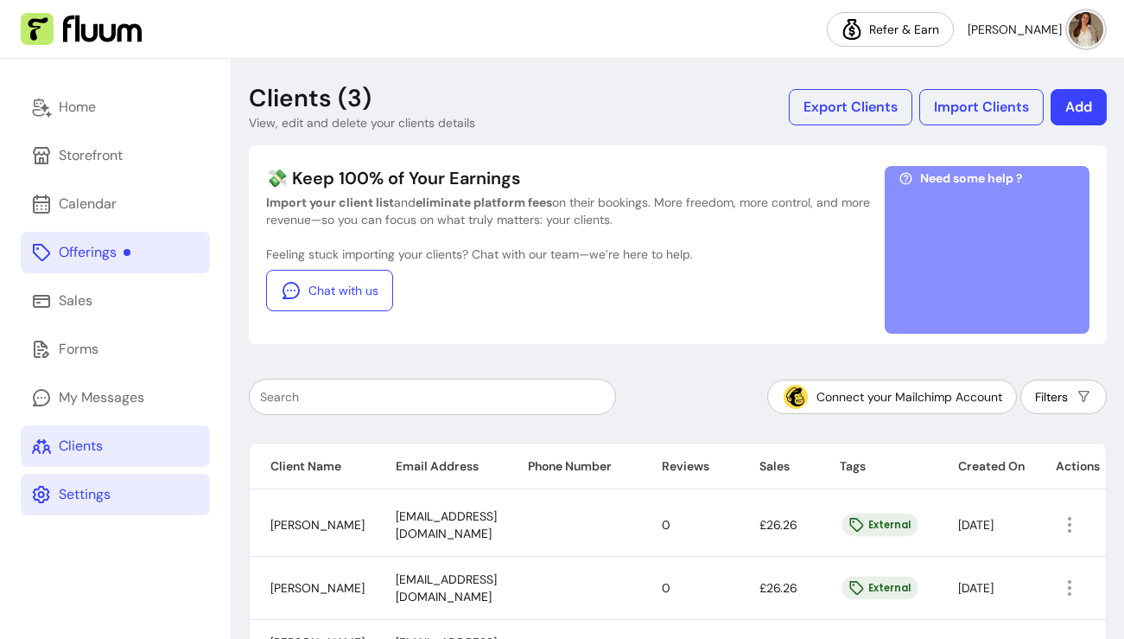
click at [72, 500] on div "Settings" at bounding box center [85, 494] width 52 height 21
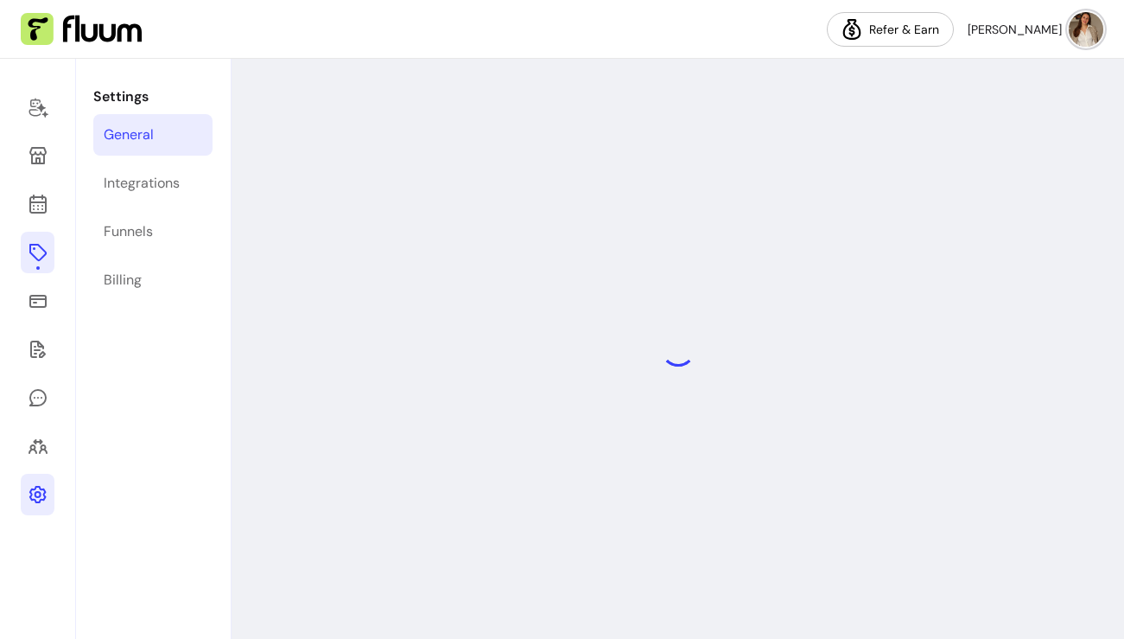
select select "**********"
select select "***"
select select "****"
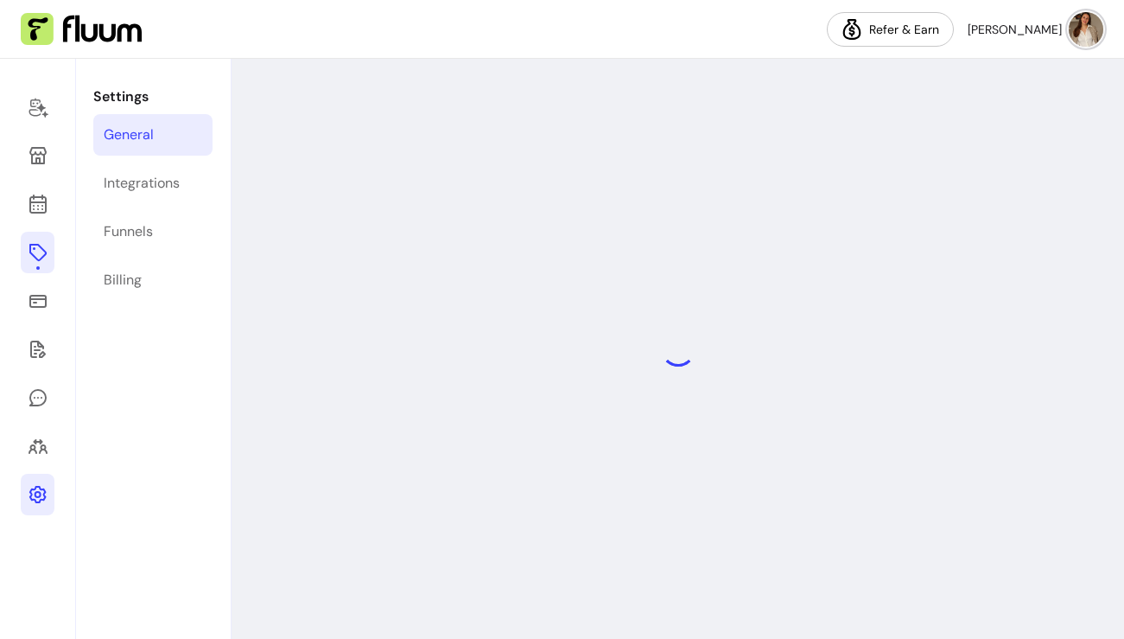
select select "***"
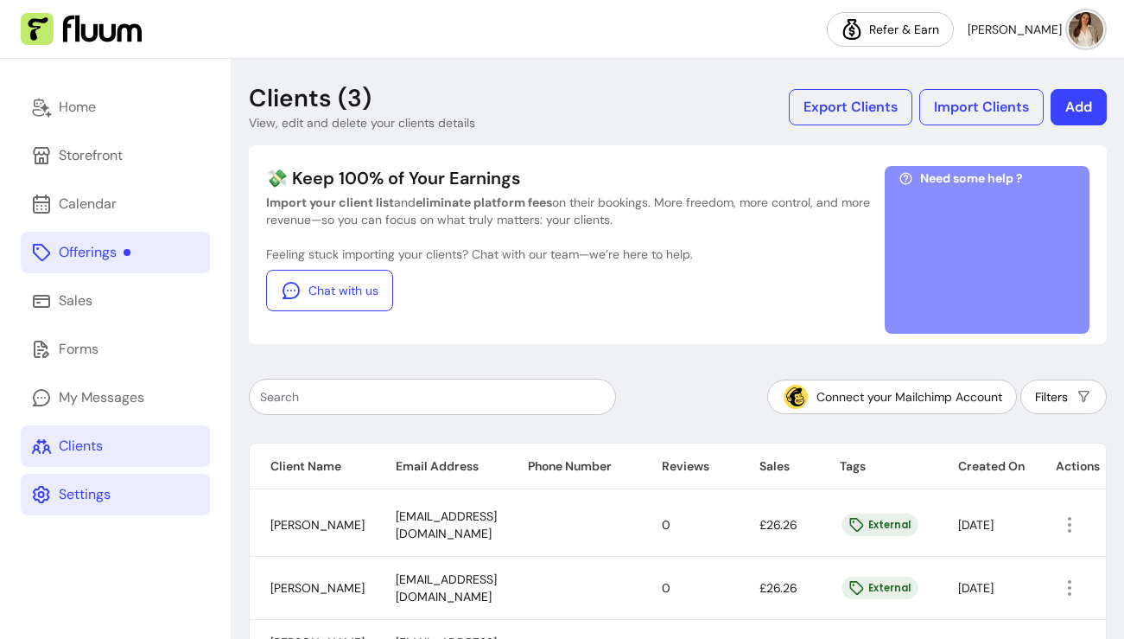
click at [1071, 42] on button "[PERSON_NAME]" at bounding box center [1036, 29] width 136 height 35
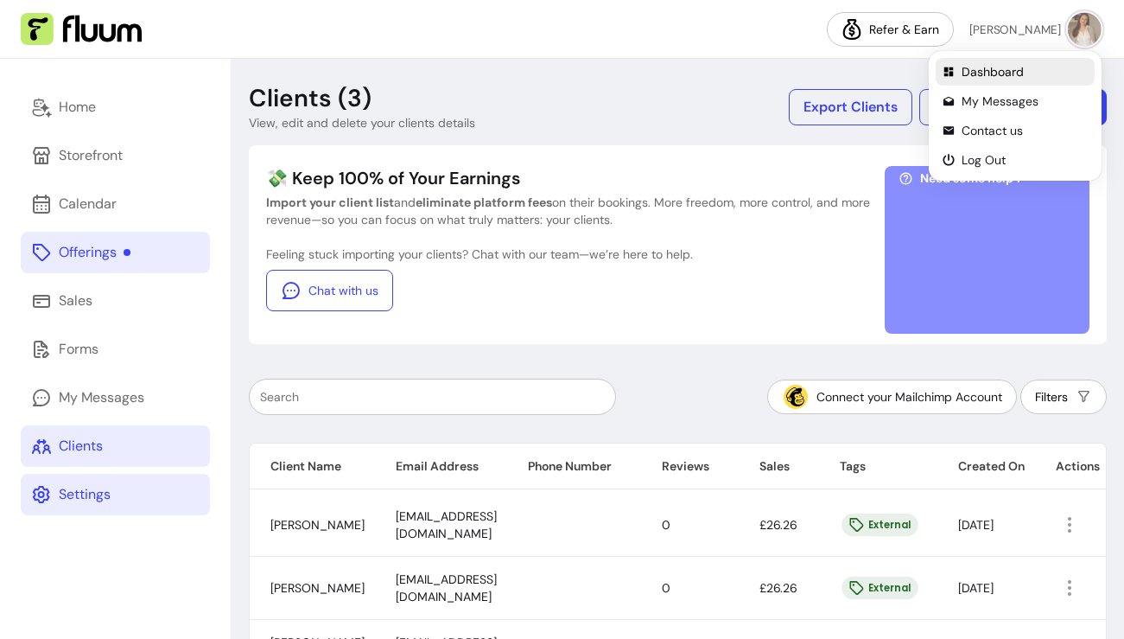
click at [1020, 73] on span "Dashboard" at bounding box center [1025, 71] width 126 height 17
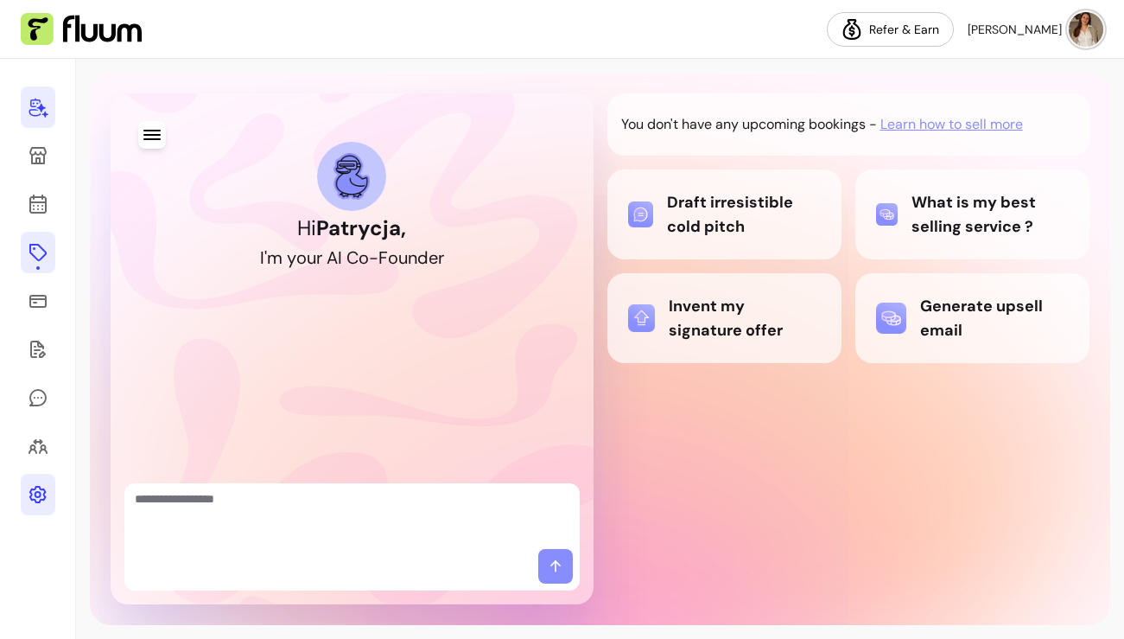
click at [1105, 458] on div "Hi Patrycja , I ' m y o u r A I C o - F o u n d e r You don't have any upcoming…" at bounding box center [600, 349] width 1021 height 552
click at [42, 486] on icon at bounding box center [38, 494] width 21 height 21
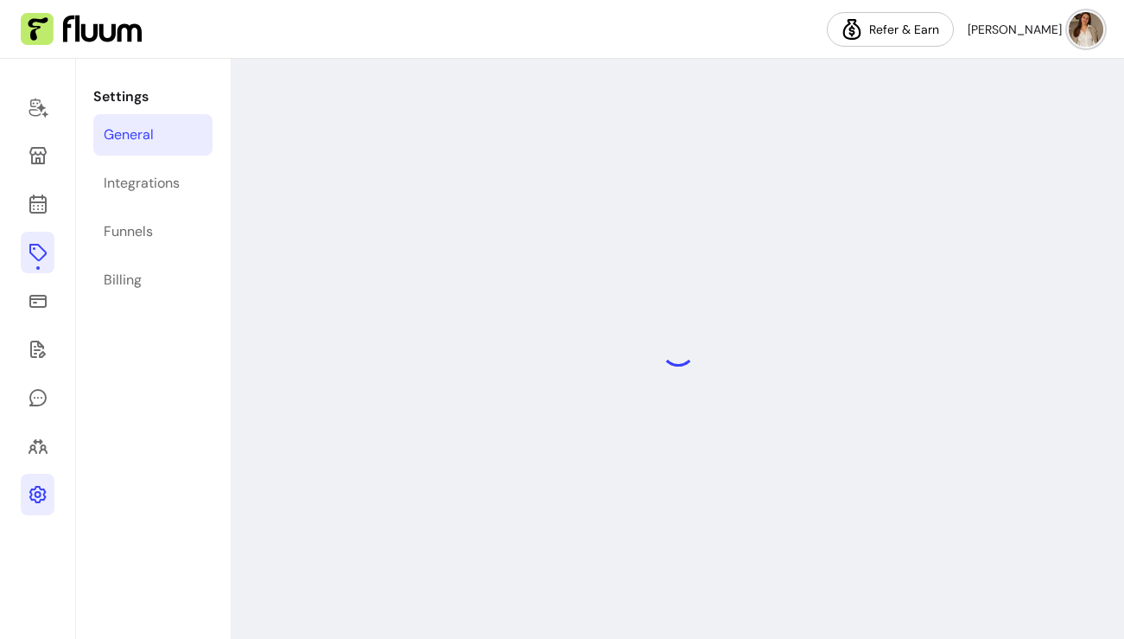
select select "**********"
select select "***"
select select "****"
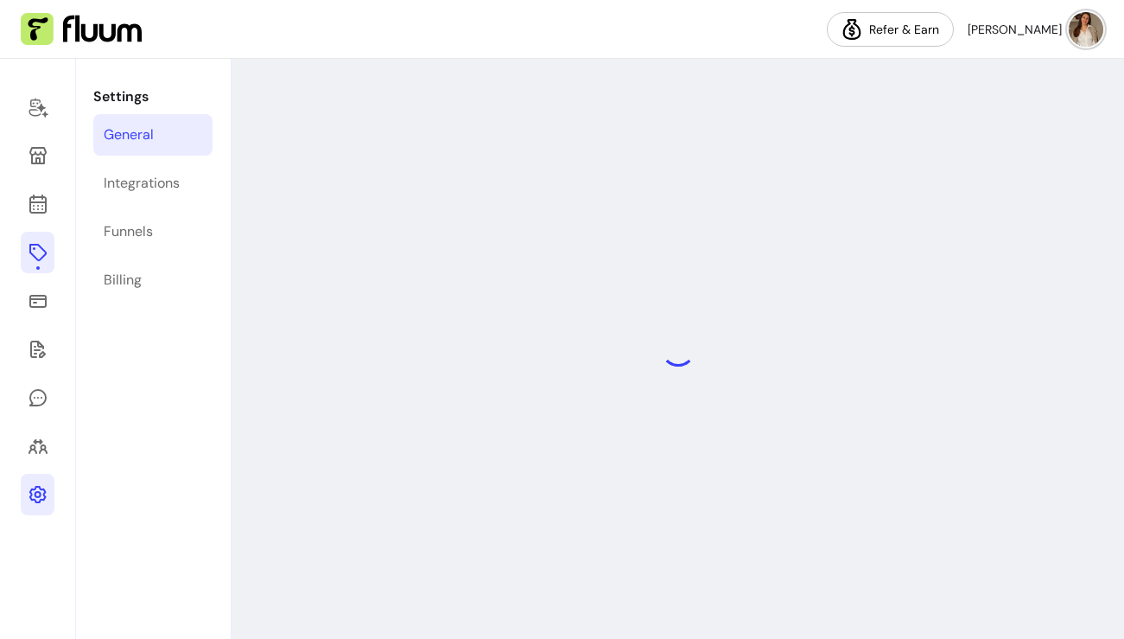
select select "***"
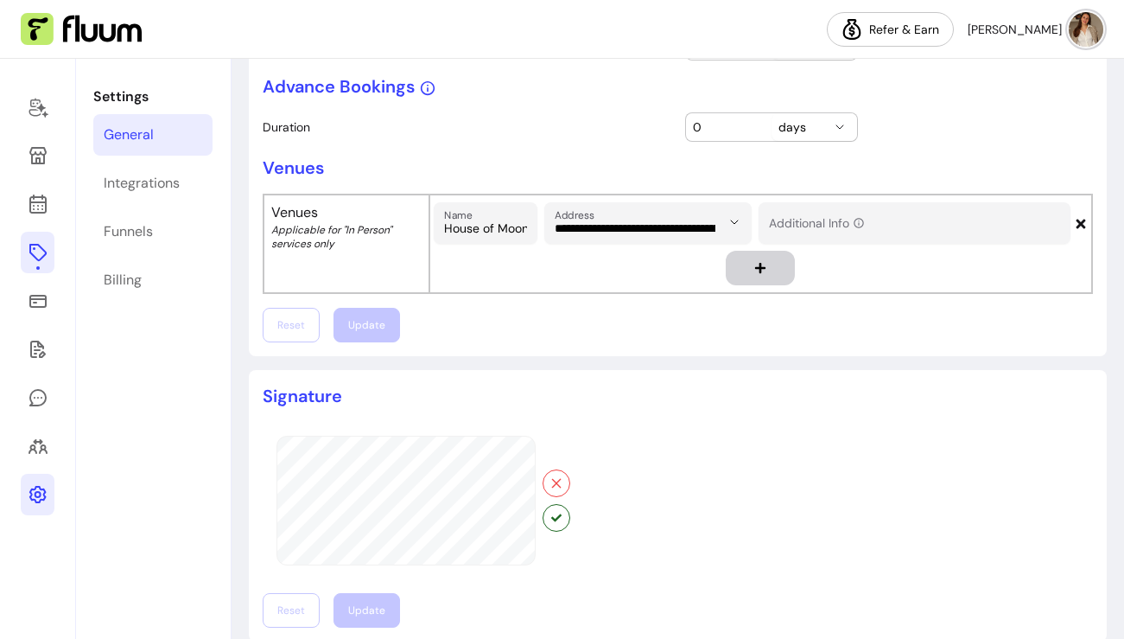
scroll to position [943, 0]
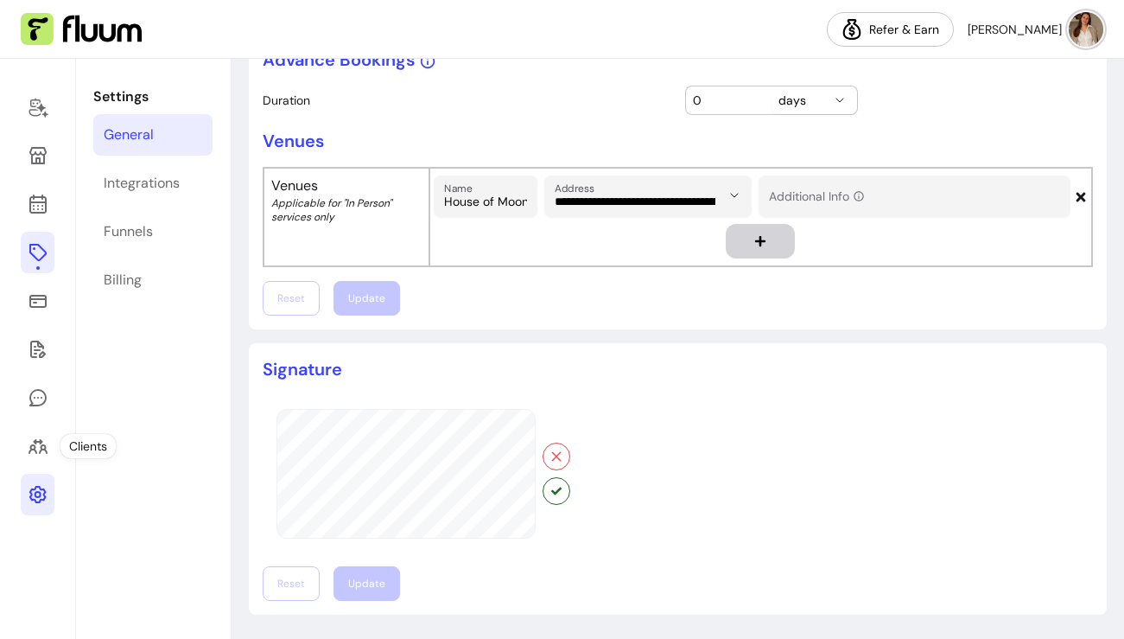
click at [14, 440] on div at bounding box center [38, 349] width 76 height 580
click at [35, 443] on icon at bounding box center [38, 446] width 21 height 21
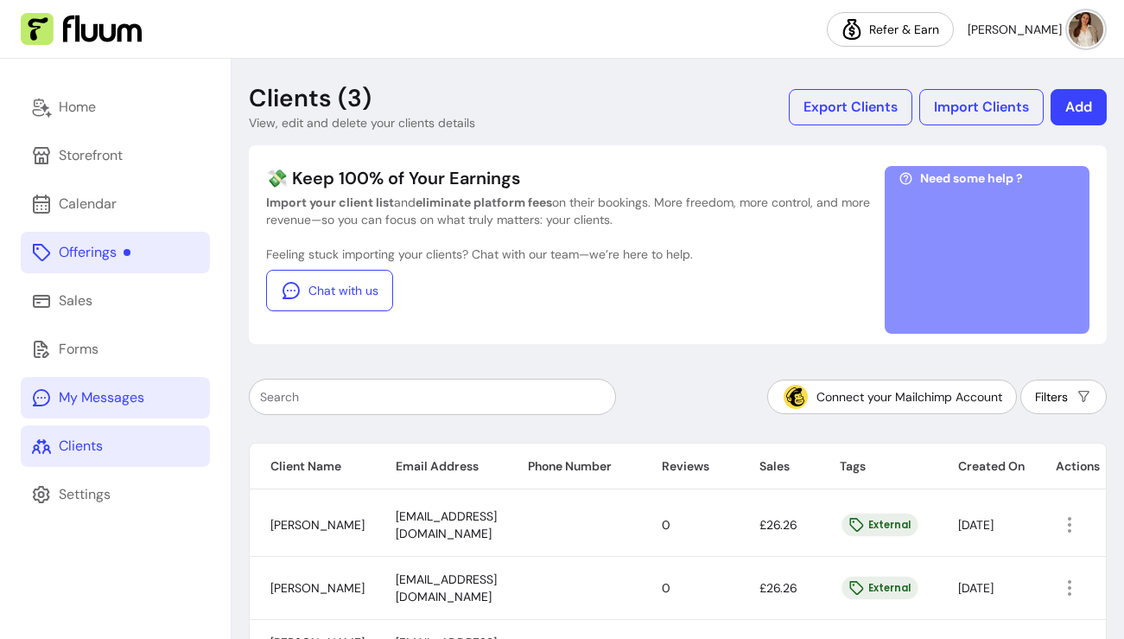
click at [52, 393] on link "My Messages" at bounding box center [115, 397] width 189 height 41
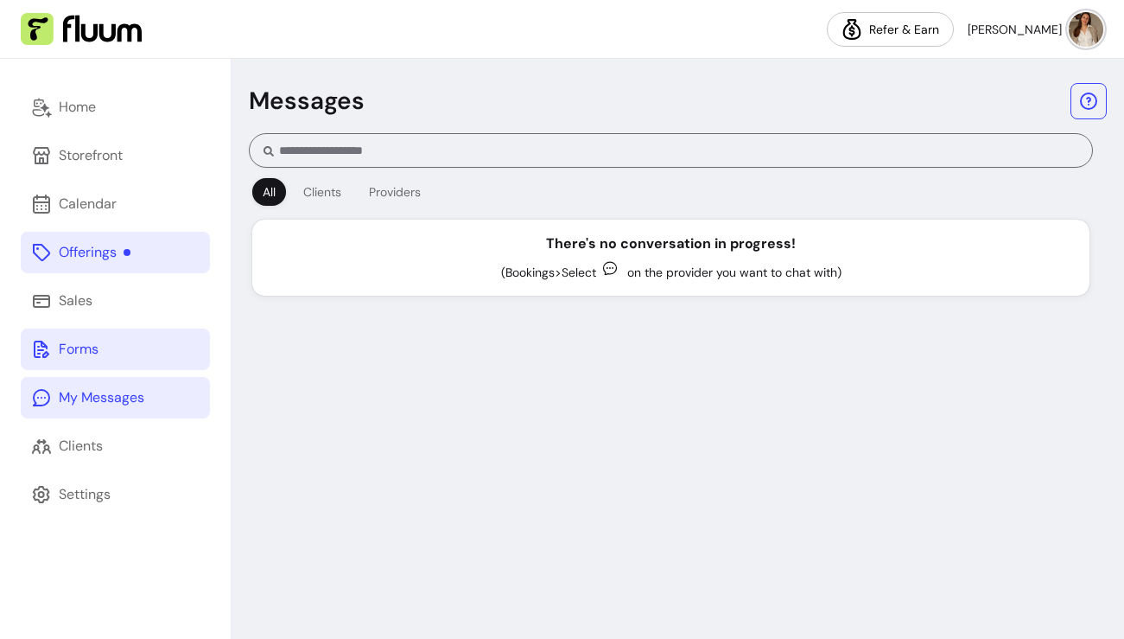
click at [80, 351] on div "Forms" at bounding box center [79, 349] width 40 height 21
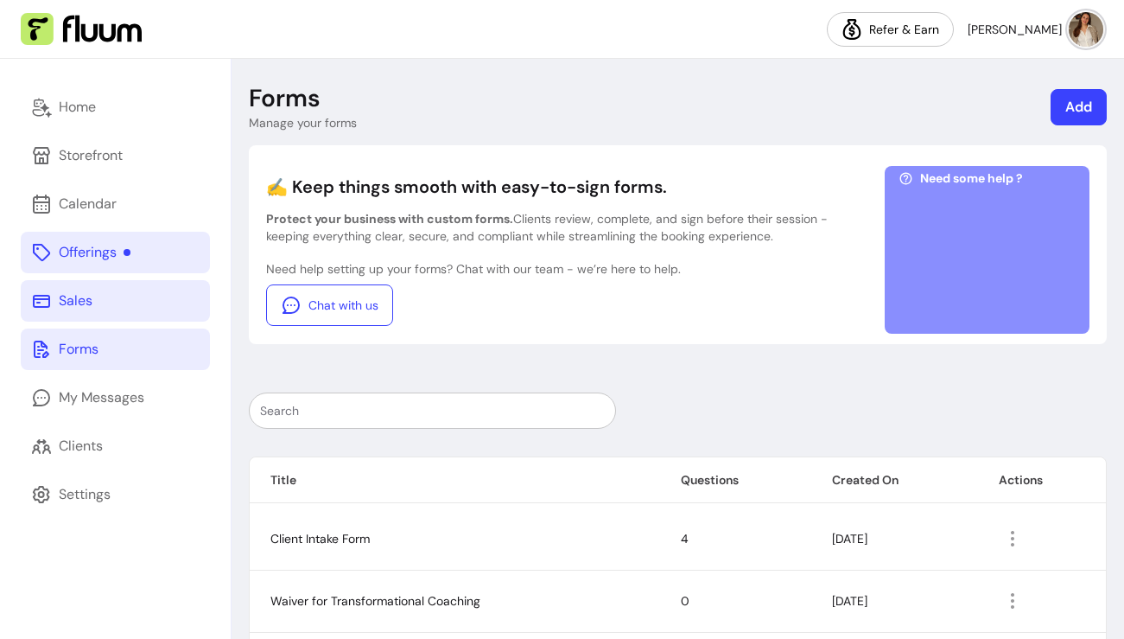
click at [88, 306] on div "Sales" at bounding box center [76, 300] width 34 height 21
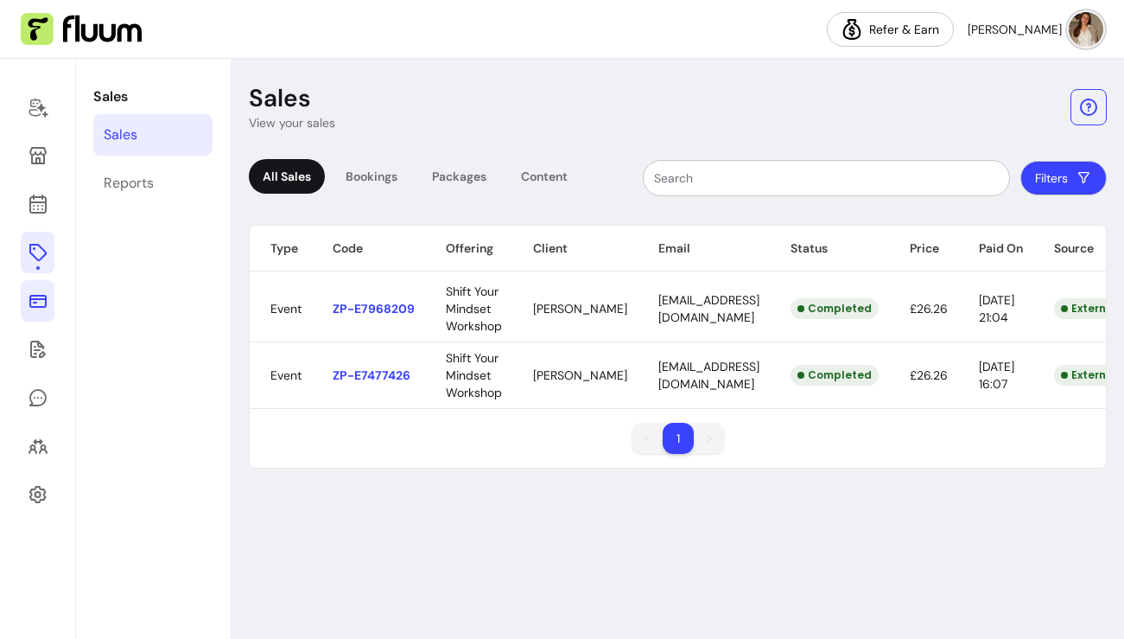
click at [38, 250] on icon at bounding box center [38, 252] width 21 height 21
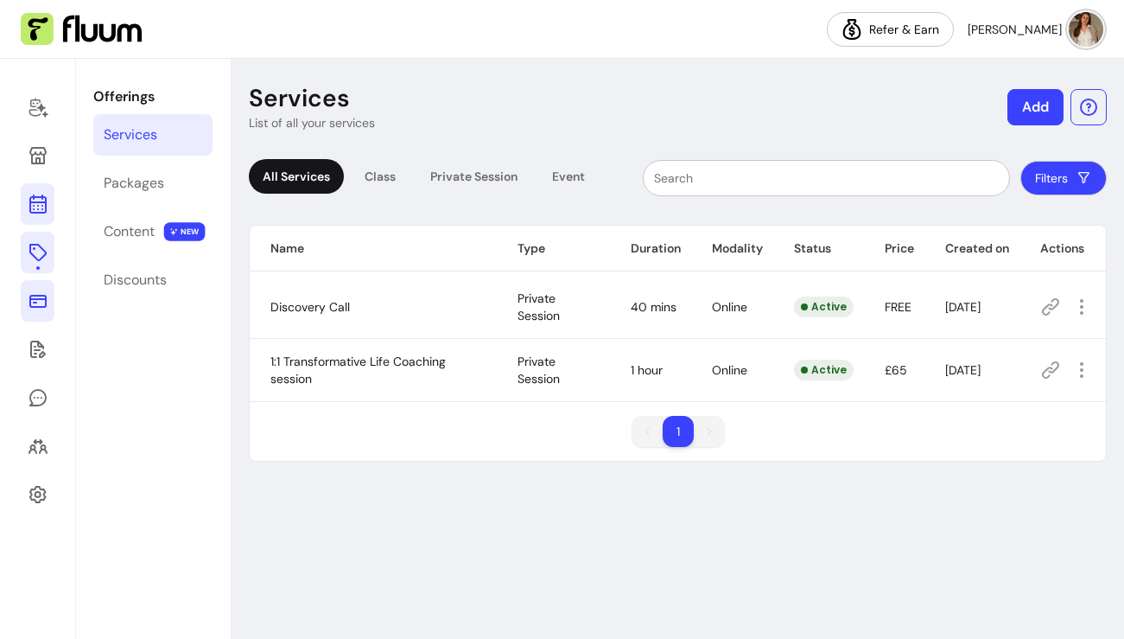
click at [36, 203] on icon at bounding box center [38, 204] width 21 height 21
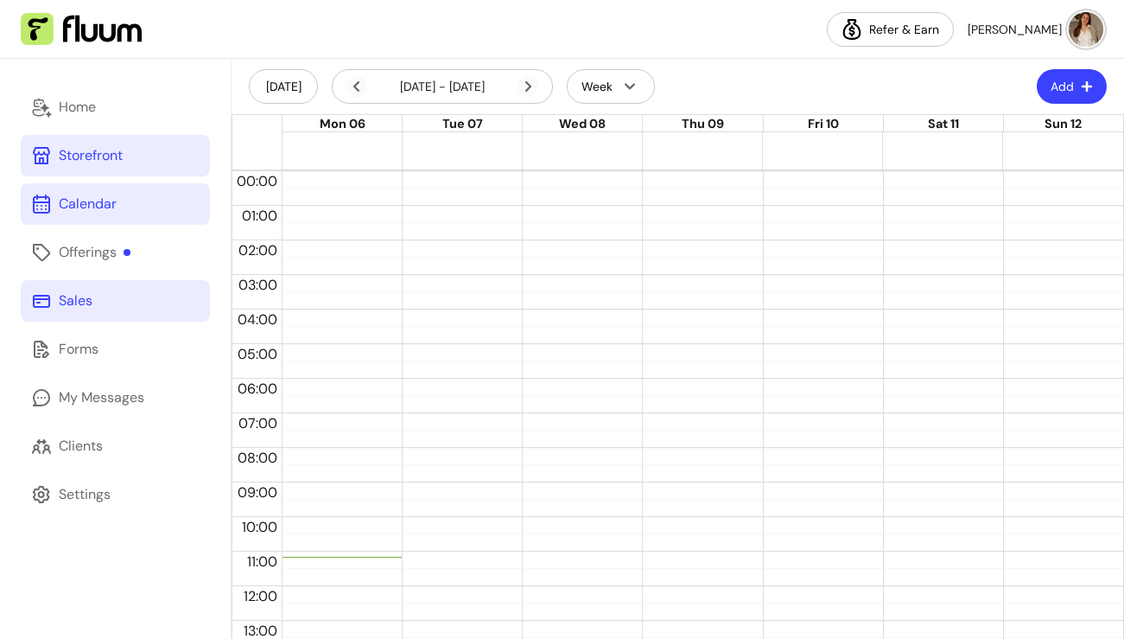
click at [55, 148] on link "Storefront" at bounding box center [115, 155] width 189 height 41
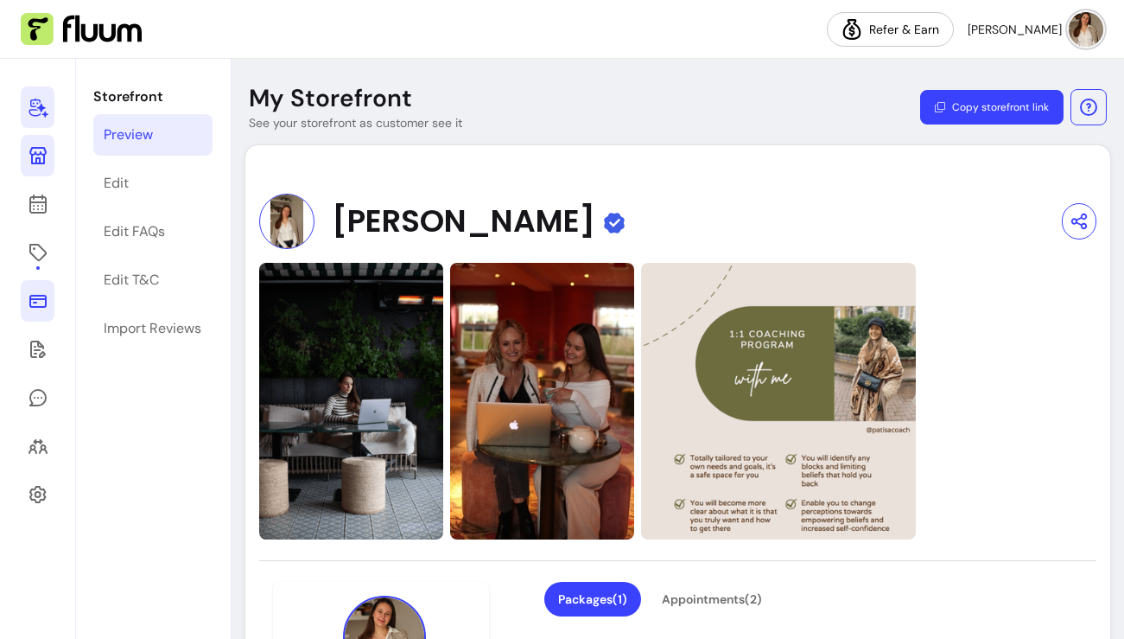
click at [35, 118] on link at bounding box center [38, 106] width 34 height 41
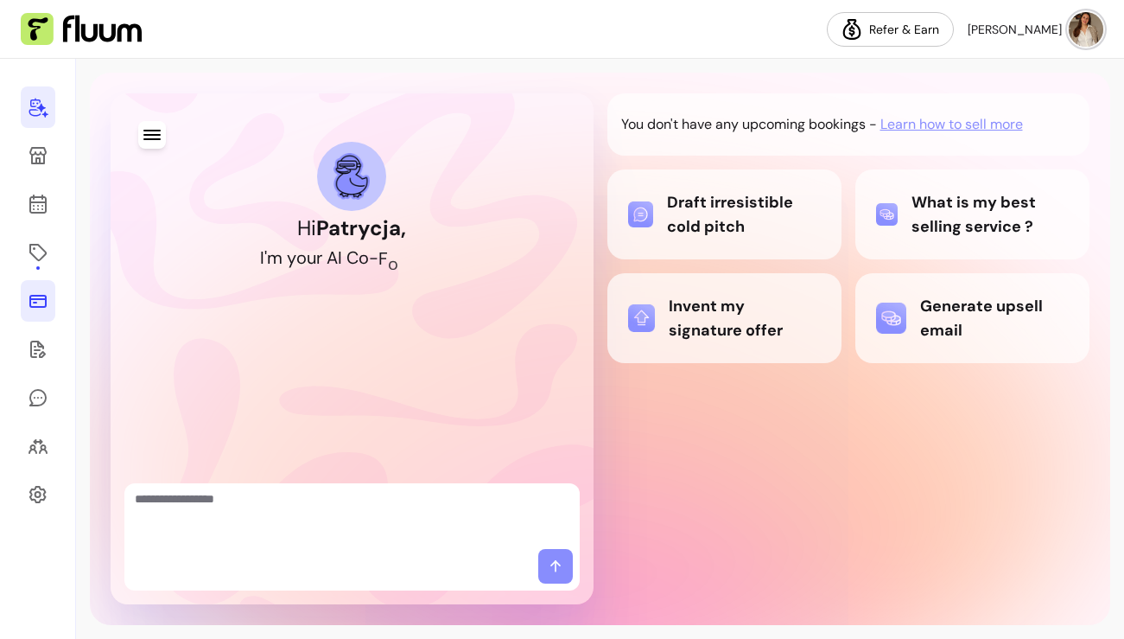
click at [90, 20] on img at bounding box center [81, 29] width 121 height 33
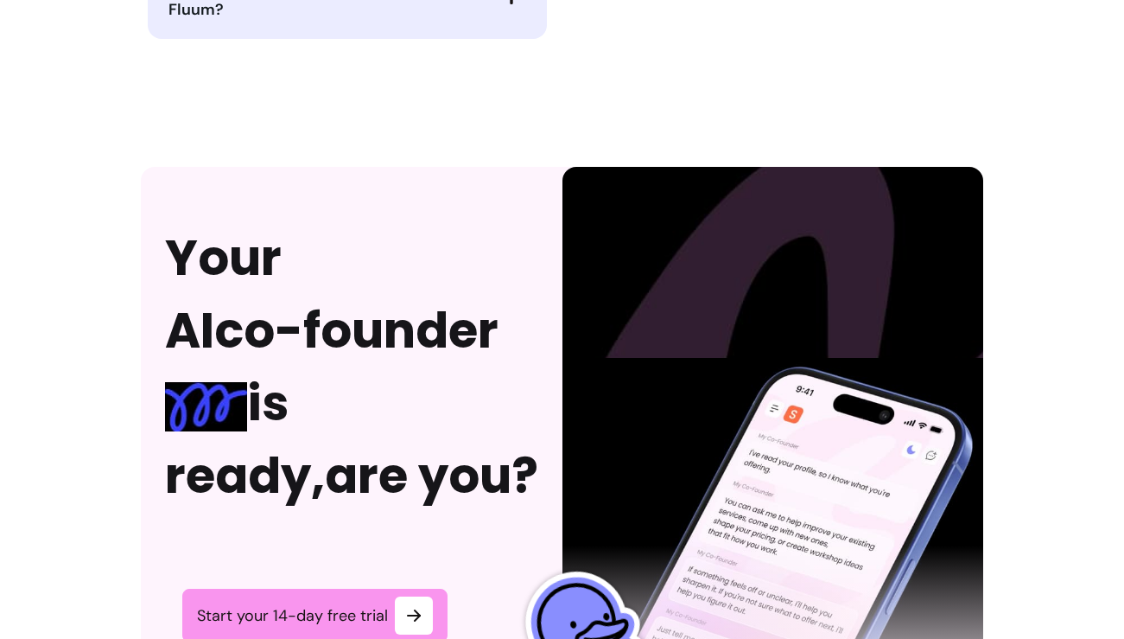
scroll to position [4546, 0]
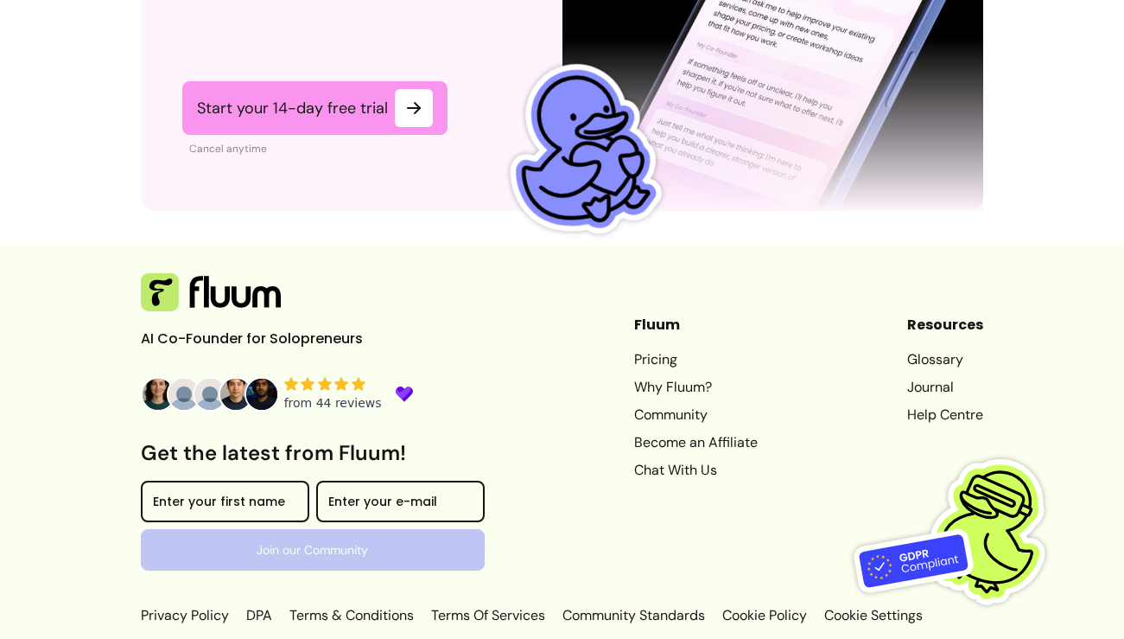
click at [634, 349] on link "Pricing" at bounding box center [696, 359] width 124 height 21
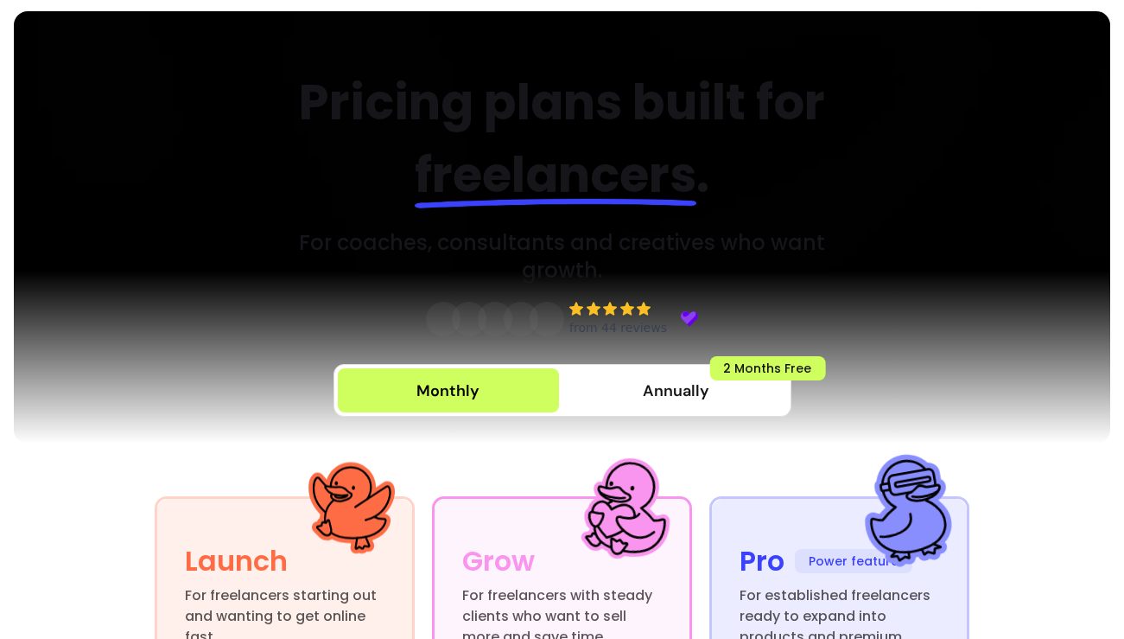
scroll to position [55, 0]
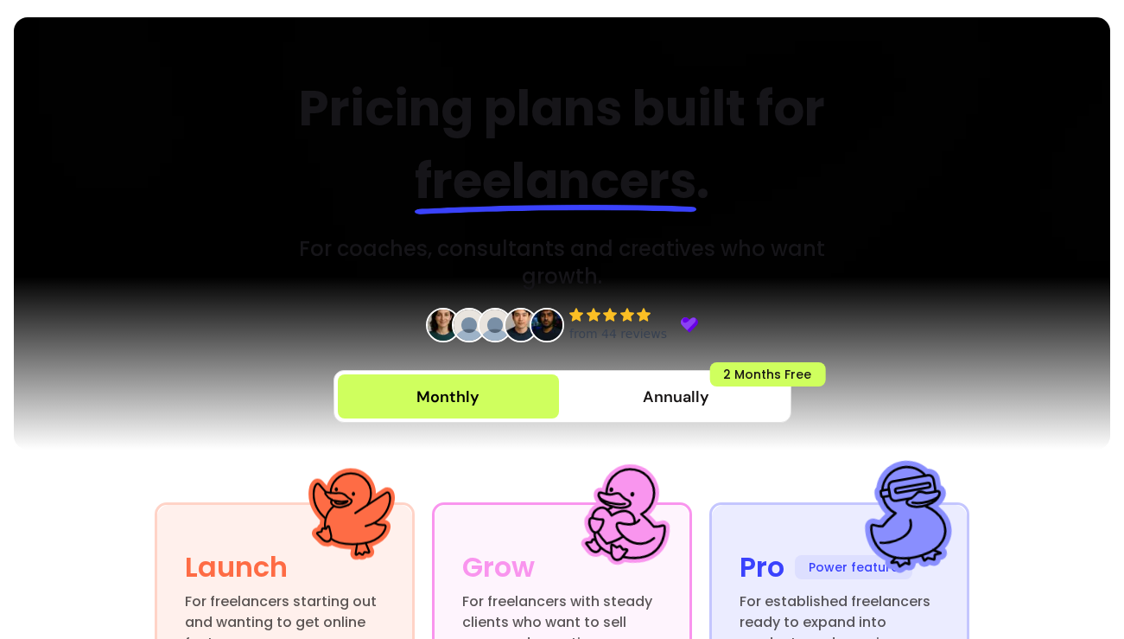
click at [95, 442] on div at bounding box center [562, 363] width 1097 height 173
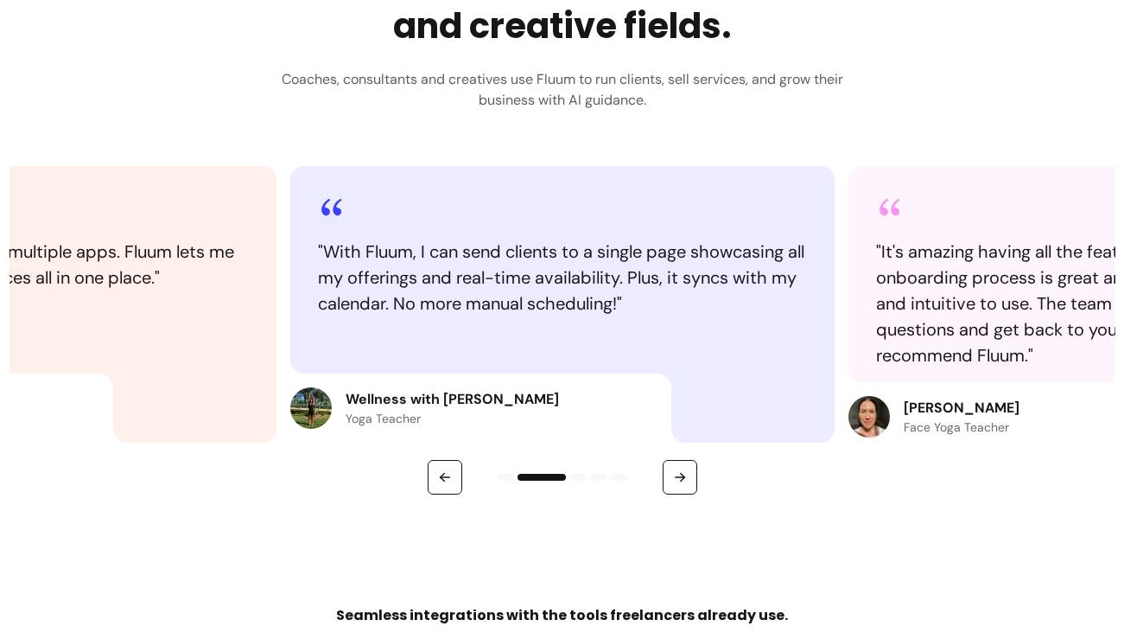
scroll to position [2725, 0]
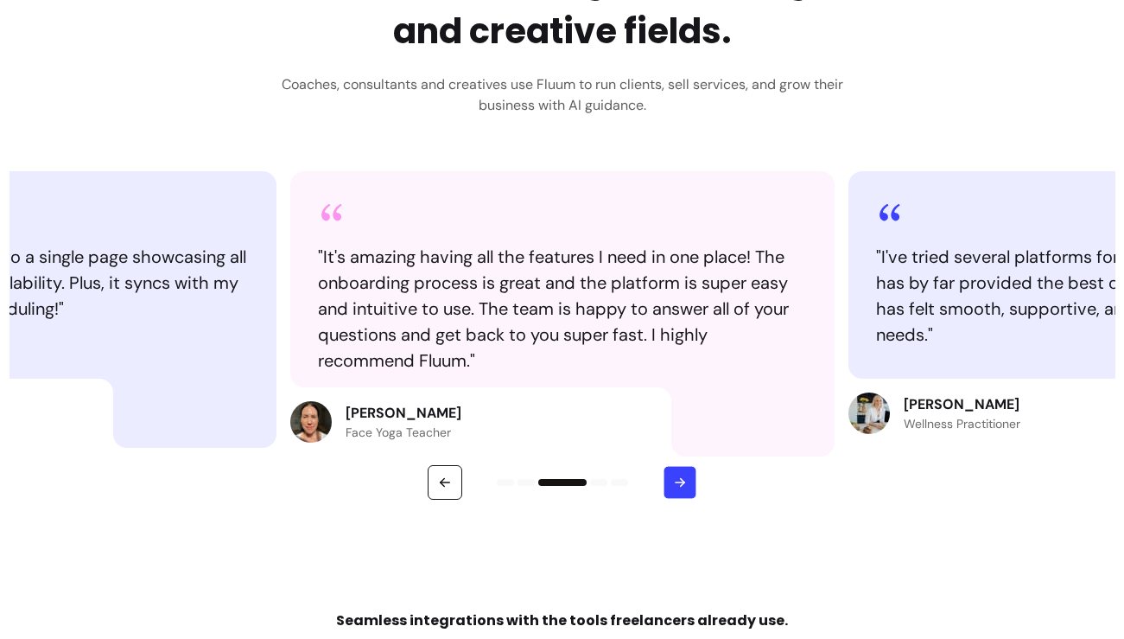
click at [677, 486] on icon "button" at bounding box center [679, 481] width 15 height 15
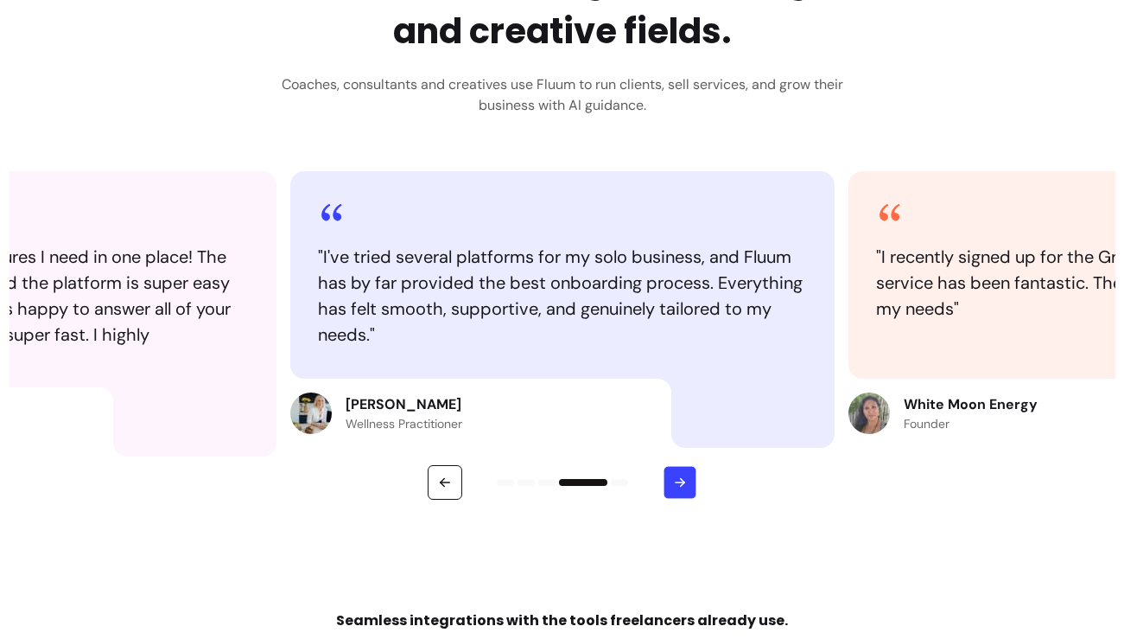
click at [677, 486] on icon "button" at bounding box center [679, 481] width 15 height 15
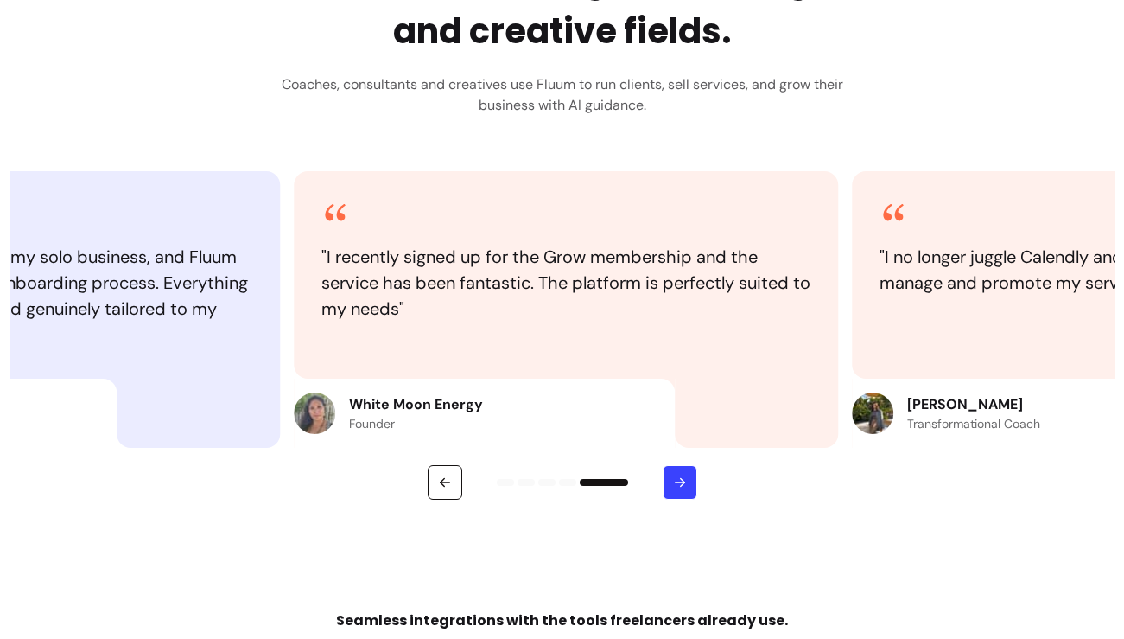
click at [677, 486] on icon "button" at bounding box center [680, 482] width 16 height 16
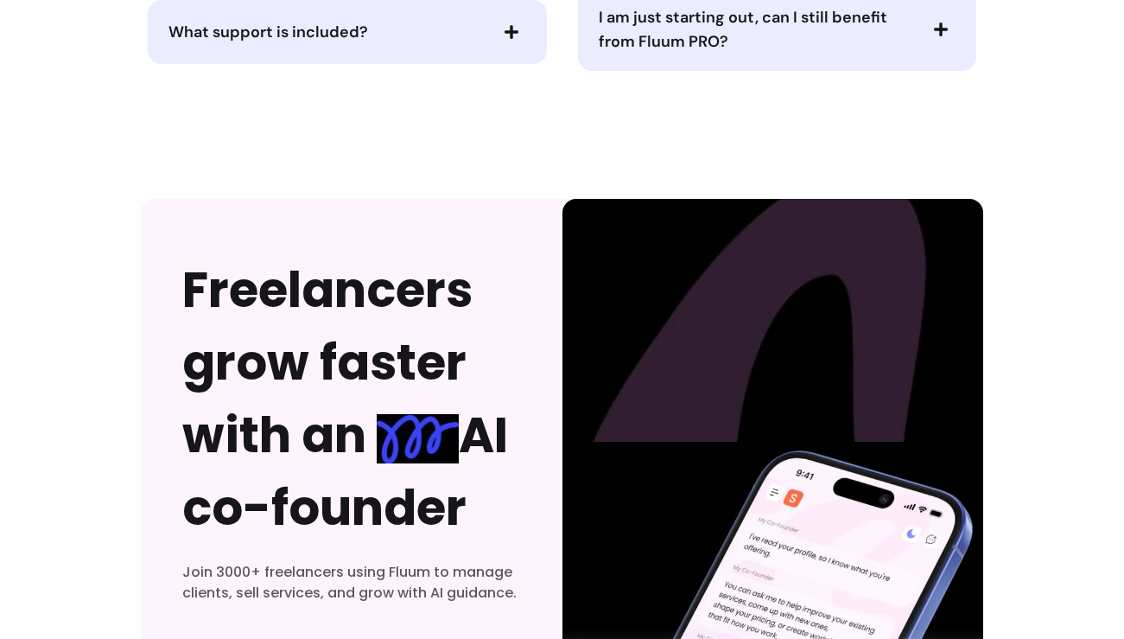
scroll to position [5680, 0]
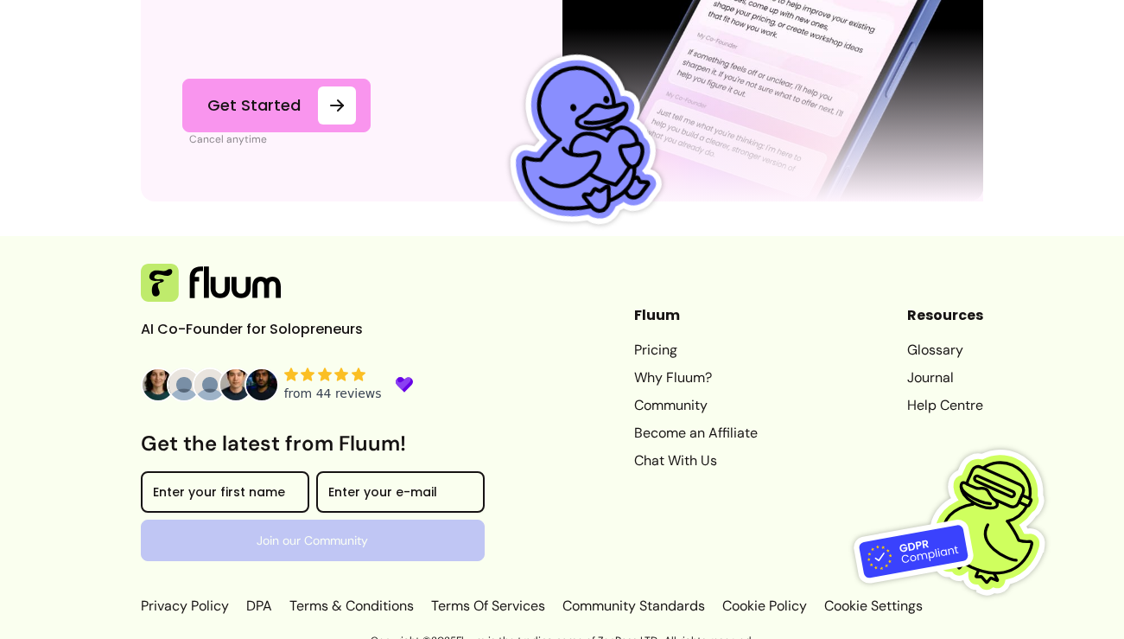
click at [635, 340] on link "Pricing" at bounding box center [696, 350] width 124 height 21
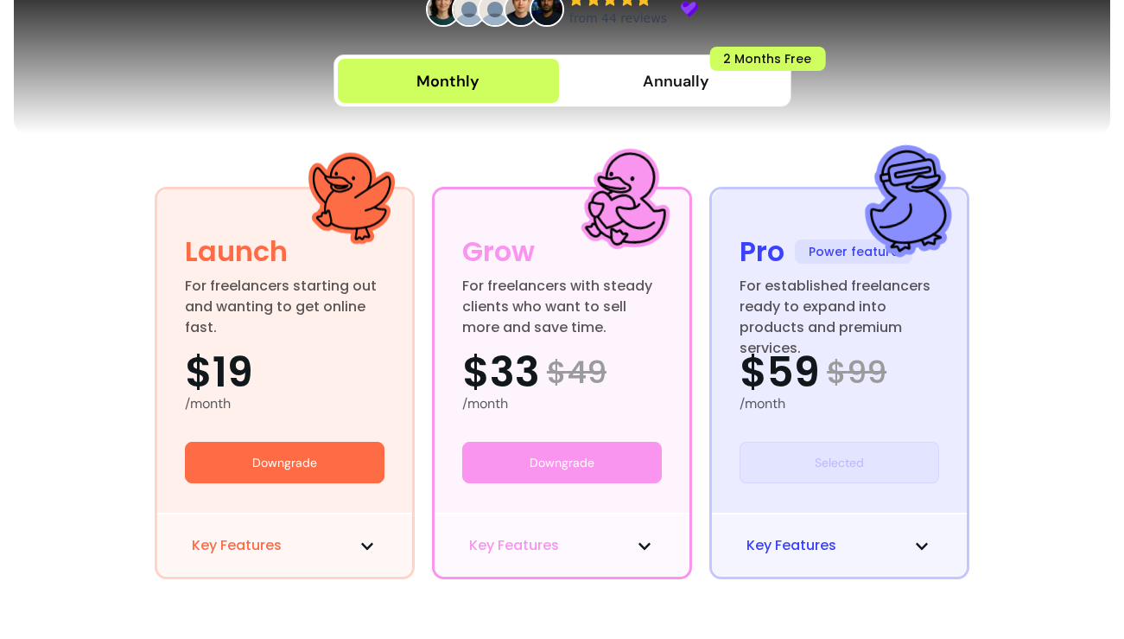
scroll to position [372, 0]
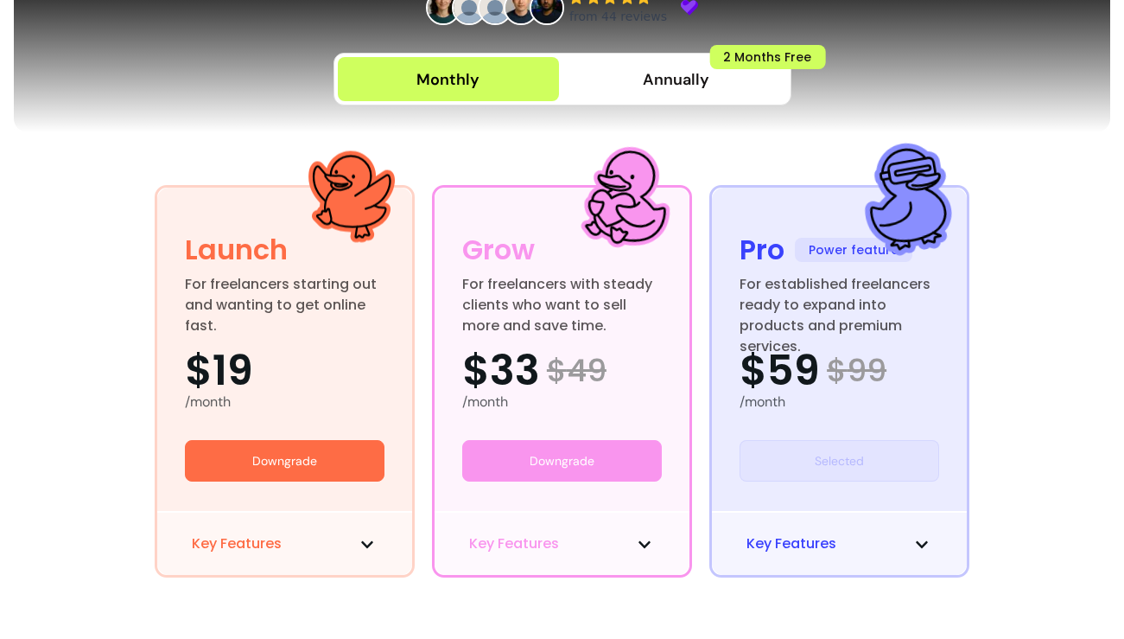
click at [1035, 48] on div at bounding box center [562, 45] width 1097 height 173
